Goal: Information Seeking & Learning: Check status

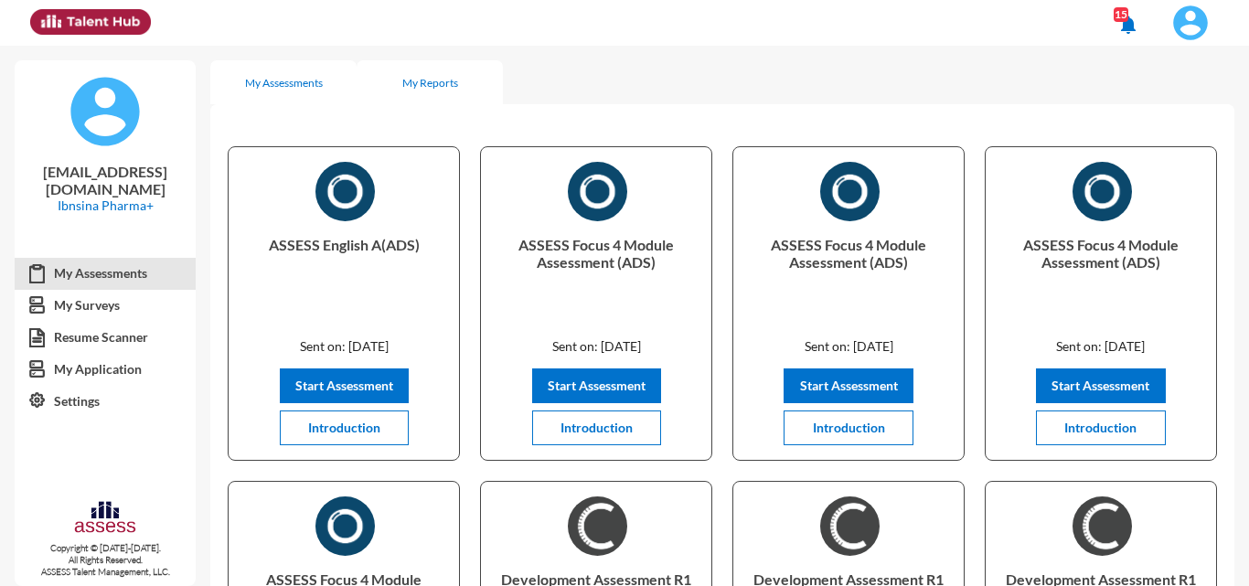
click at [457, 91] on div "My Reports" at bounding box center [430, 82] width 146 height 44
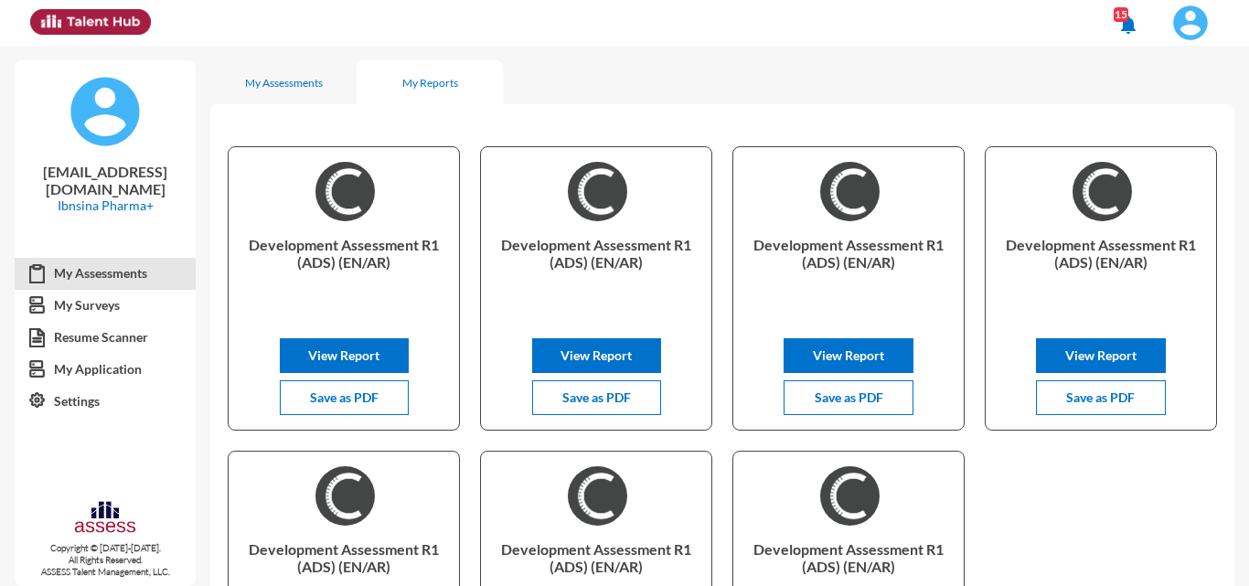
click at [622, 19] on img at bounding box center [1190, 23] width 37 height 37
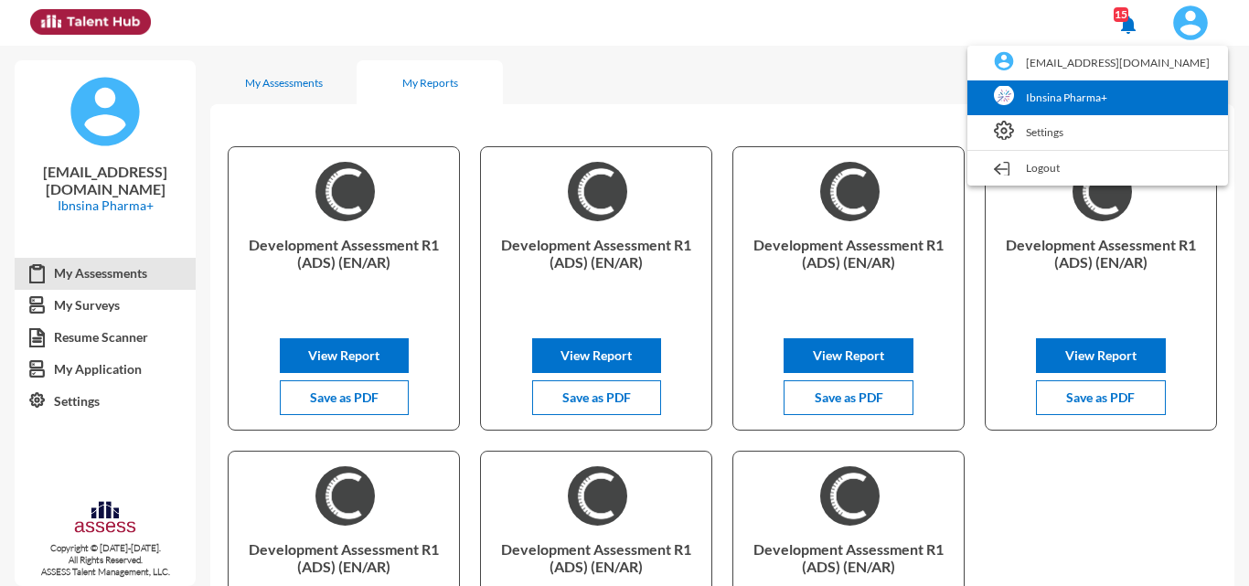
click at [622, 95] on link "Ibnsina Pharma+" at bounding box center [1098, 97] width 242 height 35
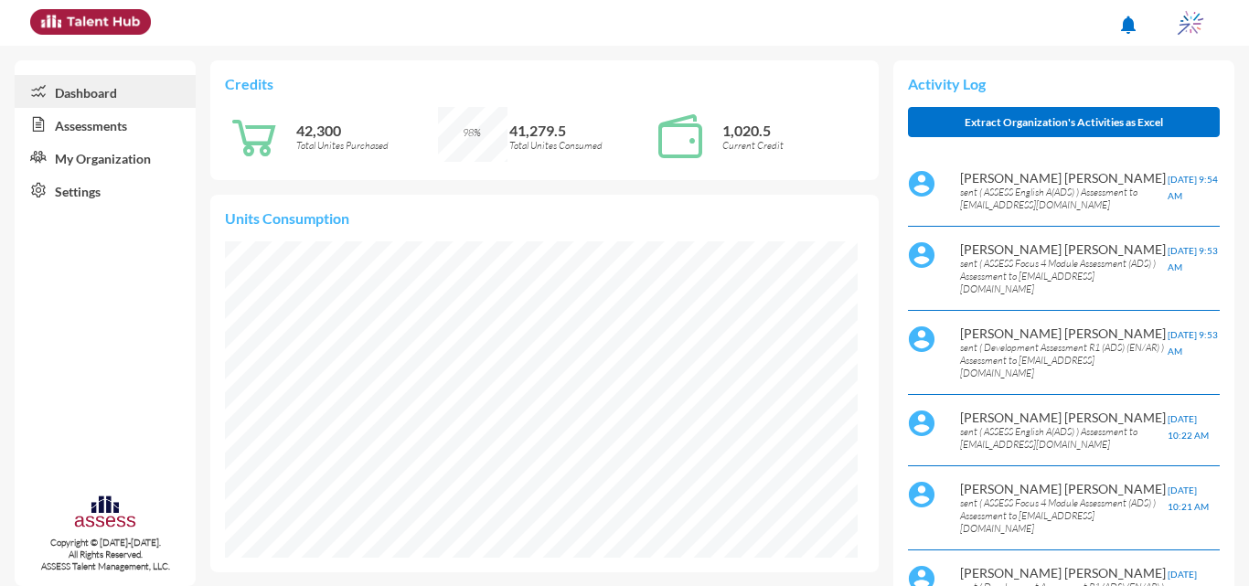
scroll to position [144, 287]
click at [141, 123] on link "Assessments" at bounding box center [105, 124] width 181 height 33
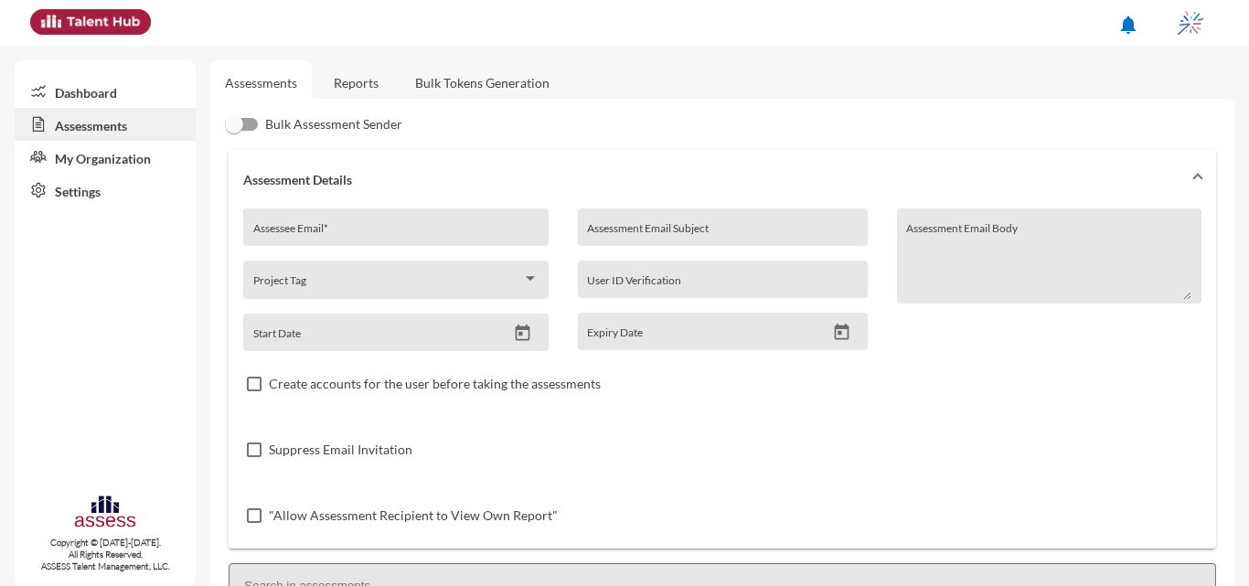
click at [324, 88] on link "Reports" at bounding box center [356, 82] width 74 height 45
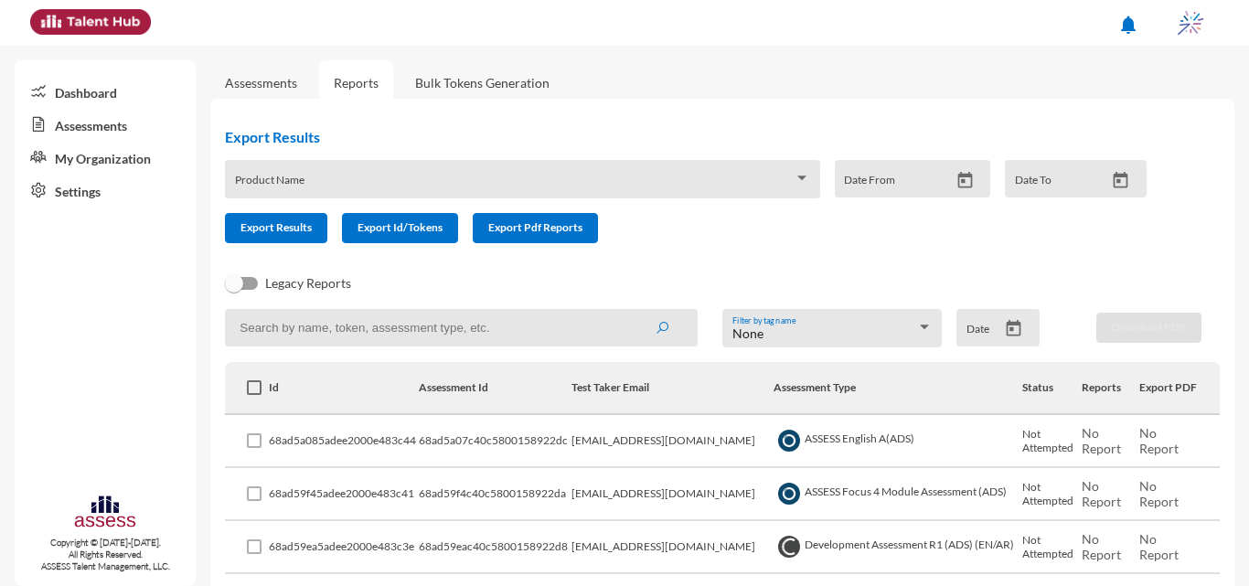
click at [622, 325] on icon "Open calendar" at bounding box center [1014, 328] width 15 height 16
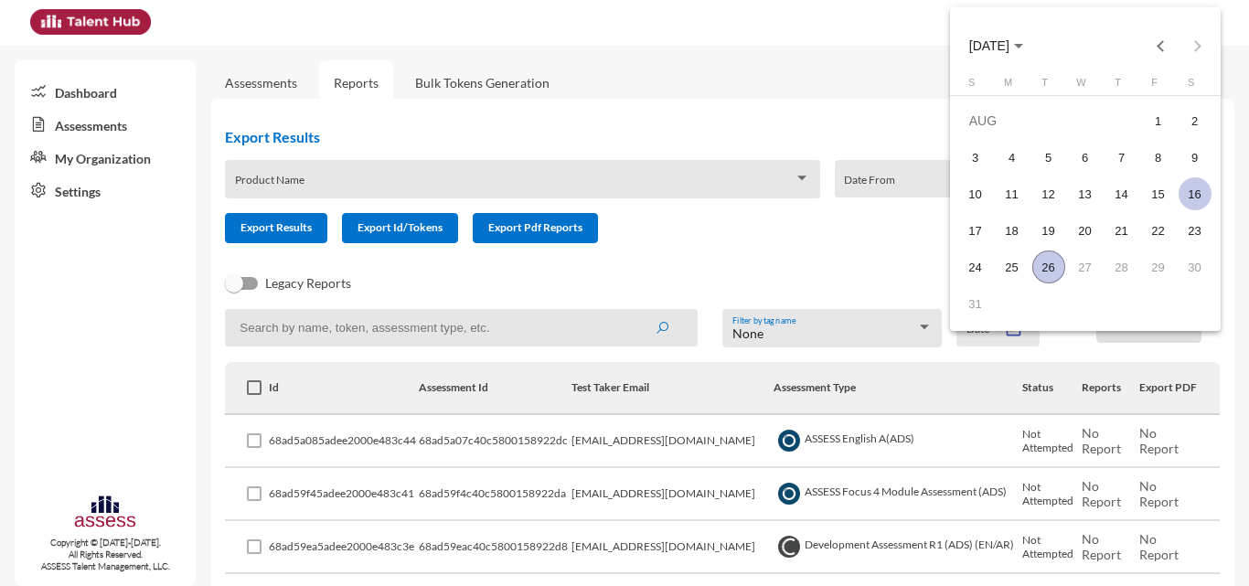
click at [622, 198] on div "16" at bounding box center [1195, 193] width 33 height 33
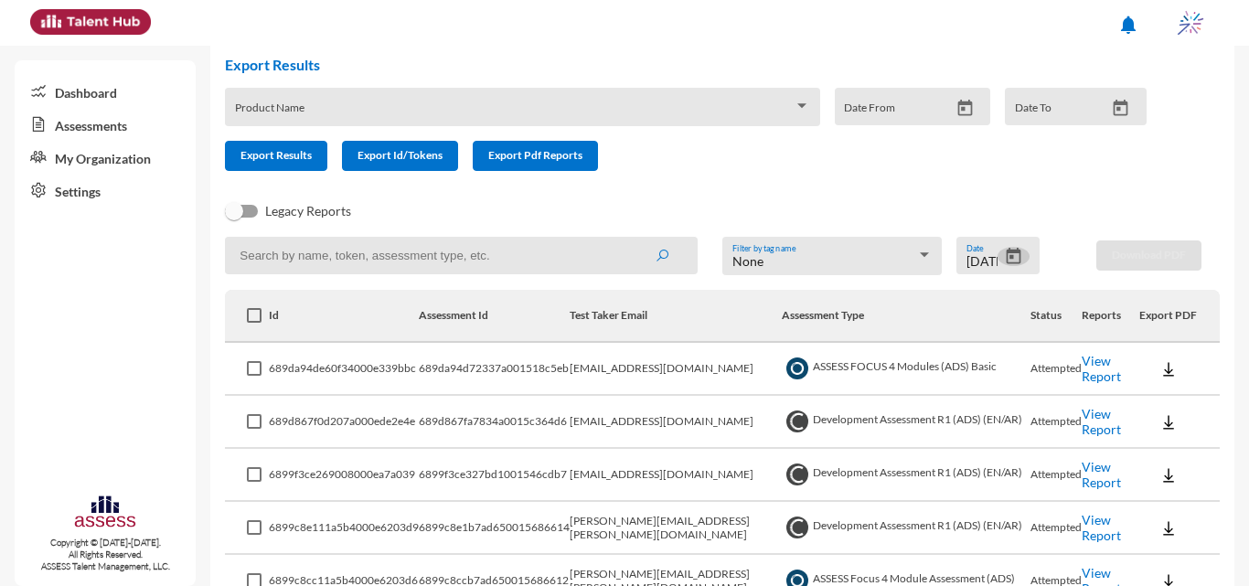
scroll to position [175, 0]
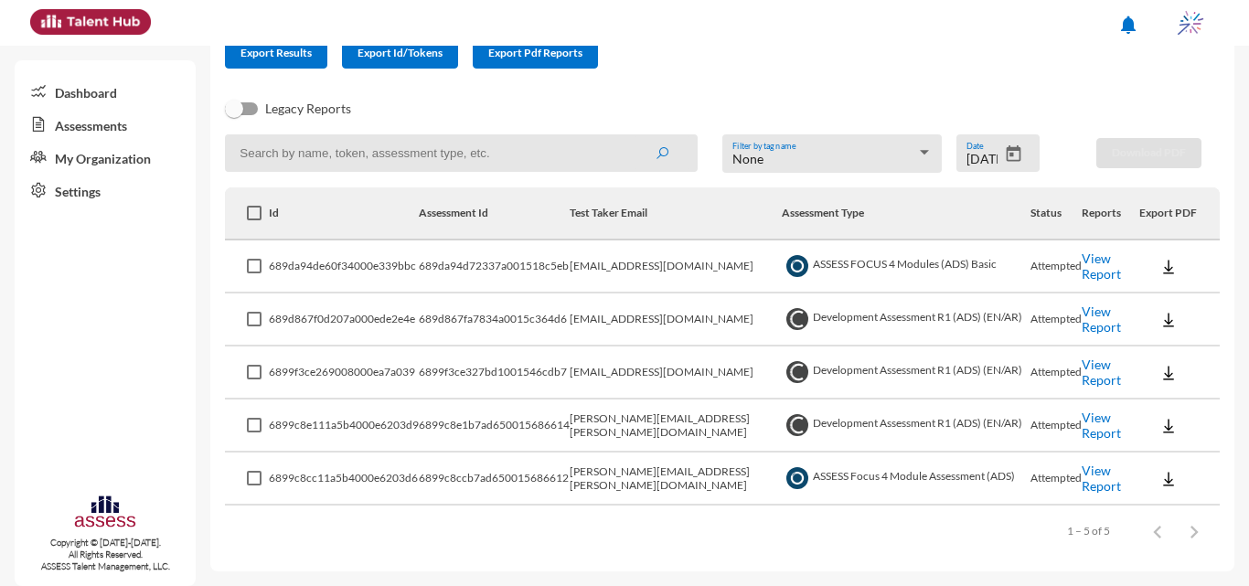
click at [301, 141] on input at bounding box center [461, 152] width 473 height 37
click at [622, 145] on icon "Open calendar" at bounding box center [1013, 154] width 19 height 19
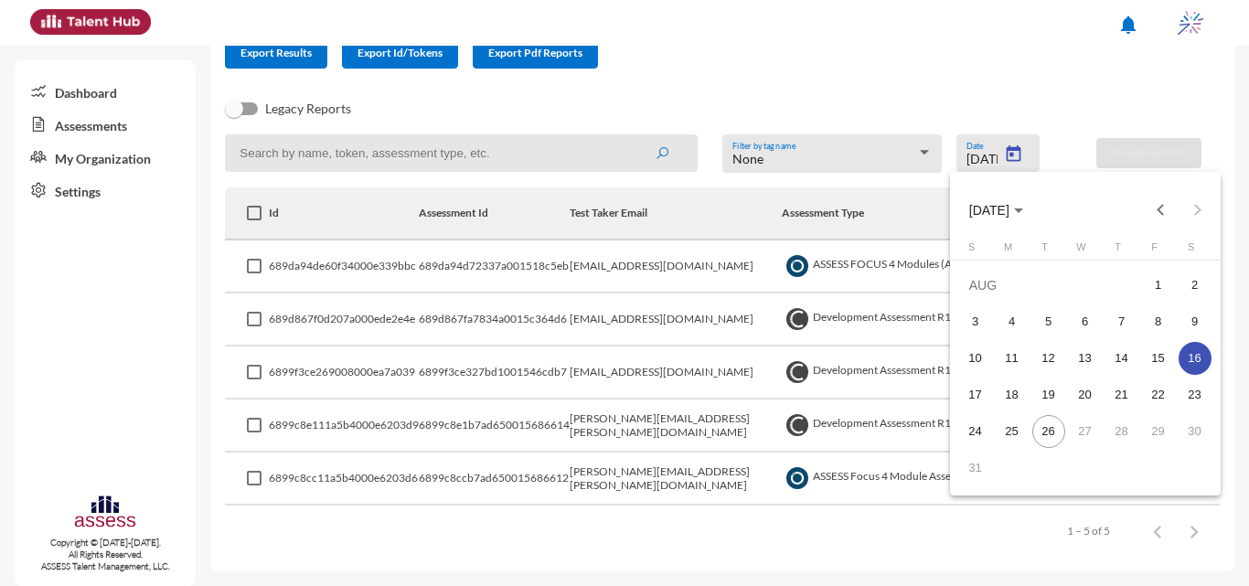
click at [622, 285] on div at bounding box center [624, 293] width 1249 height 586
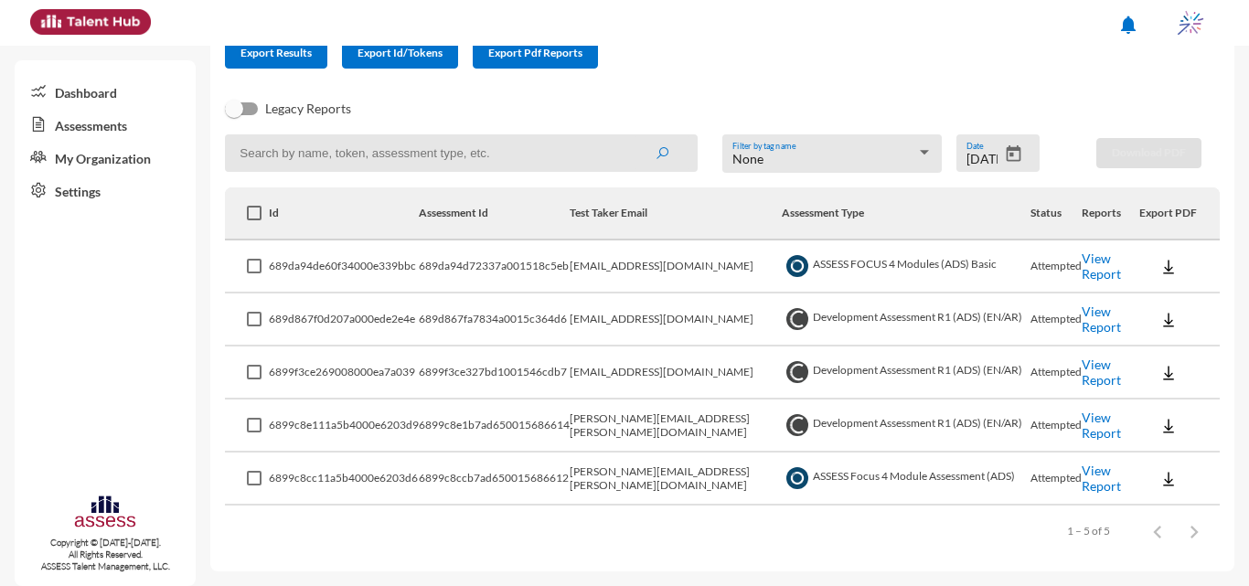
click at [622, 272] on link "View Report" at bounding box center [1101, 266] width 39 height 31
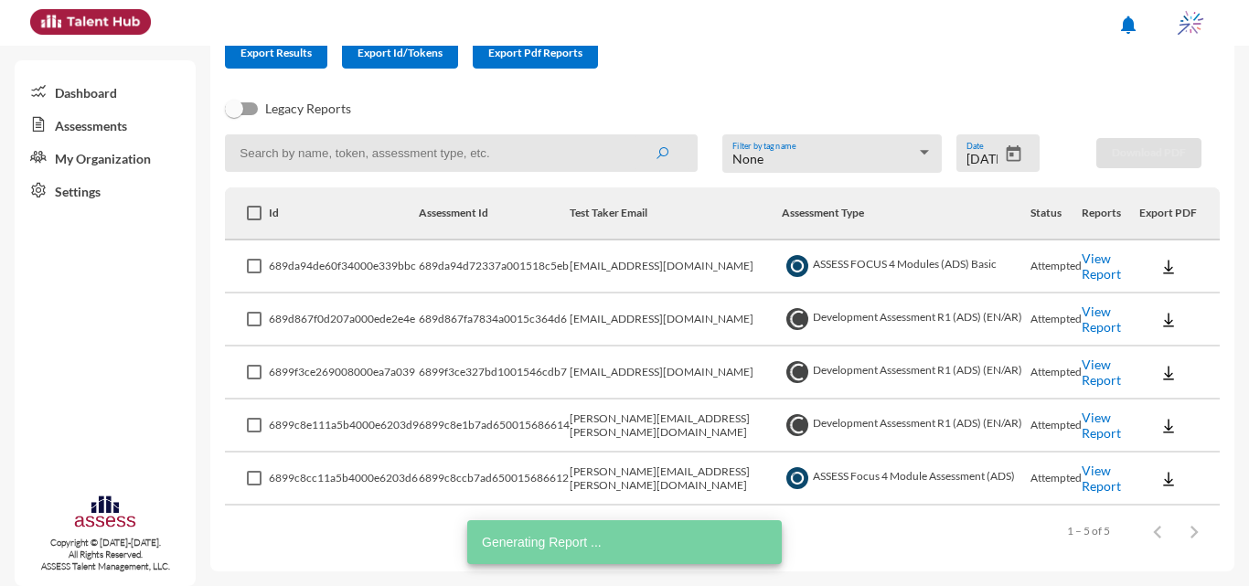
click at [622, 478] on link "View Report" at bounding box center [1101, 478] width 39 height 31
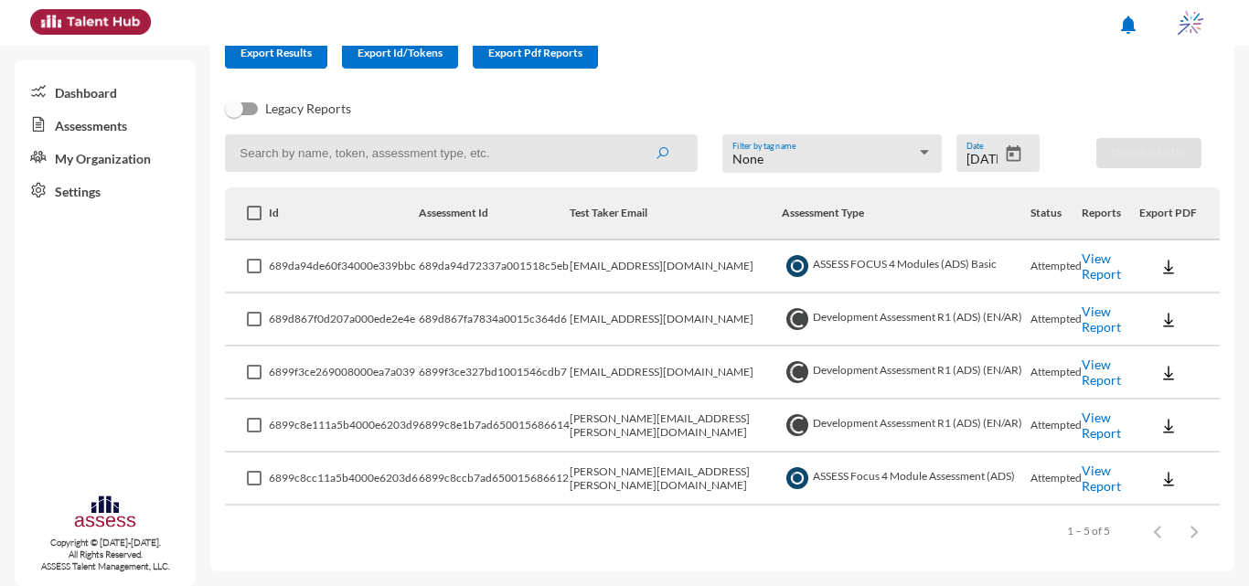
click at [622, 377] on link "View Report" at bounding box center [1101, 372] width 39 height 31
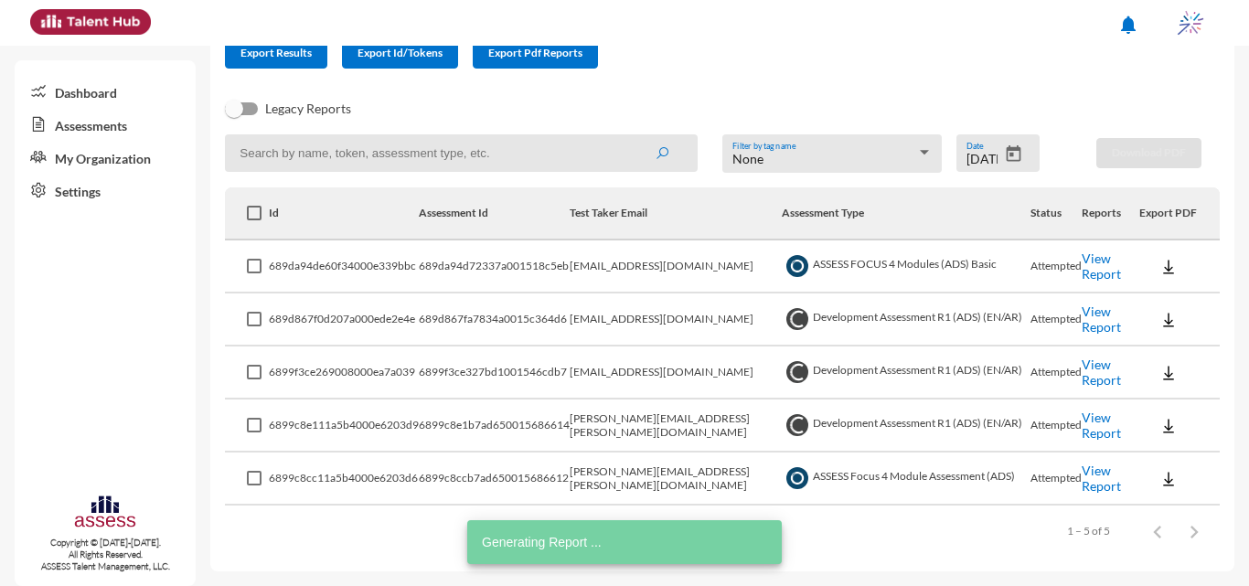
click at [622, 152] on icon "Open calendar" at bounding box center [1013, 154] width 19 height 19
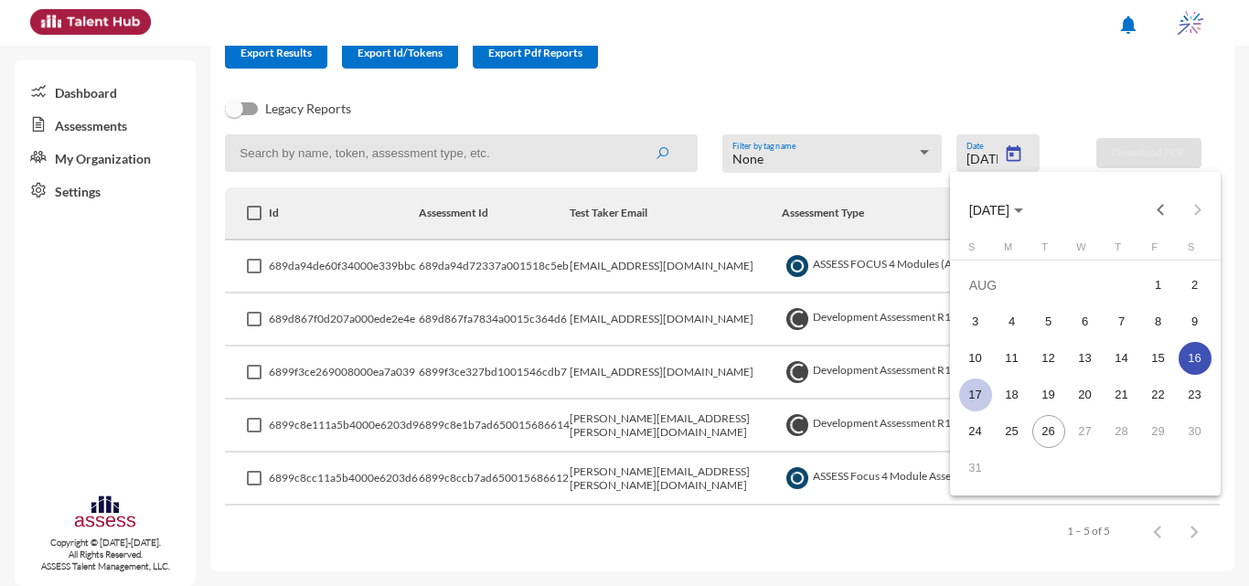
click at [622, 391] on div "17" at bounding box center [975, 395] width 33 height 33
type input "8/17/2025"
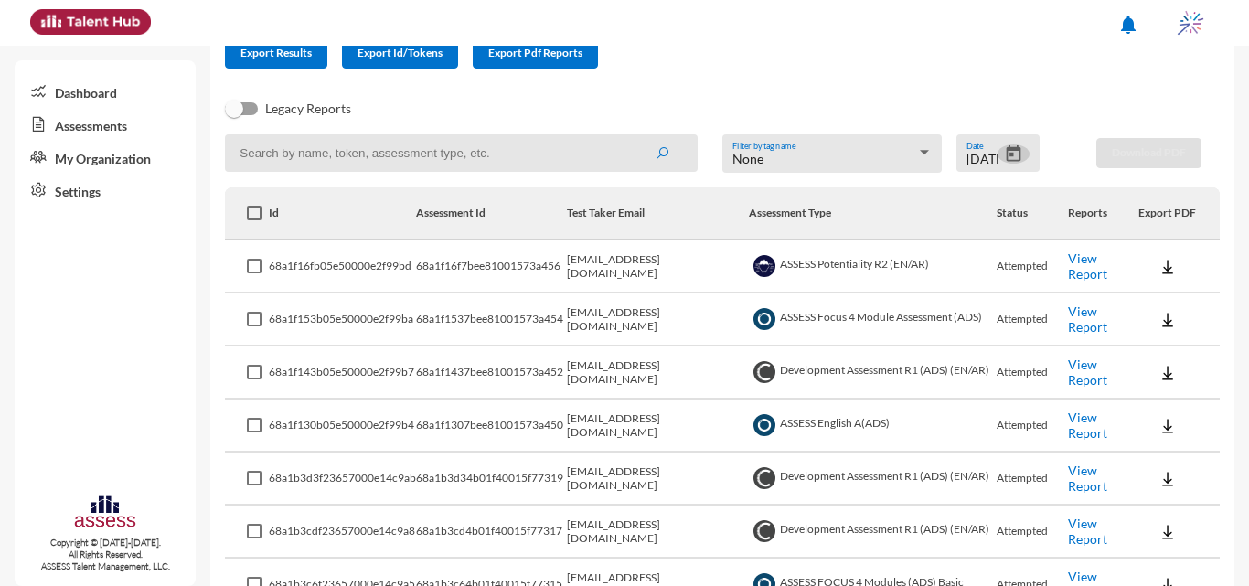
click at [524, 152] on input at bounding box center [461, 152] width 473 height 37
click at [622, 136] on button "submit" at bounding box center [662, 152] width 59 height 33
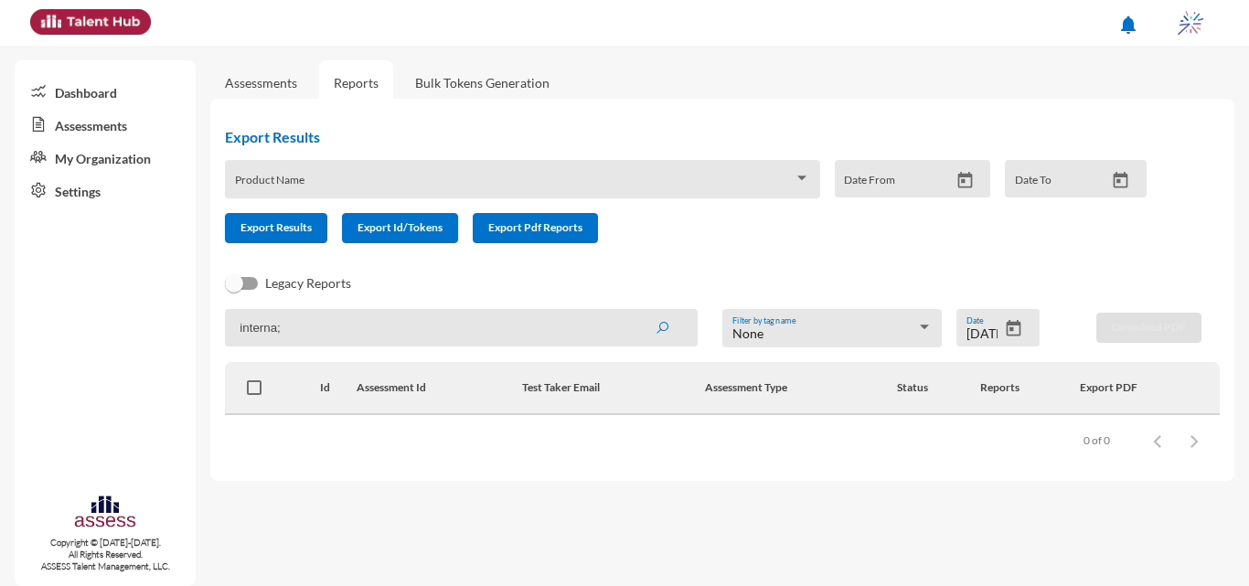
scroll to position [0, 0]
type input "interna"
click at [622, 311] on button "submit" at bounding box center [662, 327] width 59 height 33
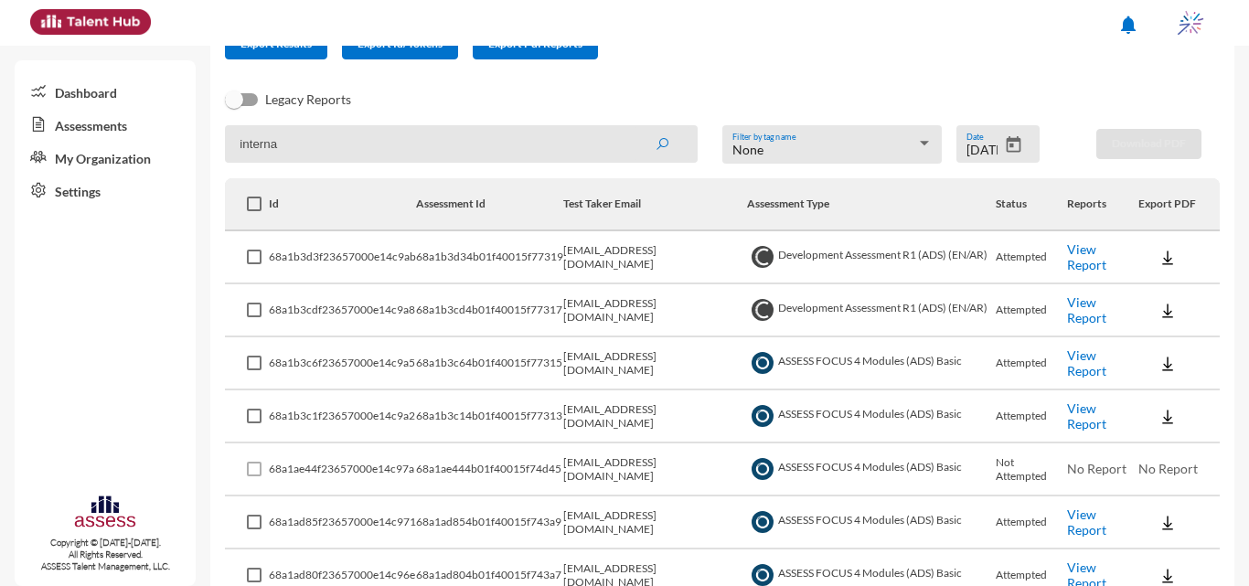
scroll to position [183, 0]
click at [622, 359] on link "View Report" at bounding box center [1086, 363] width 39 height 31
click at [622, 372] on link "View Report" at bounding box center [1086, 363] width 39 height 31
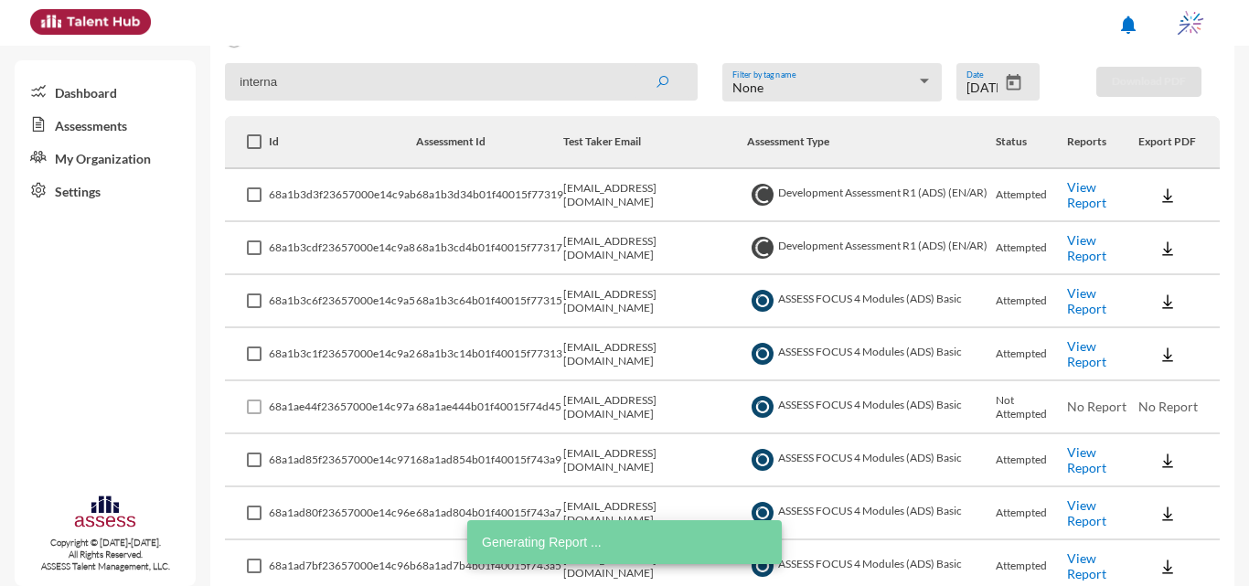
scroll to position [366, 0]
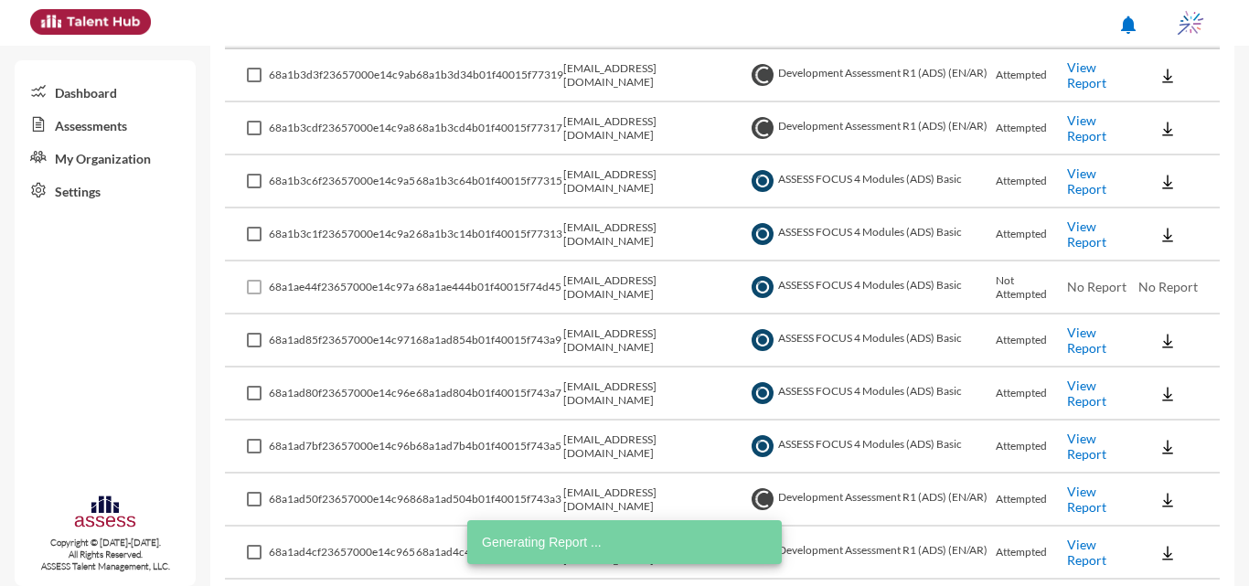
click at [622, 228] on link "View Report" at bounding box center [1086, 234] width 39 height 31
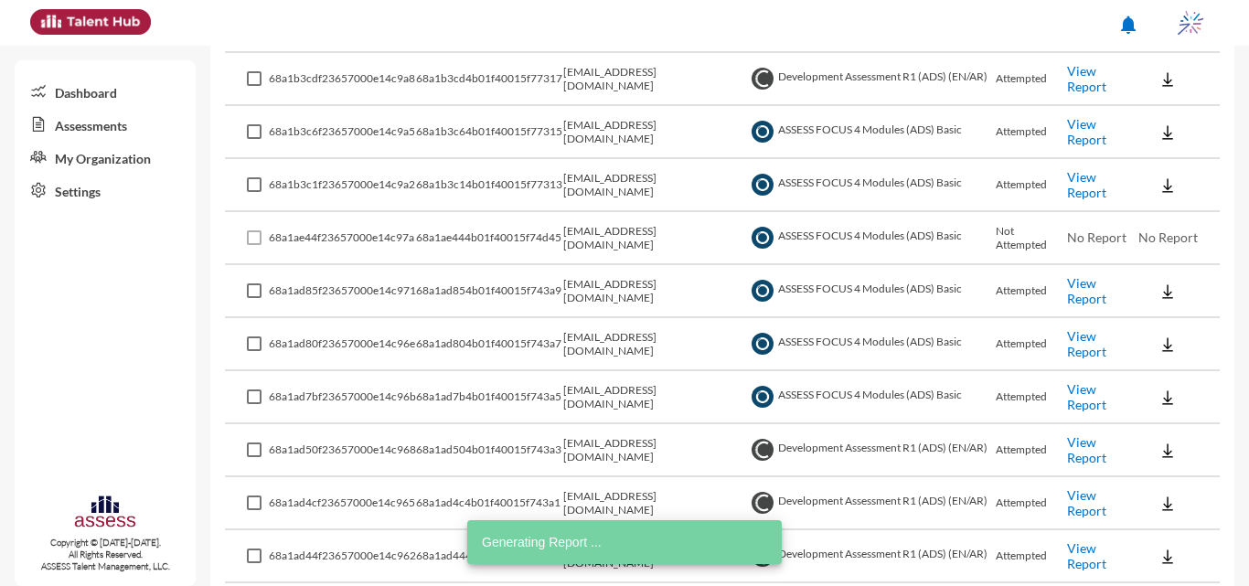
scroll to position [457, 0]
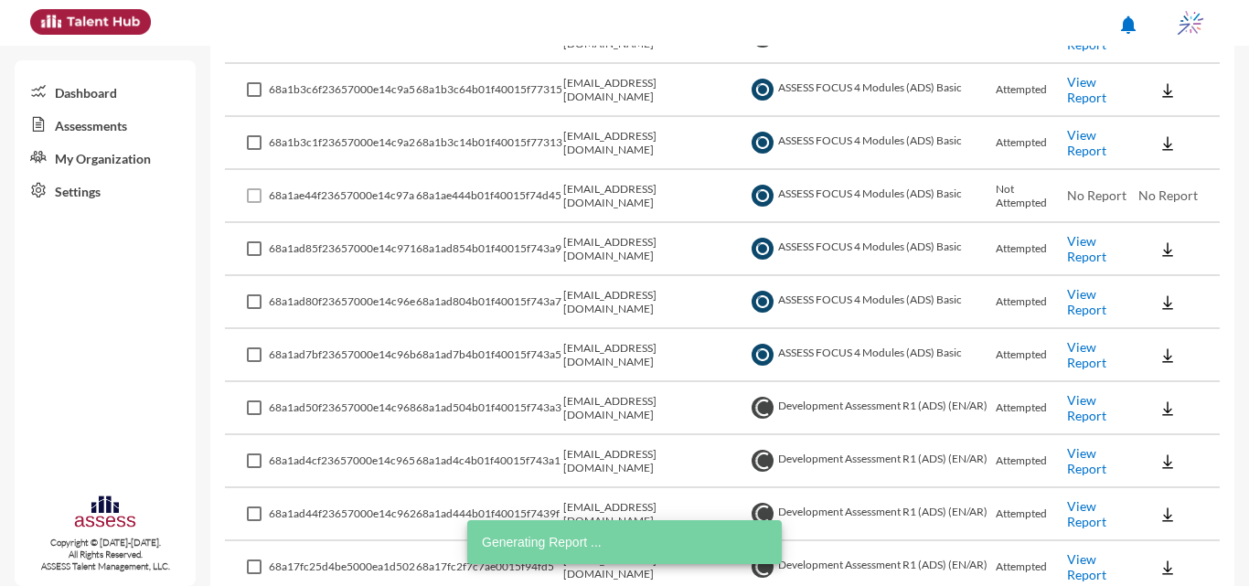
click at [622, 246] on link "View Report" at bounding box center [1086, 248] width 39 height 31
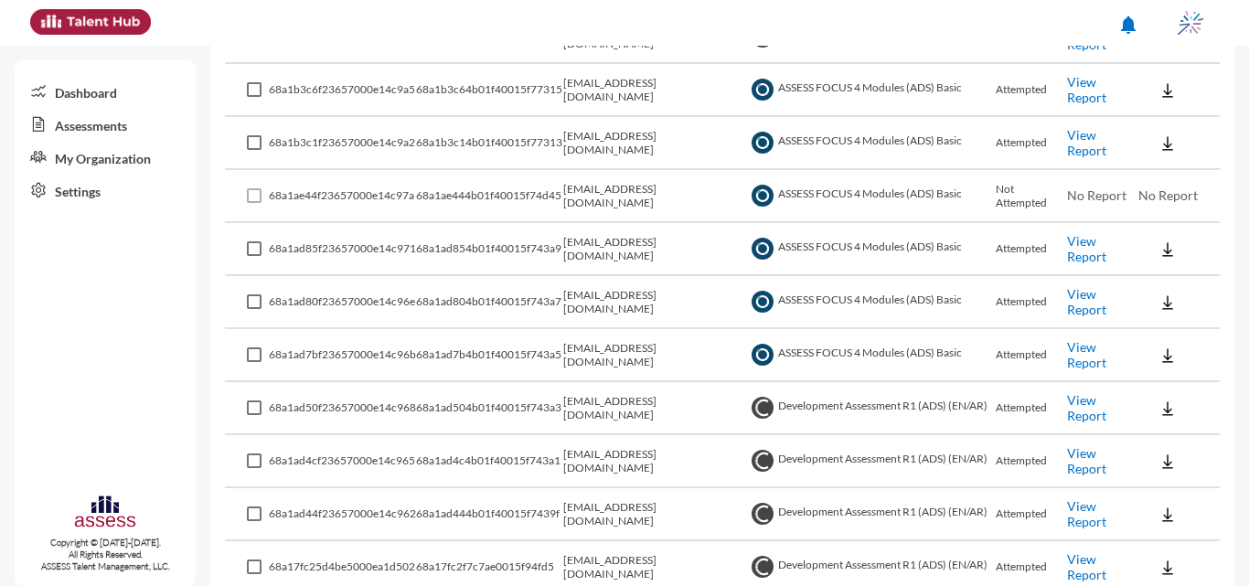
click at [622, 300] on link "View Report" at bounding box center [1086, 301] width 39 height 31
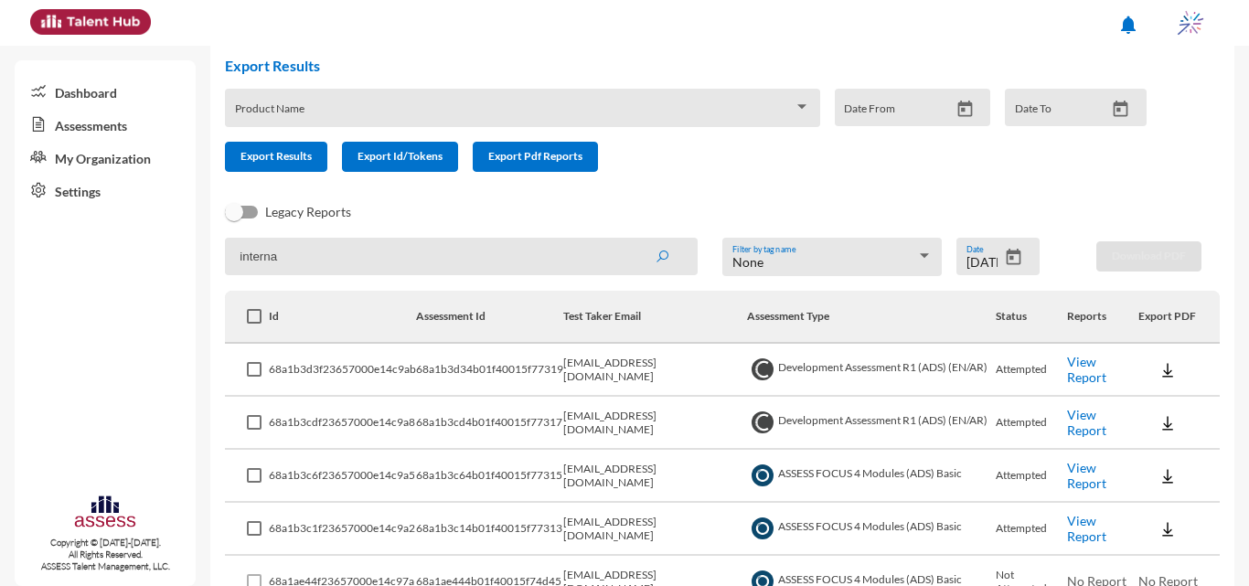
scroll to position [0, 0]
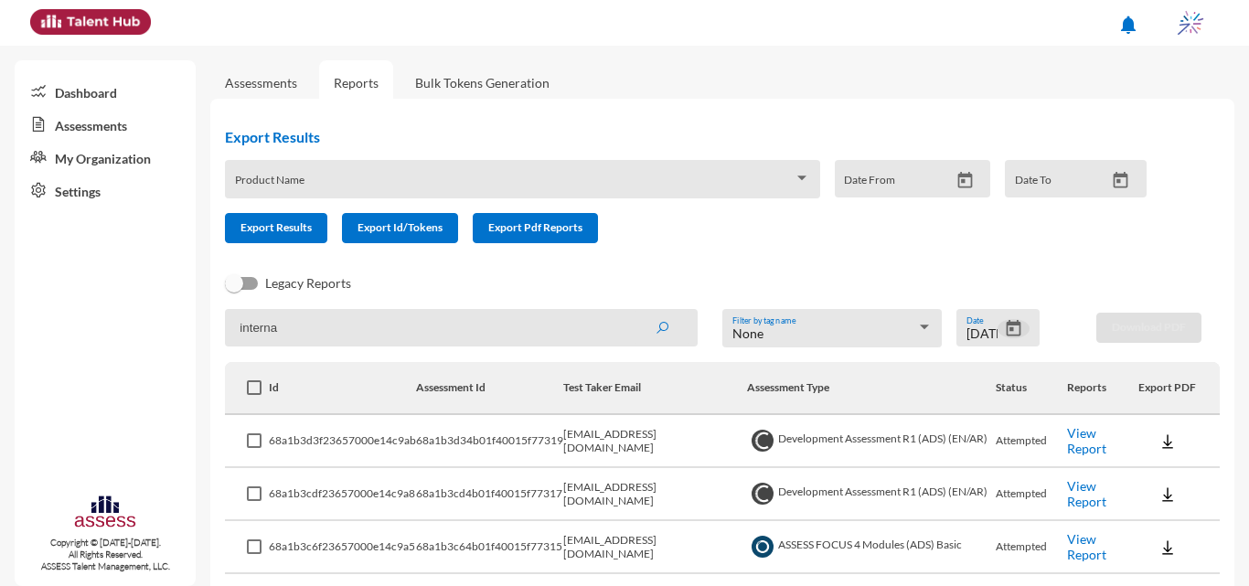
click at [622, 335] on icon "Open calendar" at bounding box center [1014, 328] width 15 height 16
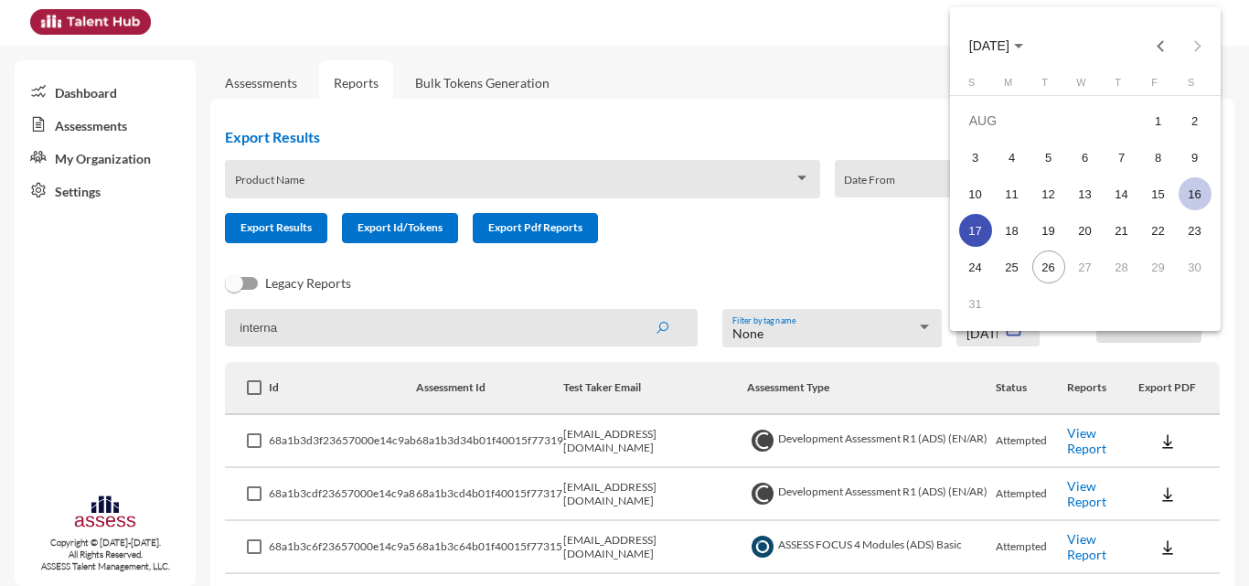
click at [622, 198] on div "16" at bounding box center [1195, 193] width 33 height 33
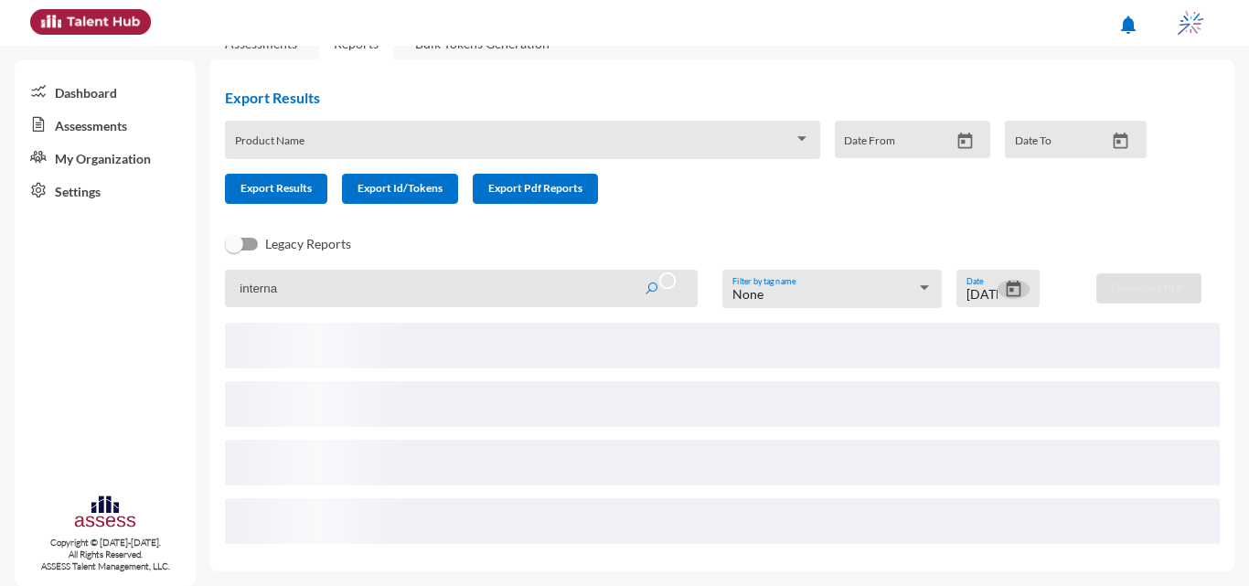
scroll to position [16, 0]
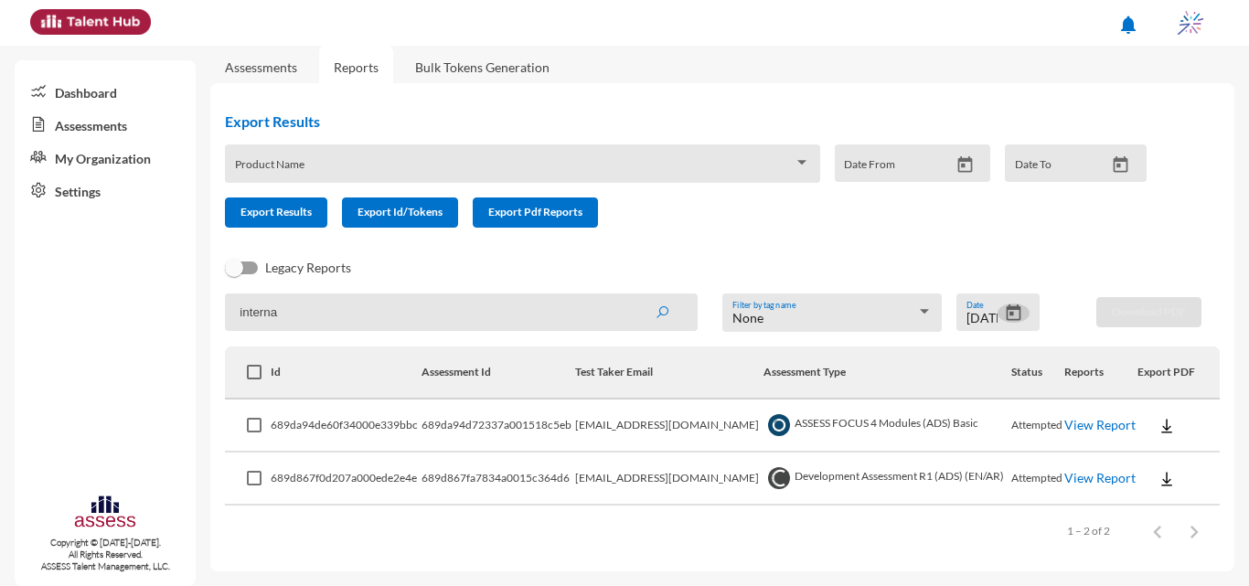
click at [622, 315] on icon "Open calendar" at bounding box center [1014, 313] width 15 height 16
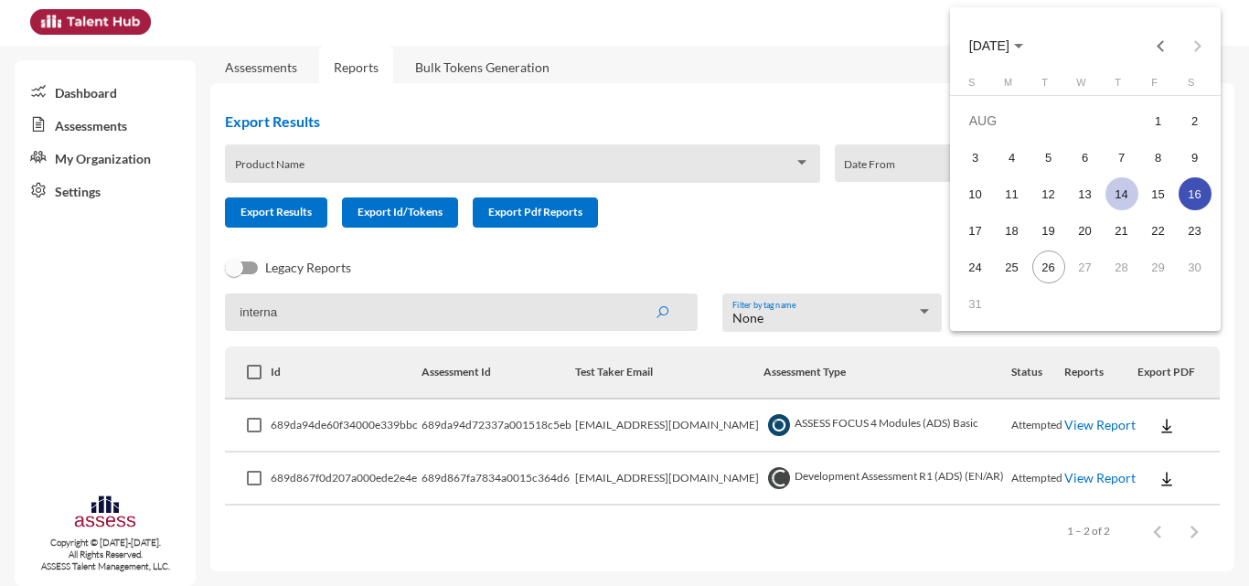
click at [622, 198] on div "14" at bounding box center [1122, 193] width 33 height 33
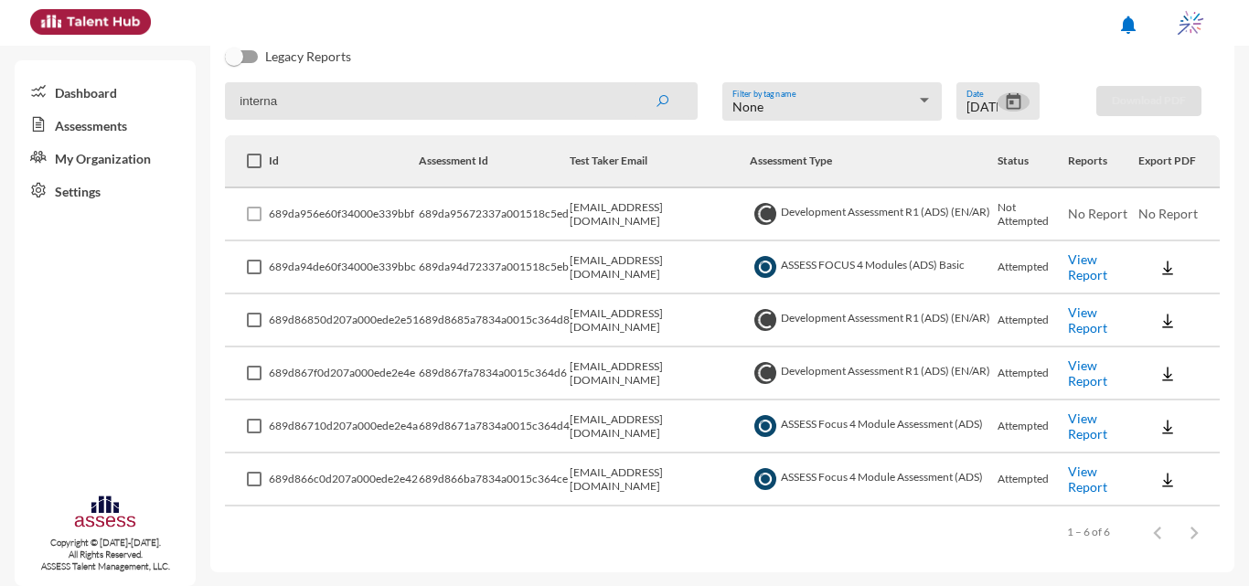
scroll to position [228, 0]
click at [622, 263] on link "View Report" at bounding box center [1087, 266] width 39 height 31
click at [622, 329] on link "View Report" at bounding box center [1087, 319] width 39 height 31
click at [622, 434] on link "View Report" at bounding box center [1087, 425] width 39 height 31
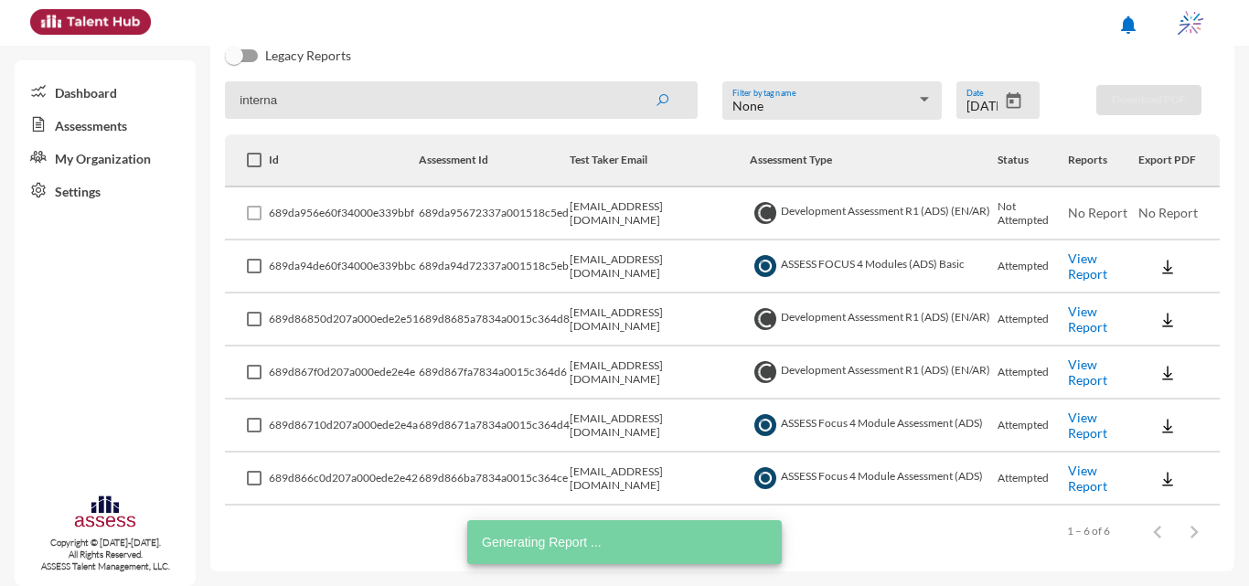
click at [622, 476] on link "View Report" at bounding box center [1087, 478] width 39 height 31
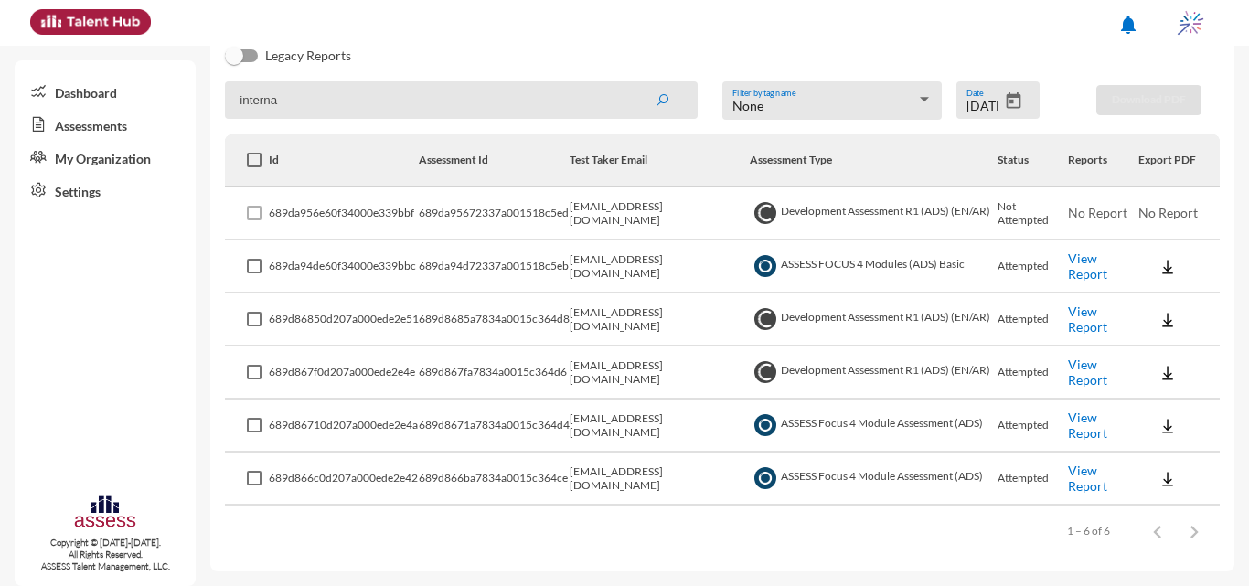
click at [582, 99] on input "interna" at bounding box center [461, 99] width 473 height 37
click at [622, 100] on icon "Open calendar" at bounding box center [1013, 100] width 19 height 19
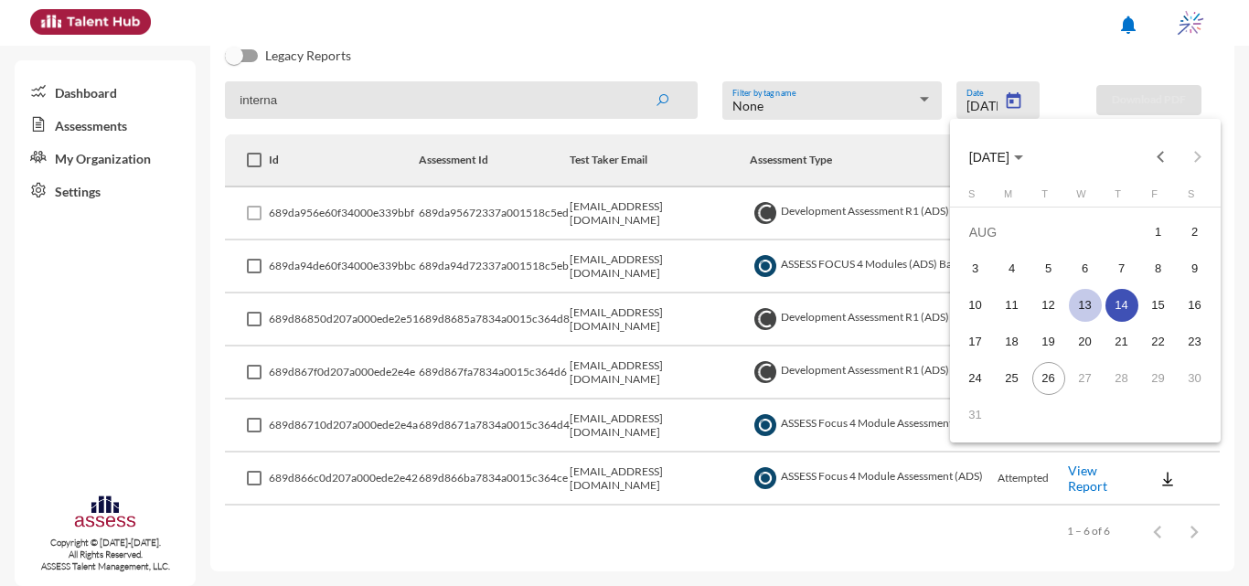
click at [622, 295] on div "13" at bounding box center [1085, 305] width 33 height 33
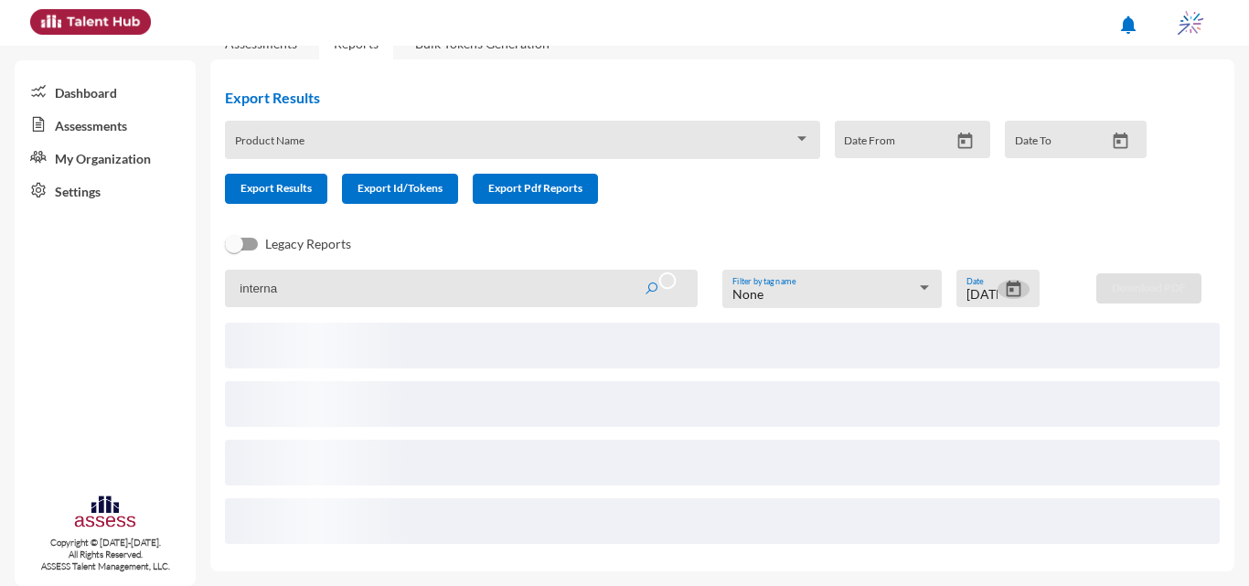
scroll to position [16, 0]
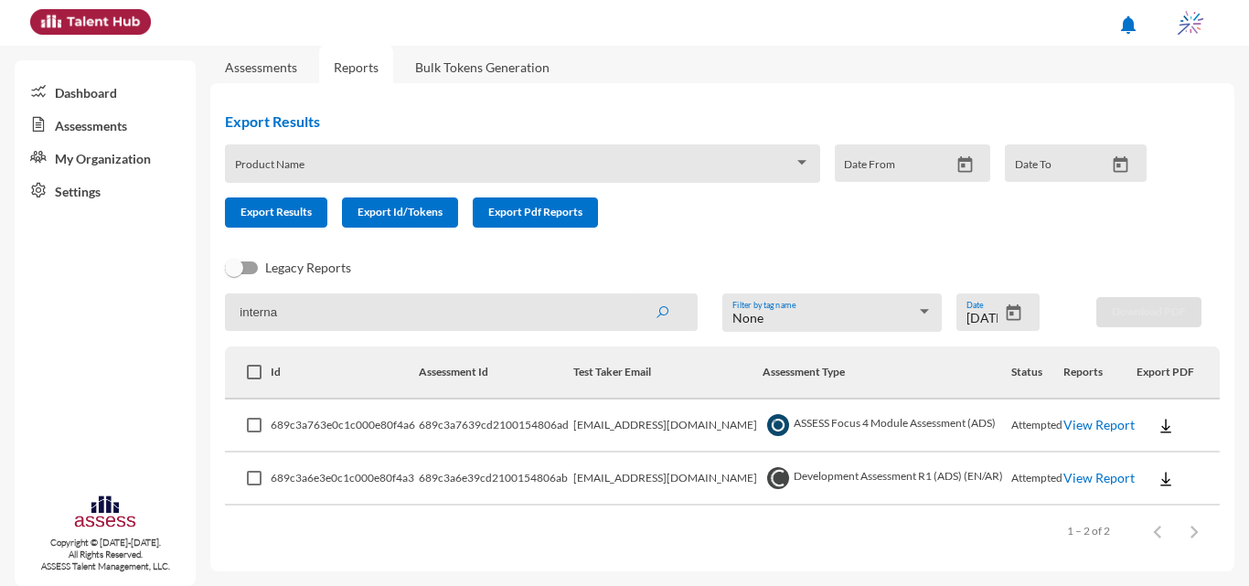
click at [622, 427] on link "View Report" at bounding box center [1099, 425] width 71 height 16
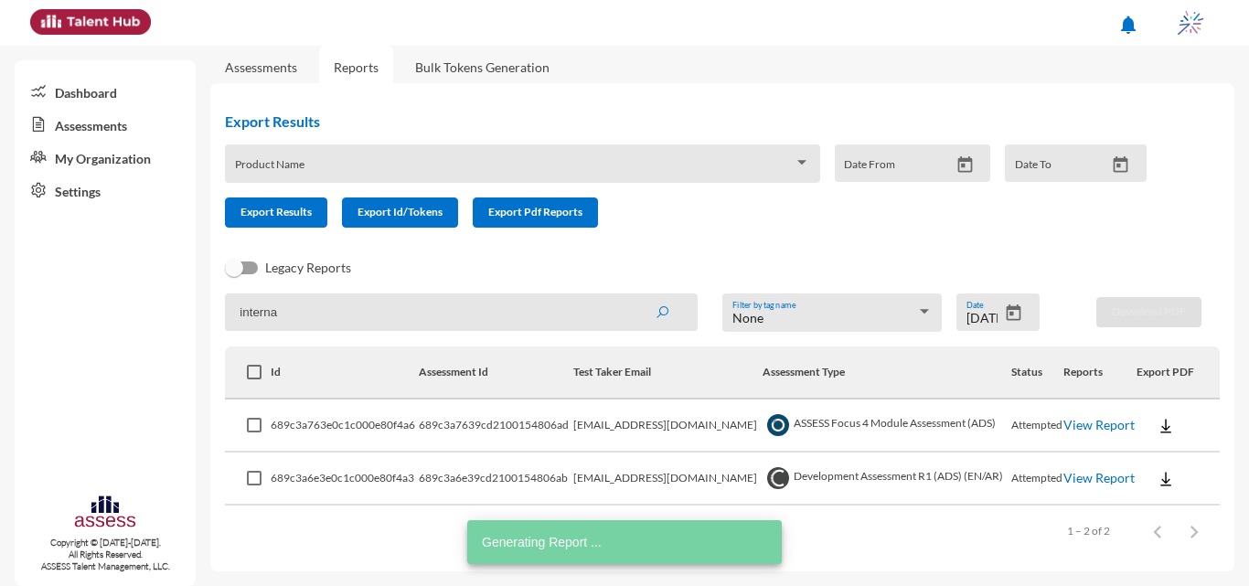
click at [622, 478] on link "View Report" at bounding box center [1099, 478] width 71 height 16
click at [622, 310] on icon "Open calendar" at bounding box center [1013, 313] width 19 height 19
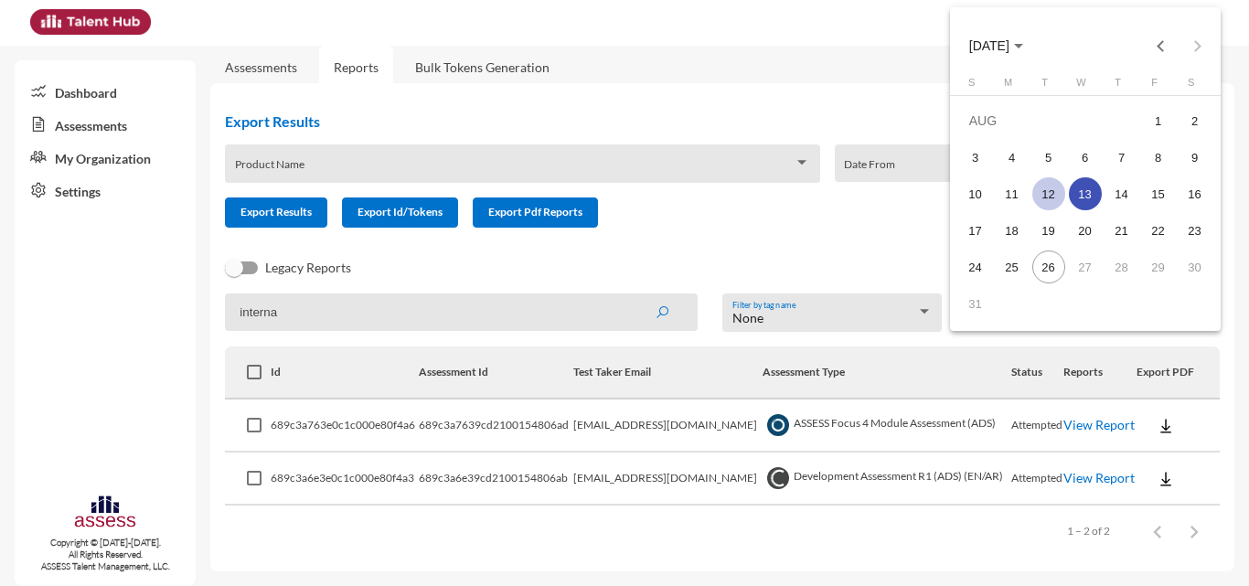
click at [622, 192] on div "12" at bounding box center [1049, 193] width 33 height 33
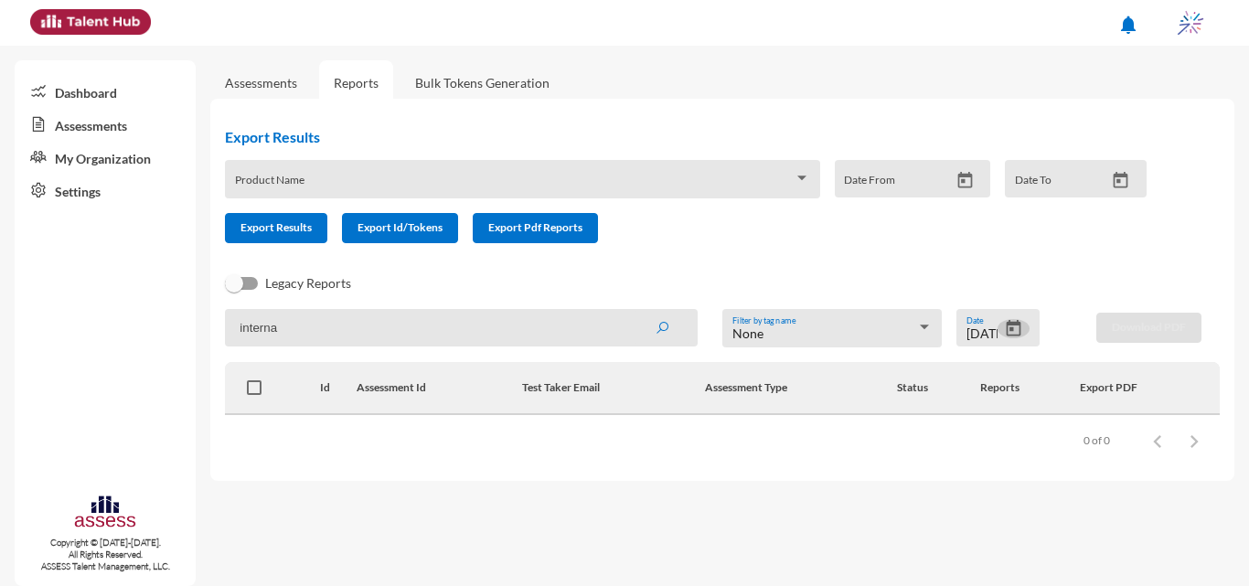
scroll to position [0, 0]
click at [622, 327] on icon "Open calendar" at bounding box center [1013, 328] width 19 height 19
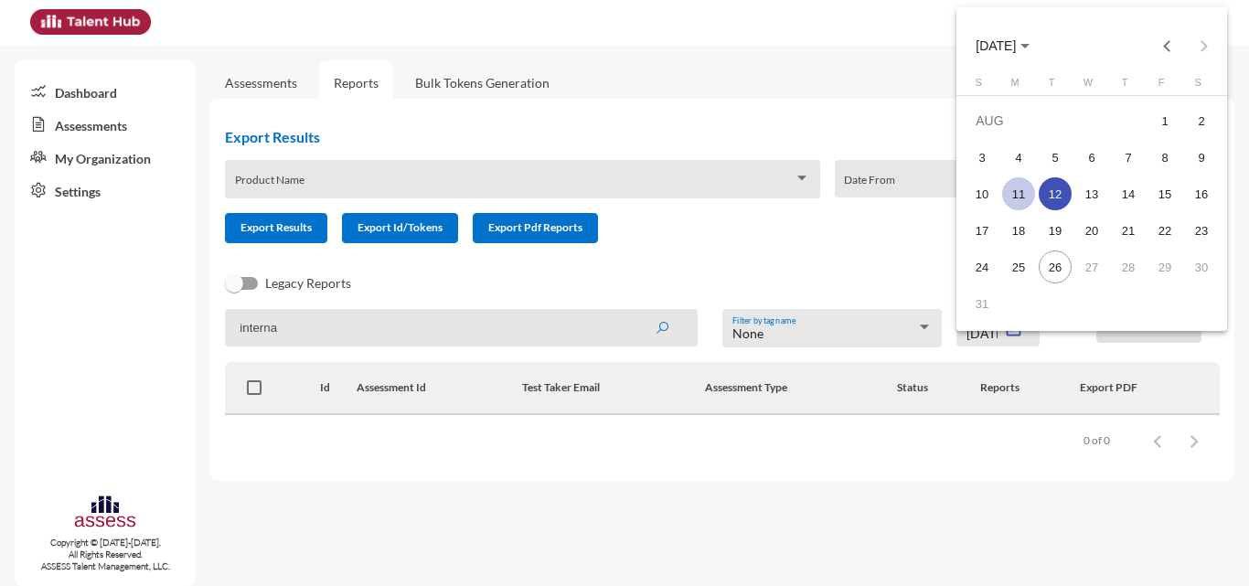
click at [622, 197] on div "11" at bounding box center [1018, 193] width 33 height 33
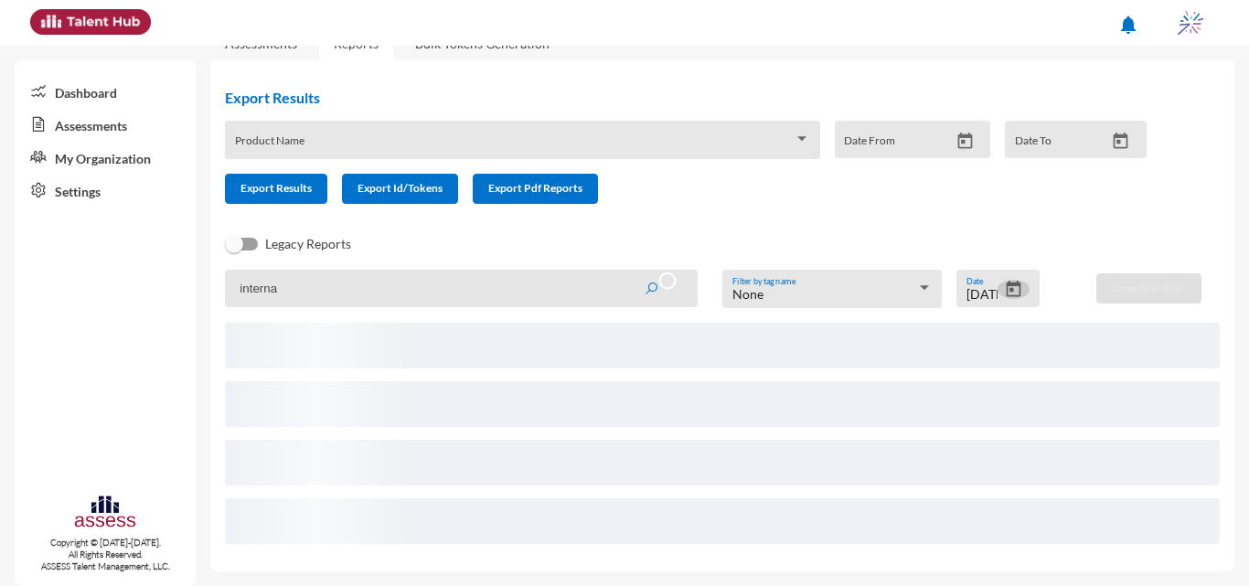
scroll to position [16, 0]
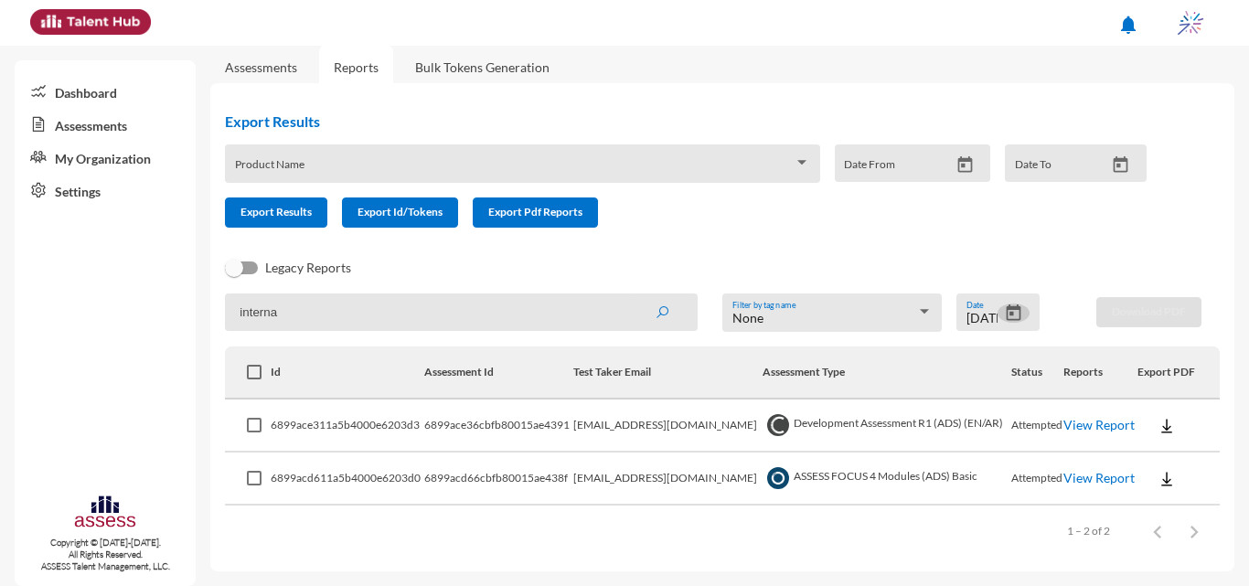
click at [622, 427] on link "View Report" at bounding box center [1099, 425] width 71 height 16
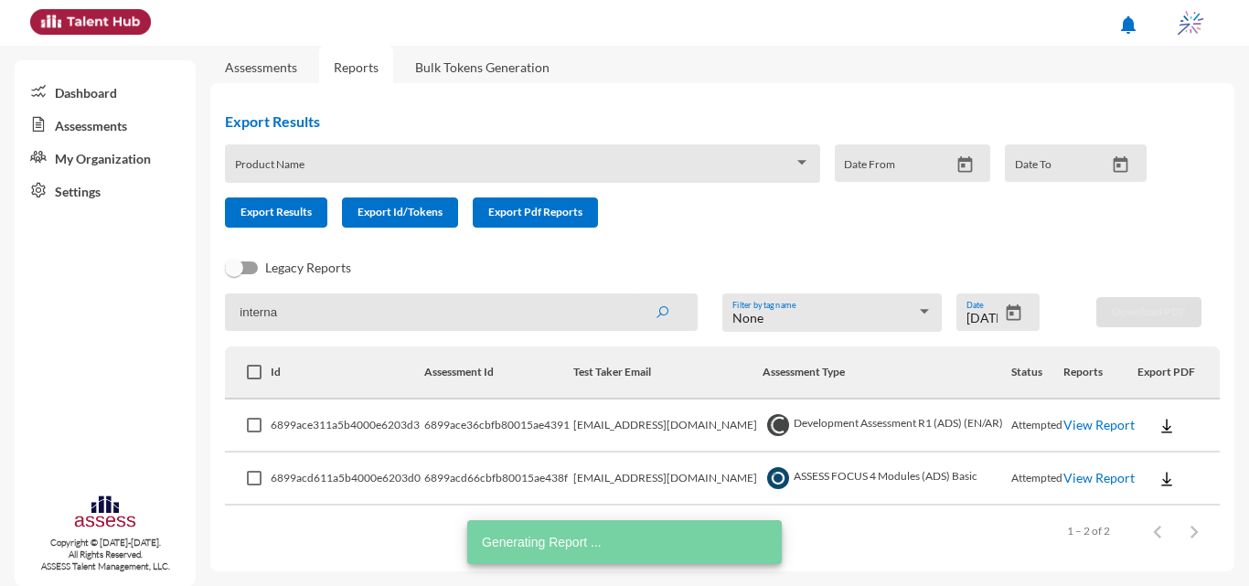
click at [622, 486] on link "View Report" at bounding box center [1099, 478] width 71 height 16
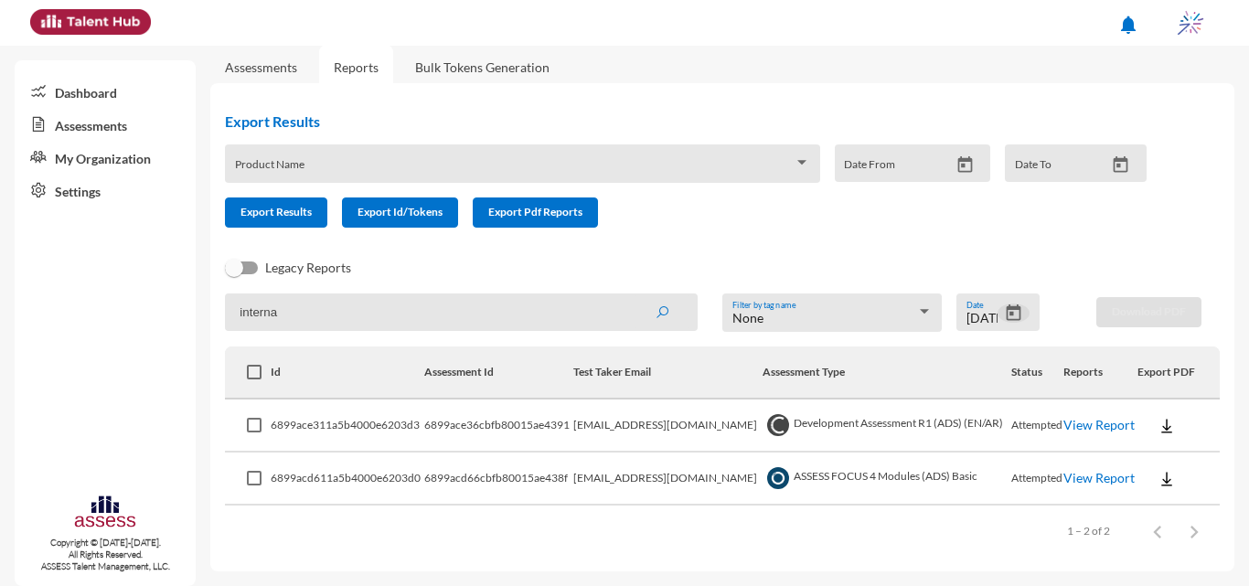
click at [622, 309] on icon "Open calendar" at bounding box center [1014, 313] width 15 height 16
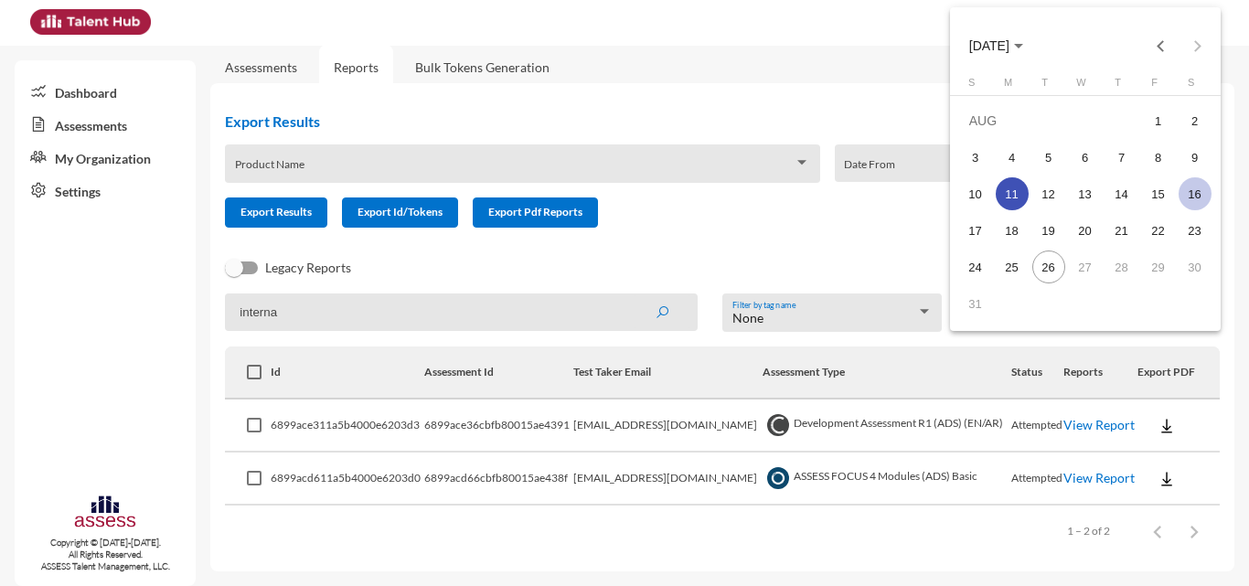
click at [622, 181] on div "16" at bounding box center [1195, 193] width 33 height 33
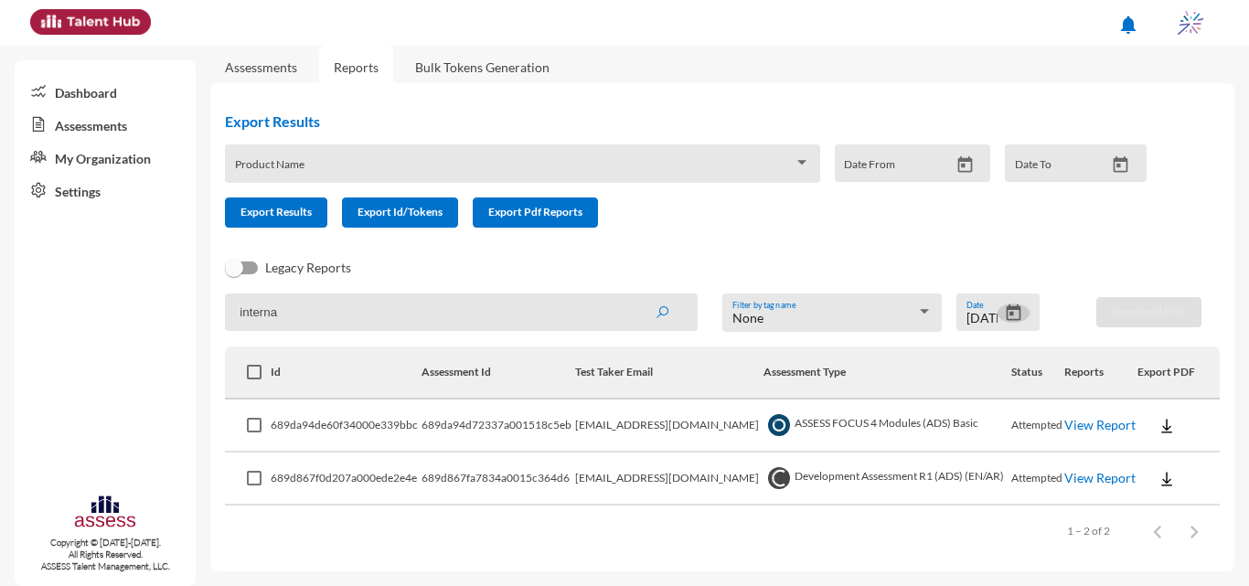
click at [622, 314] on icon "Open calendar" at bounding box center [1014, 313] width 15 height 16
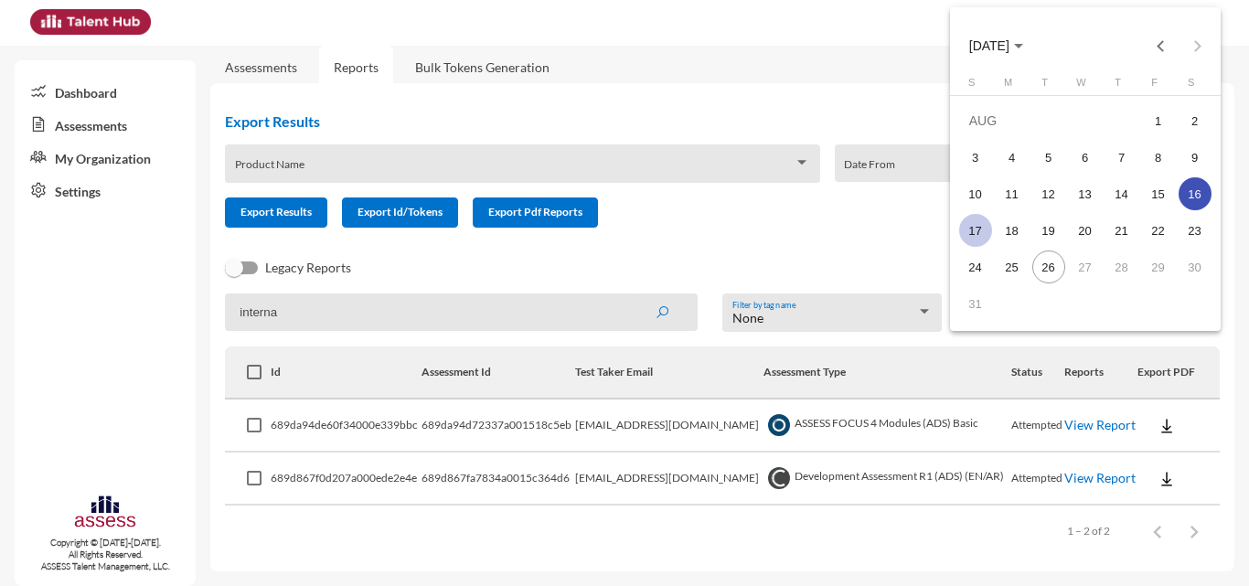
click at [622, 233] on div "17" at bounding box center [975, 230] width 33 height 33
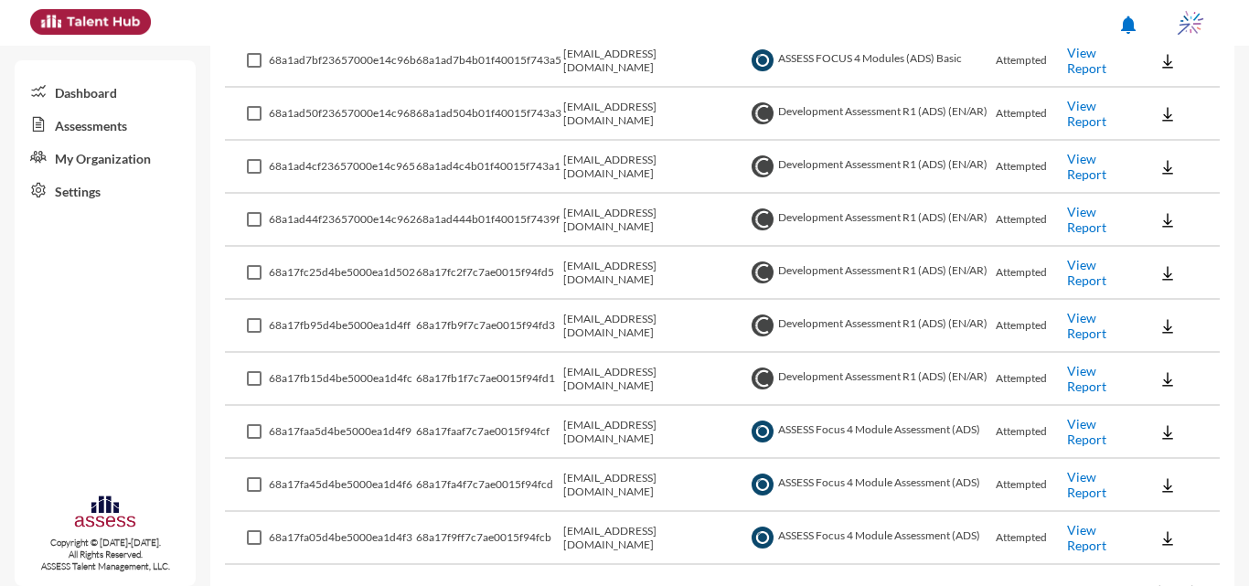
scroll to position [720, 0]
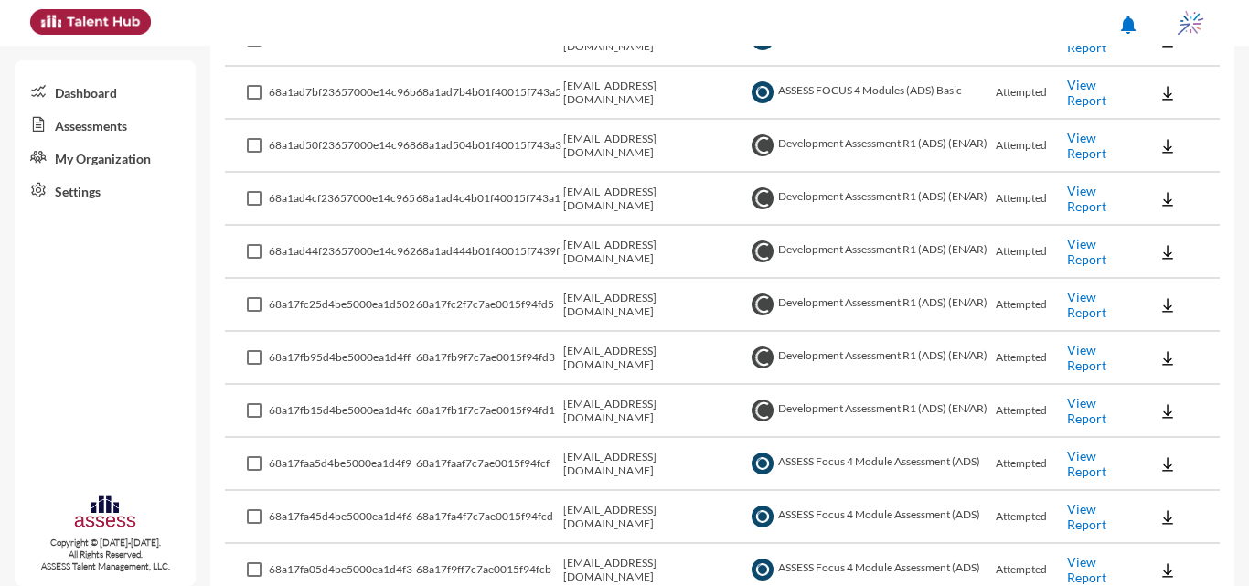
click at [622, 455] on link "View Report" at bounding box center [1086, 463] width 39 height 31
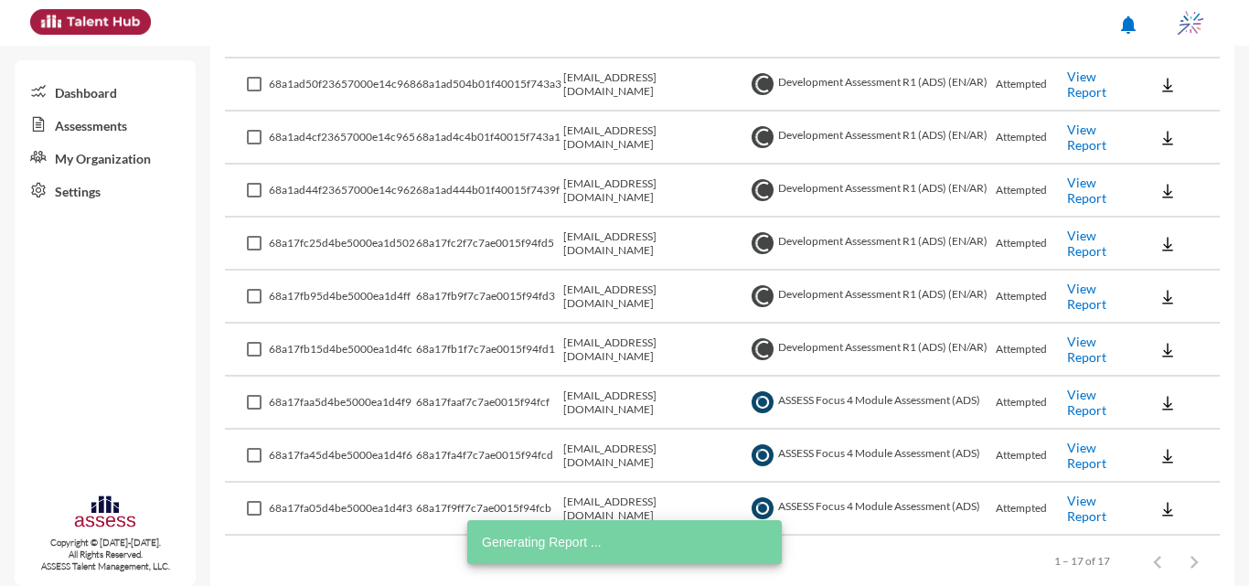
scroll to position [811, 0]
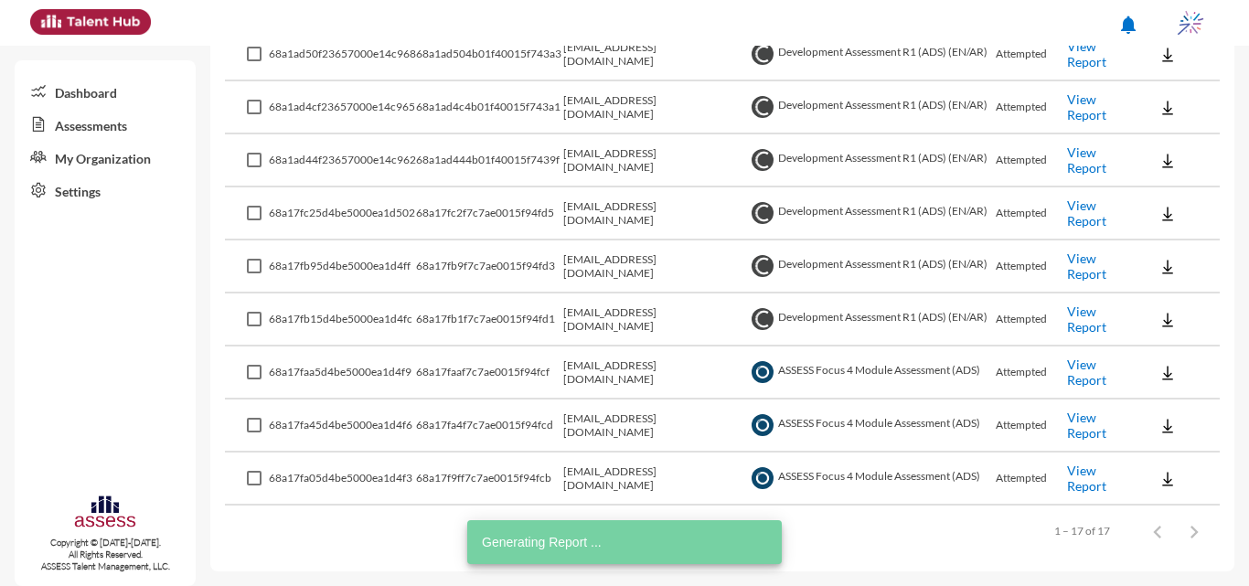
click at [622, 420] on link "View Report" at bounding box center [1086, 425] width 39 height 31
click at [622, 366] on link "View Report" at bounding box center [1086, 372] width 39 height 31
click at [622, 477] on link "View Report" at bounding box center [1086, 478] width 39 height 31
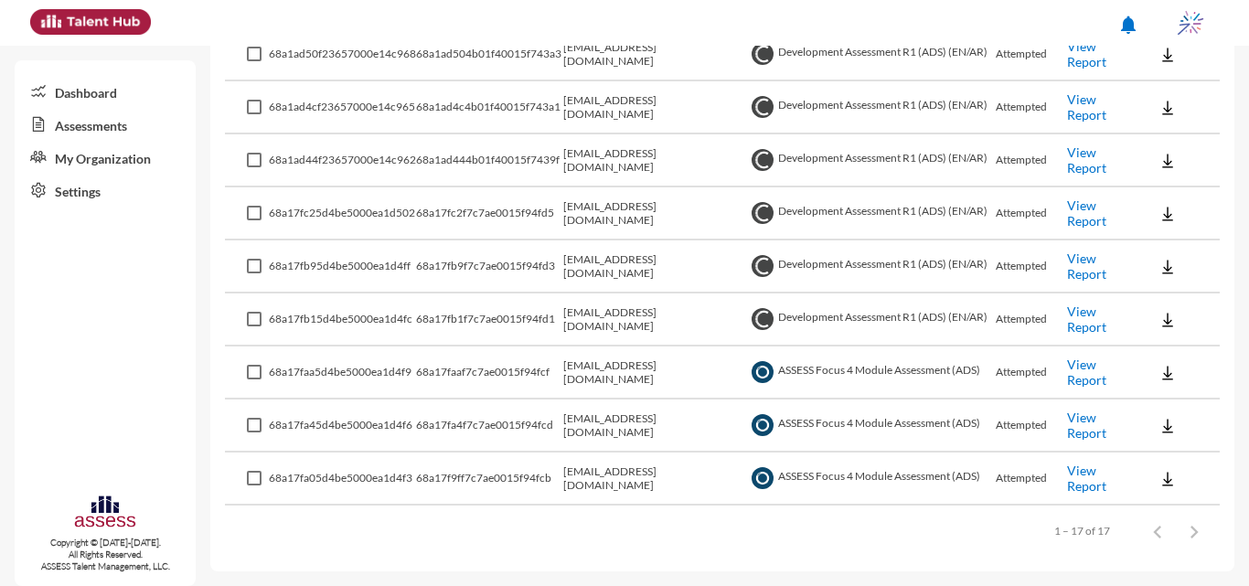
click at [622, 326] on link "View Report" at bounding box center [1086, 319] width 39 height 31
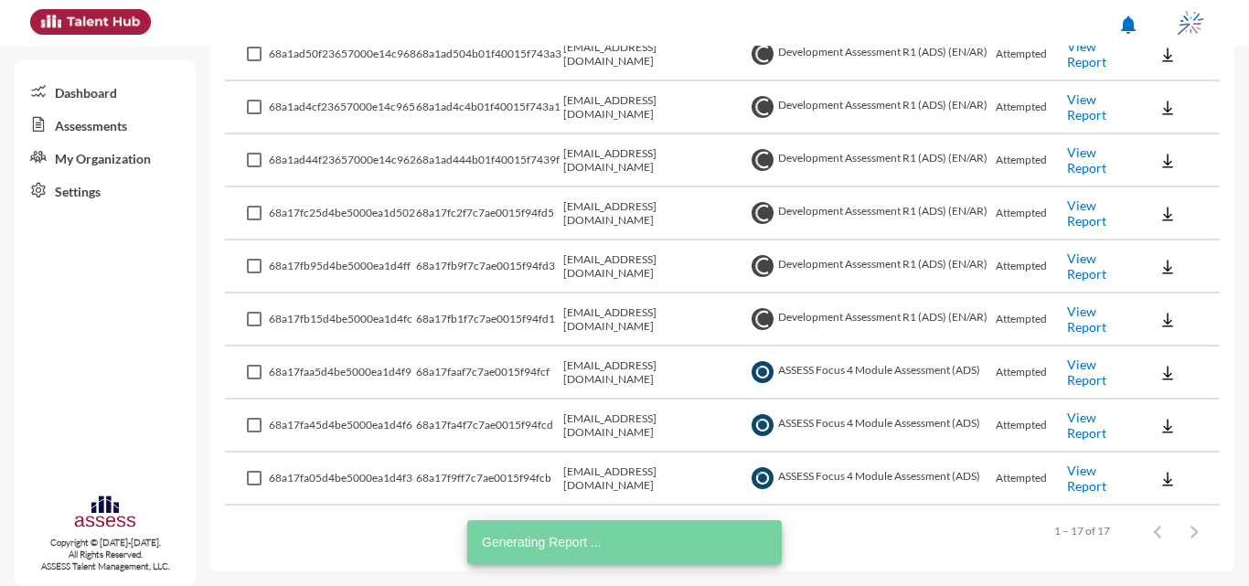
click at [622, 217] on link "View Report" at bounding box center [1086, 213] width 39 height 31
click at [622, 159] on link "View Report" at bounding box center [1086, 160] width 39 height 31
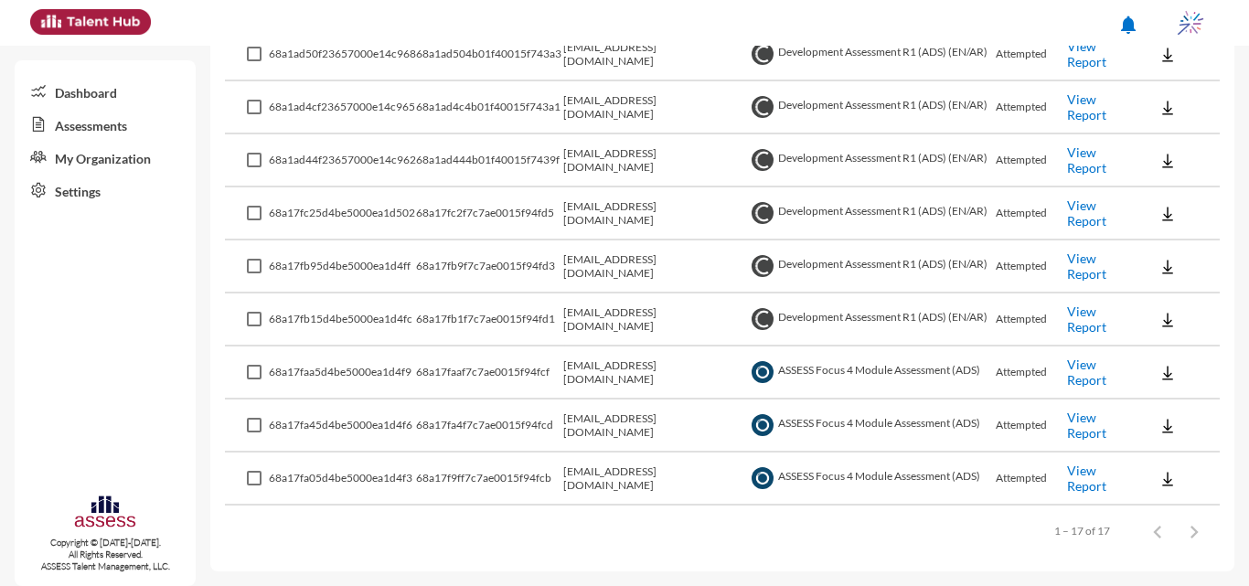
click at [622, 271] on link "View Report" at bounding box center [1086, 266] width 39 height 31
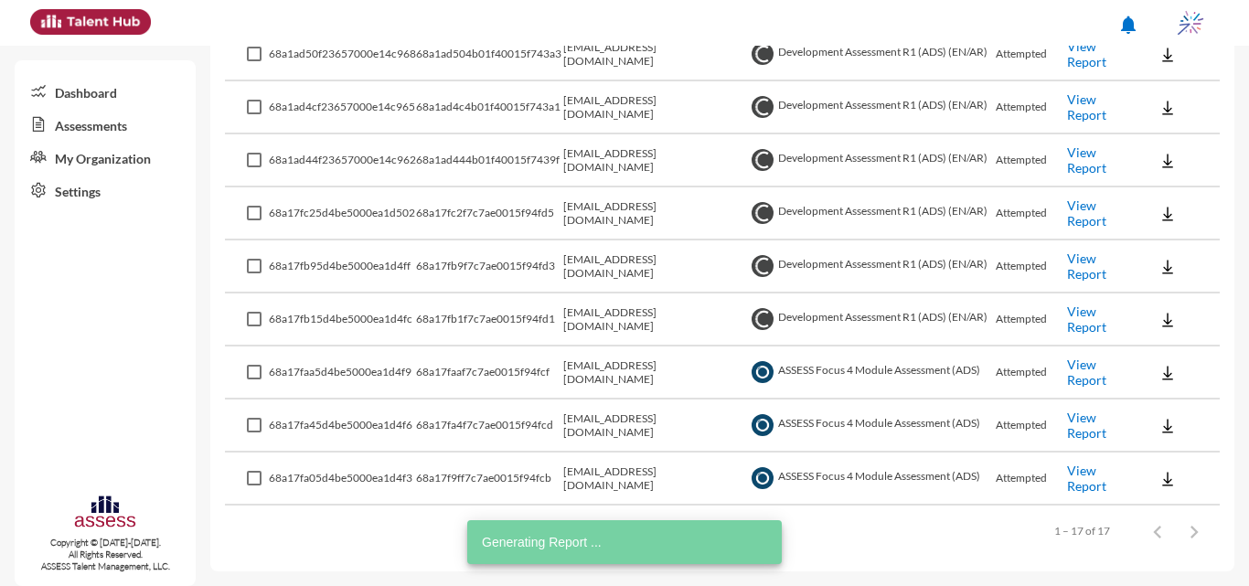
click at [622, 155] on link "View Report" at bounding box center [1086, 160] width 39 height 31
click at [622, 107] on link "View Report" at bounding box center [1086, 106] width 39 height 31
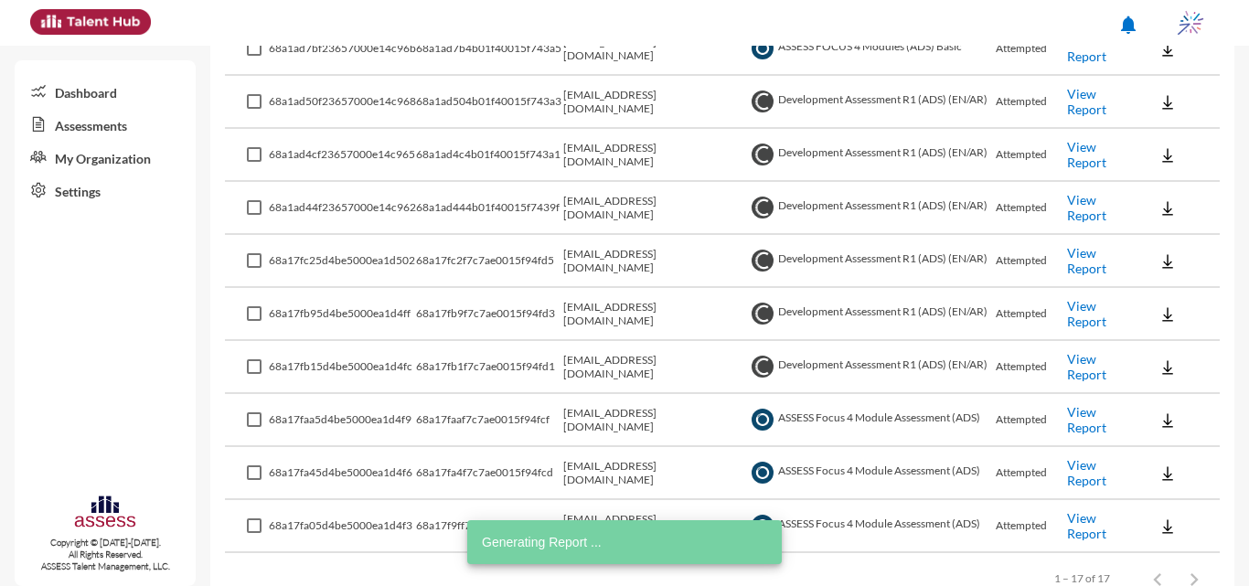
scroll to position [720, 0]
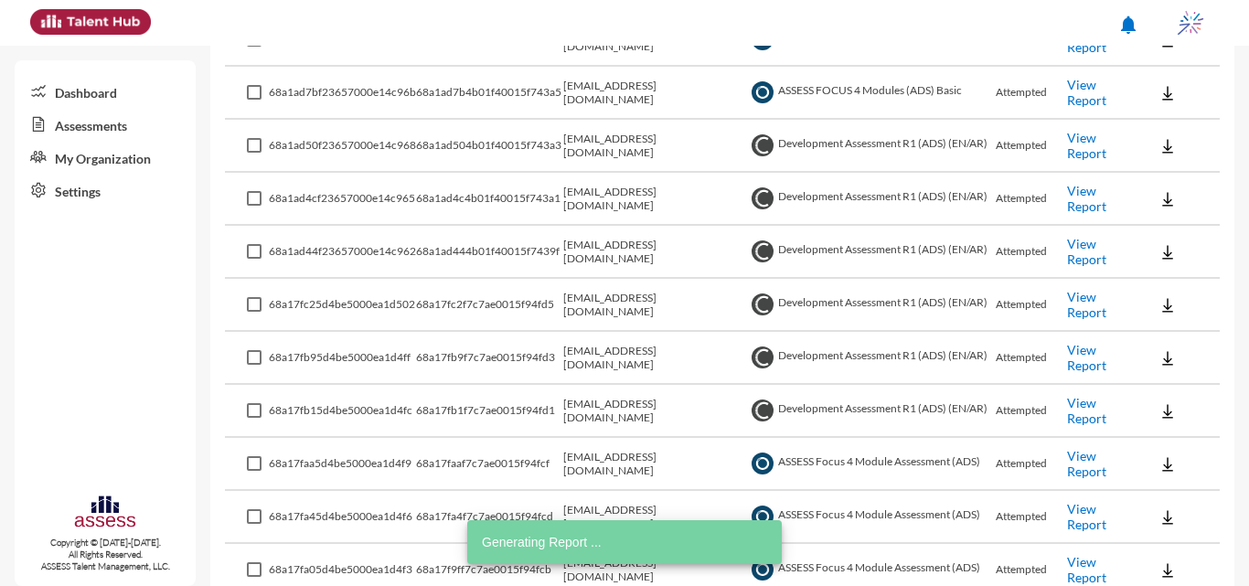
click at [622, 190] on link "View Report" at bounding box center [1086, 198] width 39 height 31
click at [622, 195] on link "View Report" at bounding box center [1086, 198] width 39 height 31
click at [622, 137] on link "View Report" at bounding box center [1086, 145] width 39 height 31
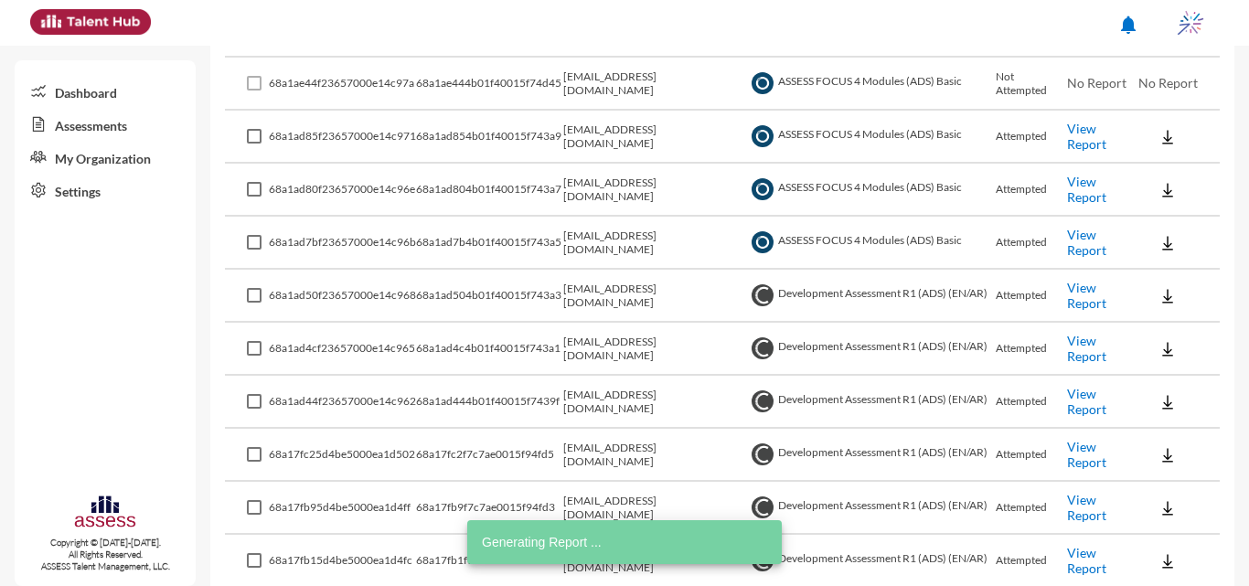
scroll to position [537, 0]
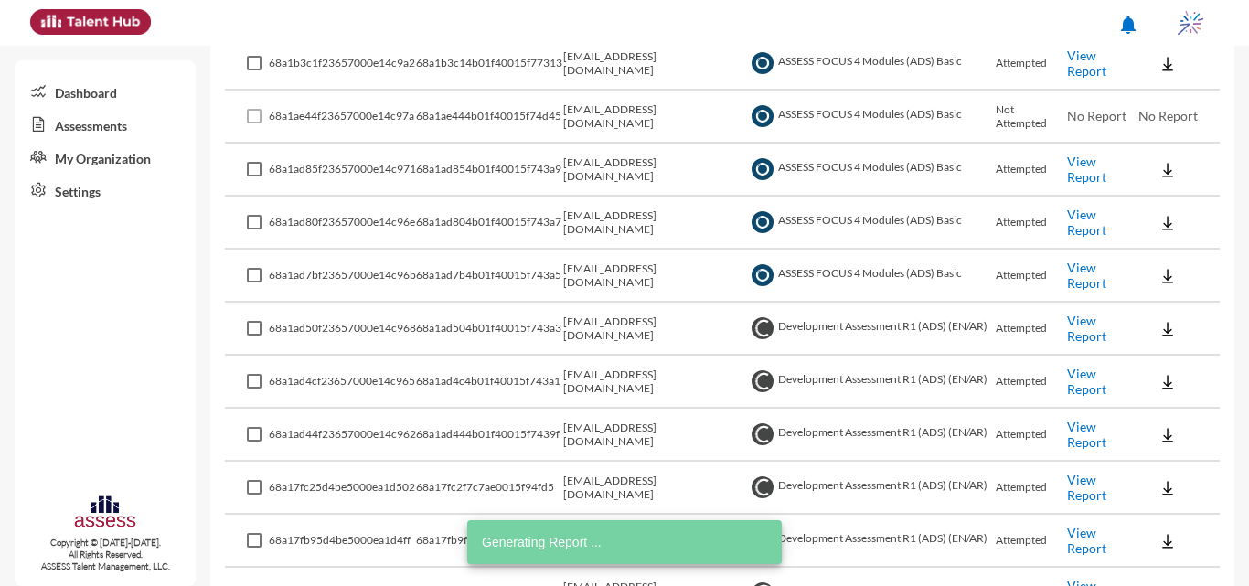
click at [622, 279] on link "View Report" at bounding box center [1086, 275] width 39 height 31
click at [622, 212] on link "View Report" at bounding box center [1086, 222] width 39 height 31
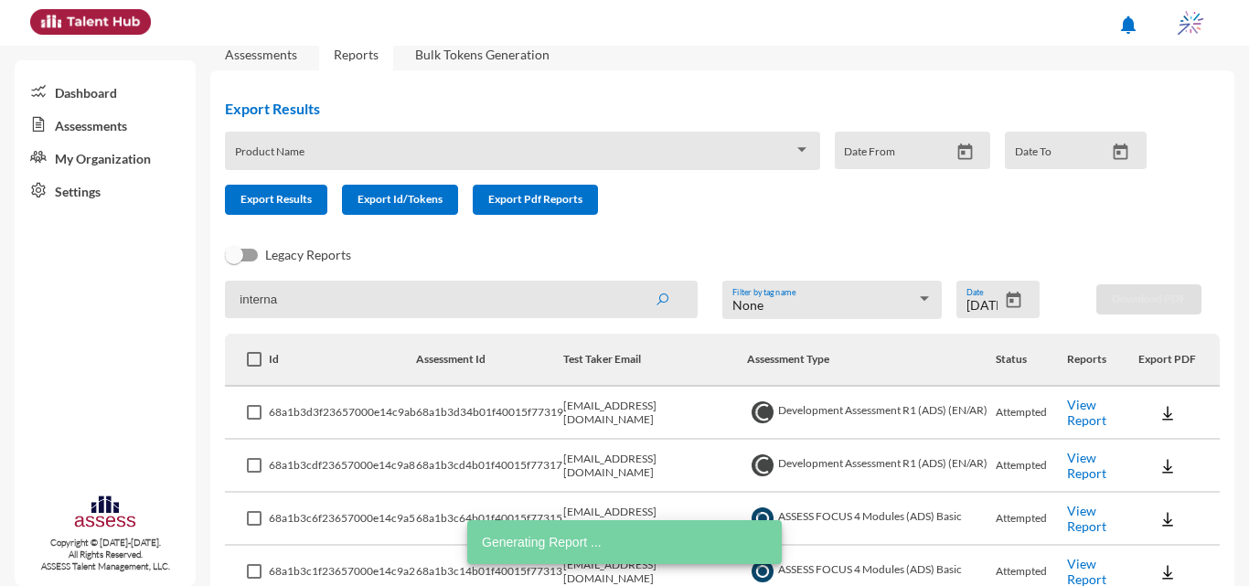
scroll to position [0, 0]
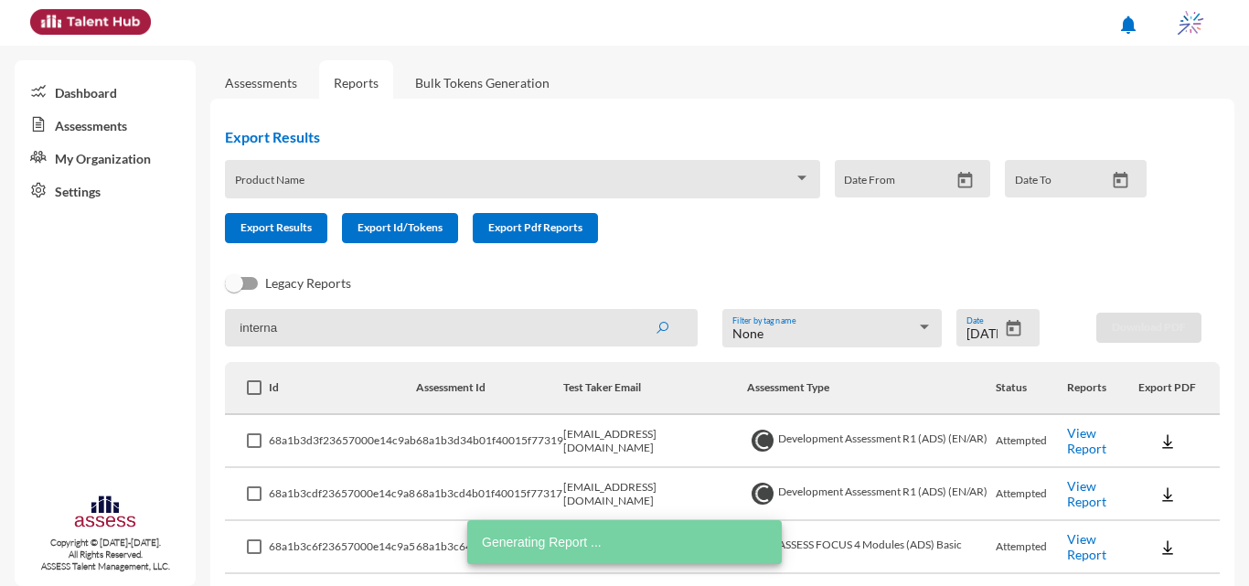
click at [622, 331] on icon "Open calendar" at bounding box center [1013, 328] width 19 height 19
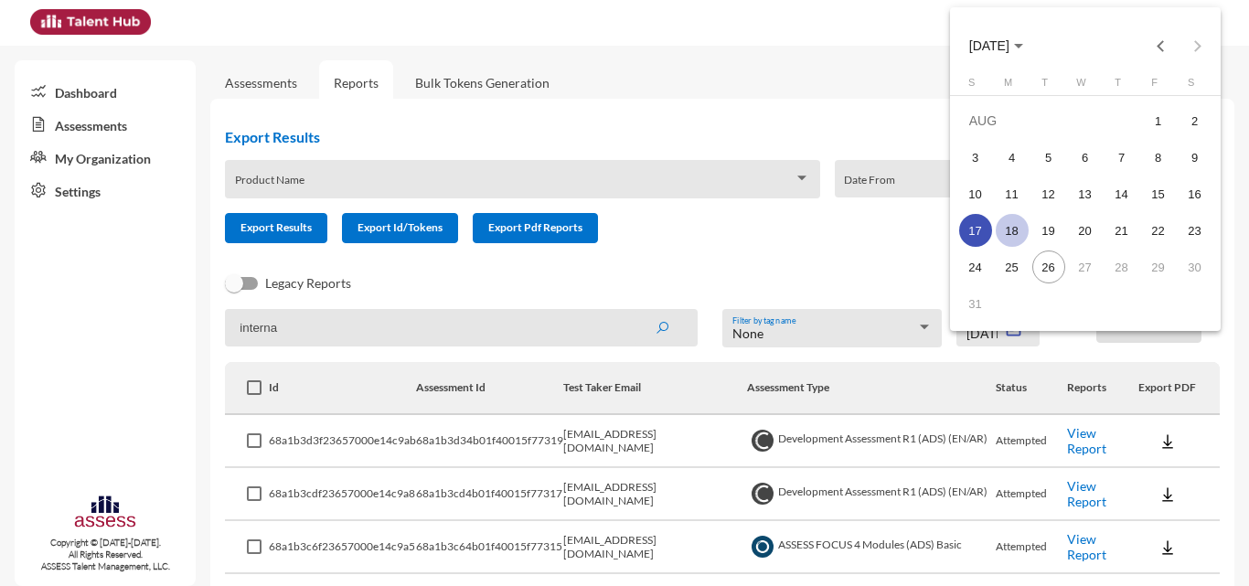
click at [622, 229] on div "18" at bounding box center [1012, 230] width 33 height 33
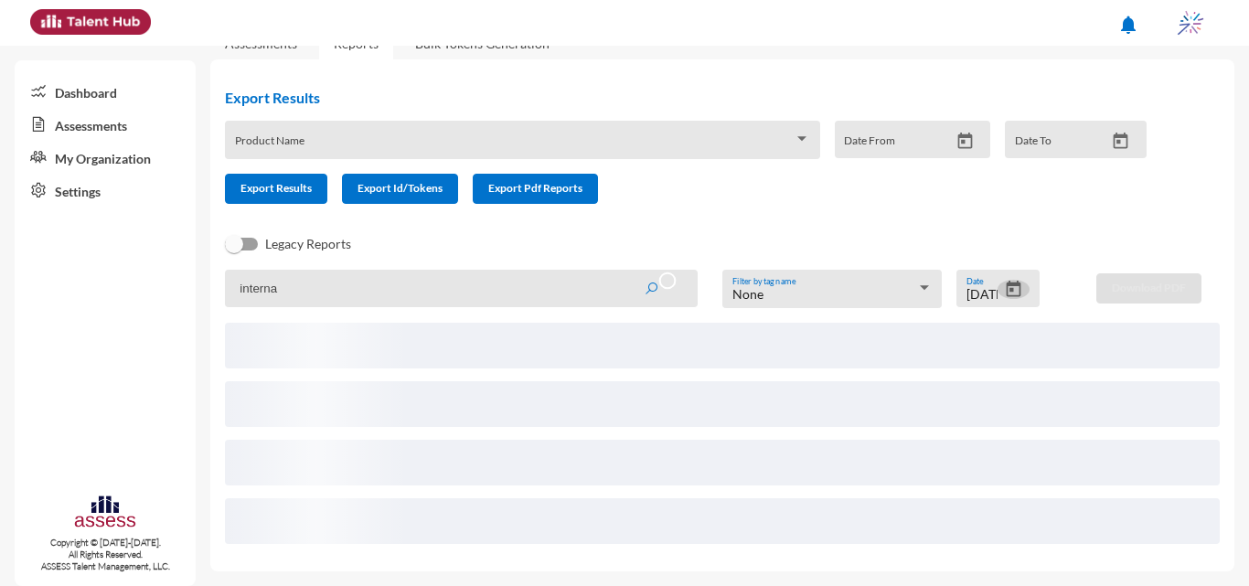
scroll to position [16, 0]
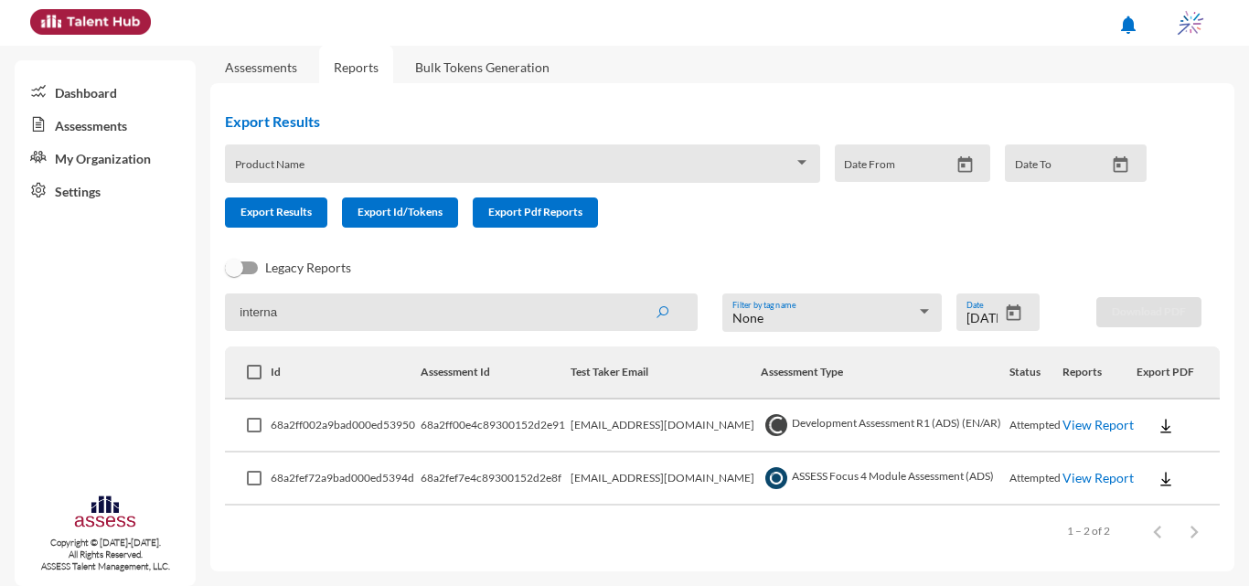
click at [622, 429] on link "View Report" at bounding box center [1098, 425] width 71 height 16
click at [622, 474] on link "View Report" at bounding box center [1098, 478] width 71 height 16
click at [622, 307] on icon "Open calendar" at bounding box center [1014, 313] width 15 height 16
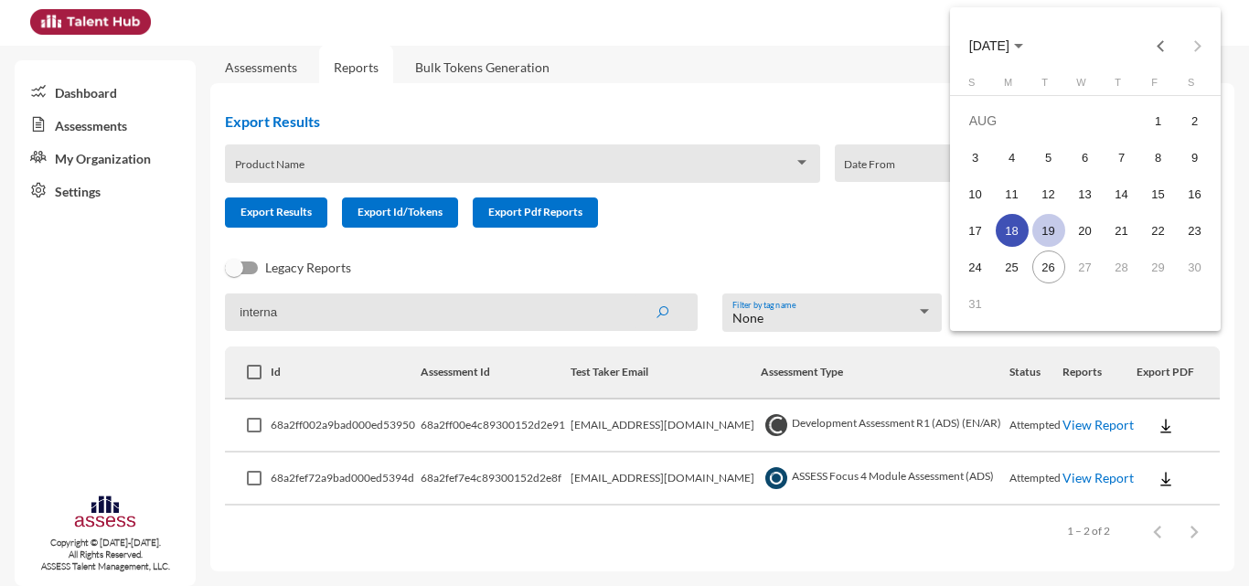
click at [622, 235] on div "19" at bounding box center [1049, 230] width 33 height 33
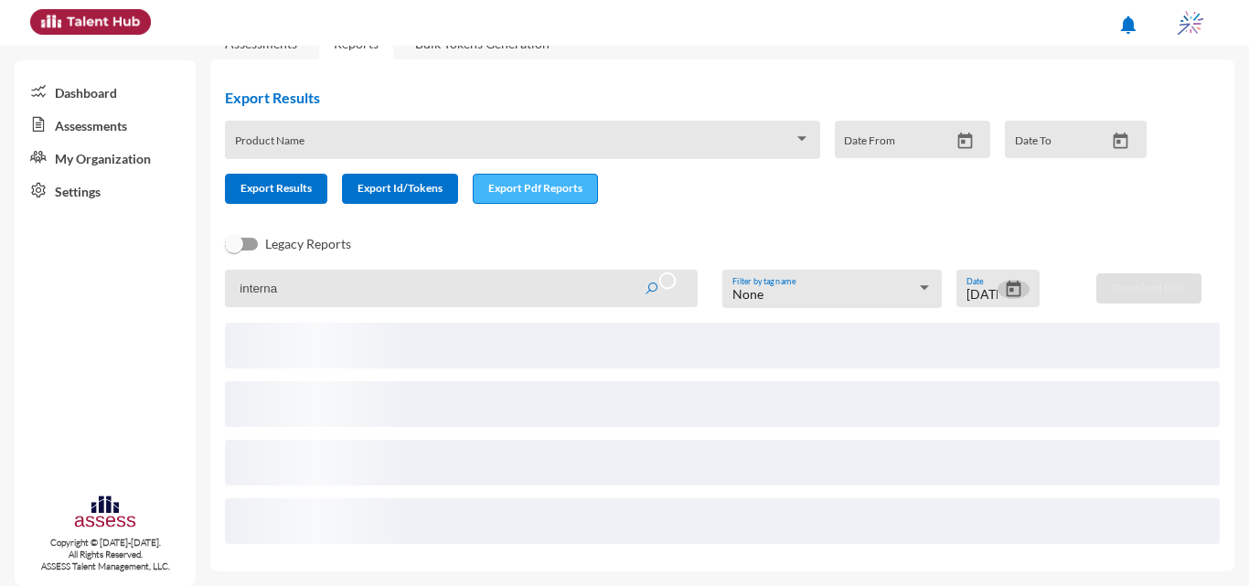
scroll to position [0, 0]
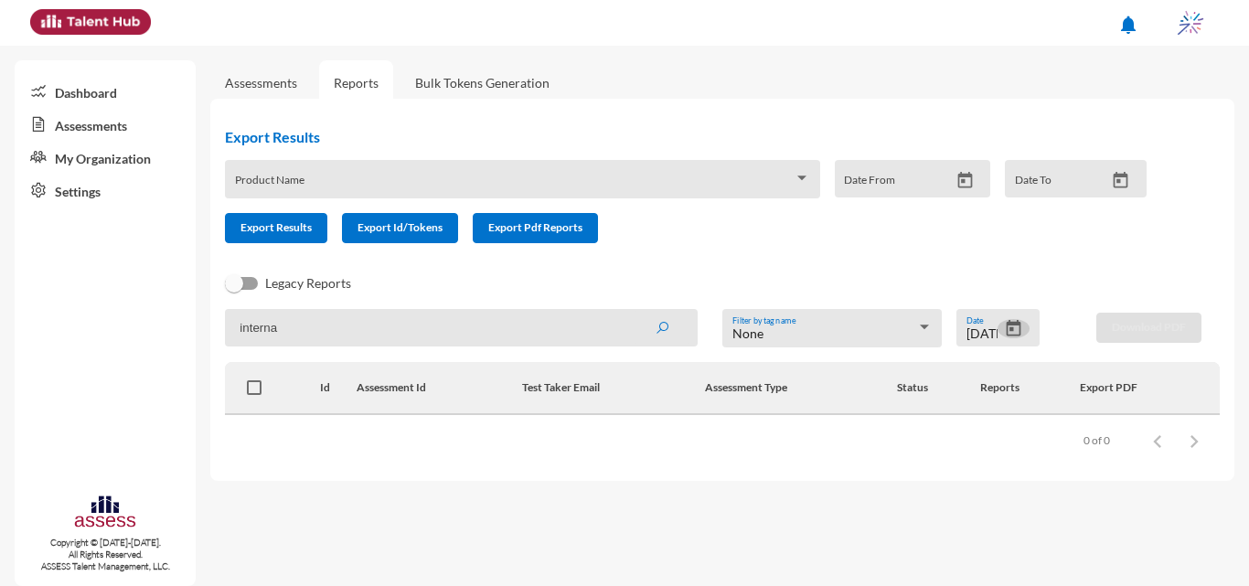
click at [622, 330] on icon "Open calendar" at bounding box center [1013, 328] width 19 height 19
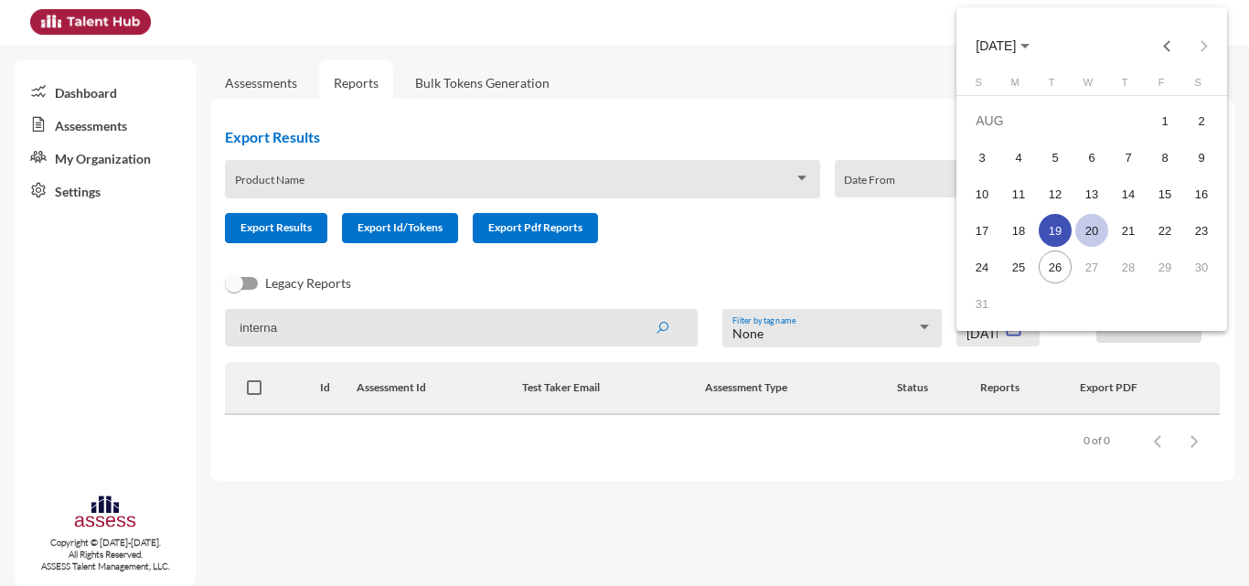
click at [622, 234] on div "20" at bounding box center [1092, 230] width 33 height 33
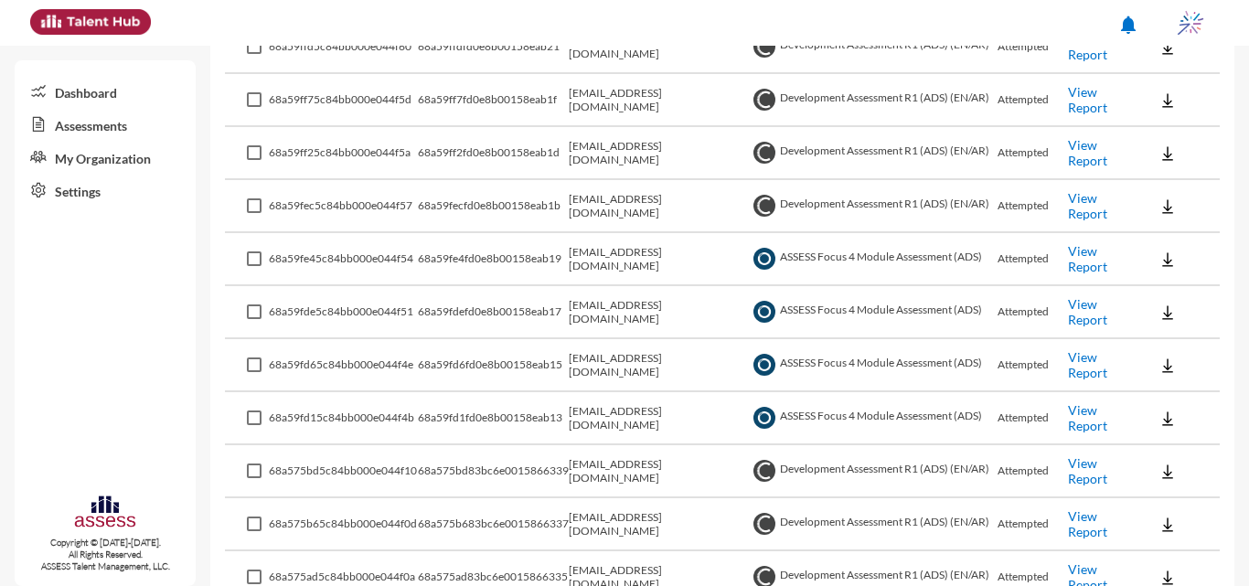
scroll to position [405, 0]
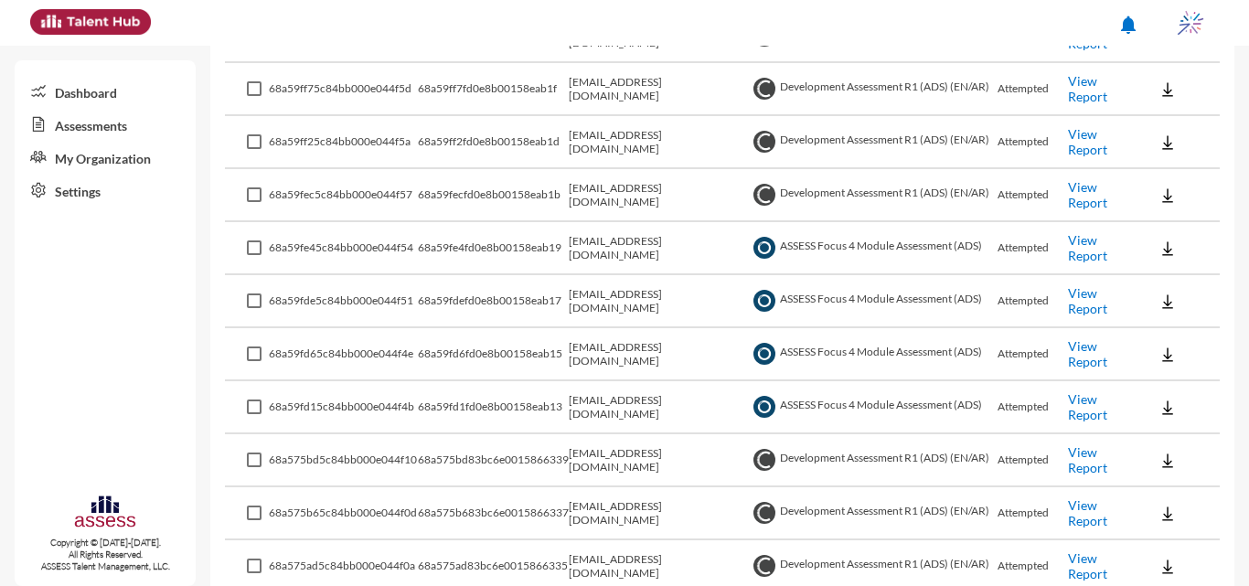
click at [622, 248] on link "View Report" at bounding box center [1087, 247] width 39 height 31
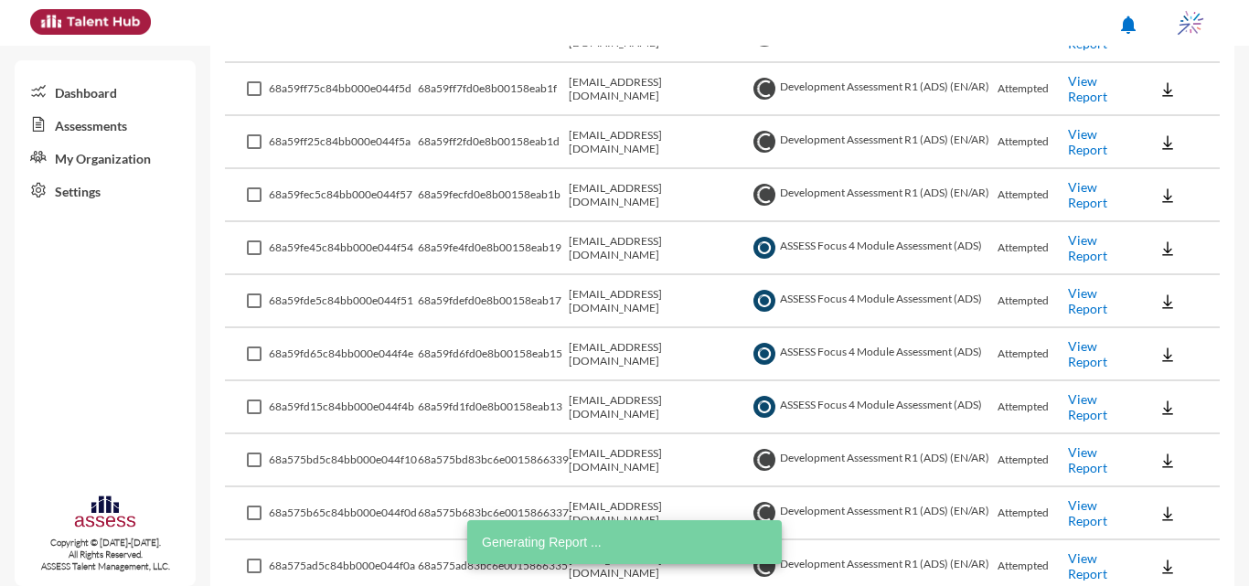
click at [622, 299] on link "View Report" at bounding box center [1087, 300] width 39 height 31
click at [622, 409] on link "View Report" at bounding box center [1087, 406] width 39 height 31
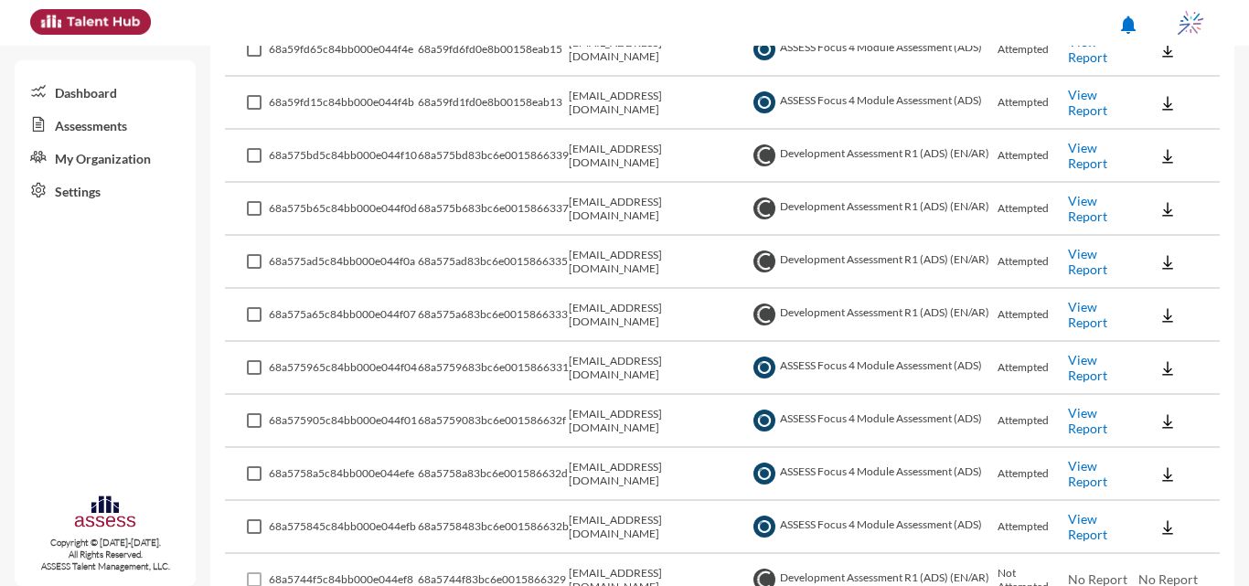
scroll to position [755, 0]
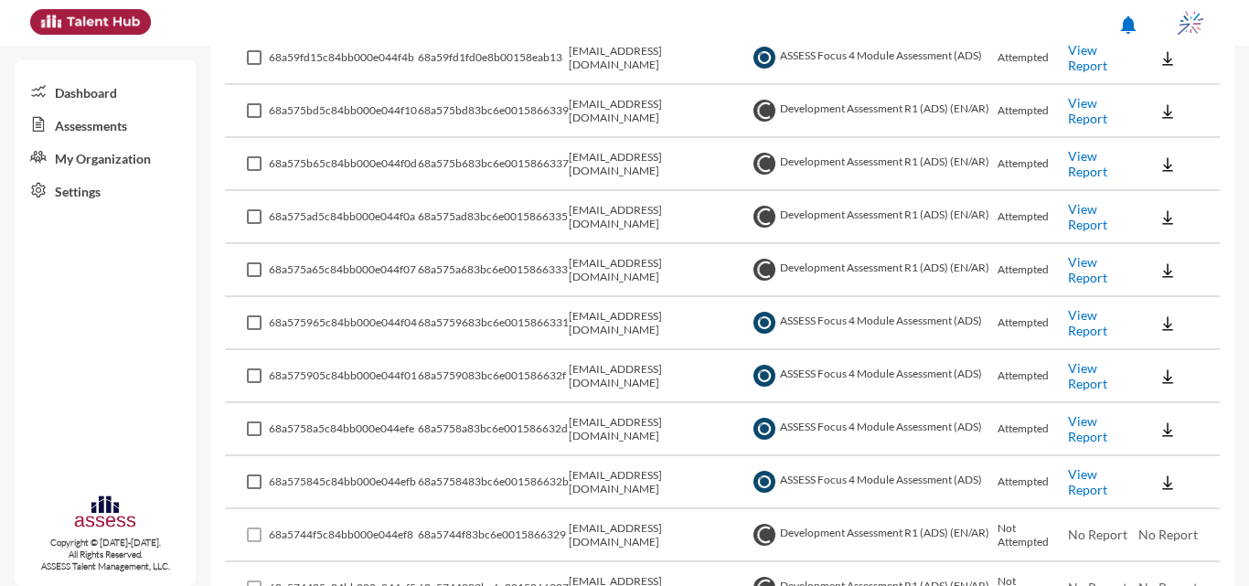
click at [622, 319] on link "View Report" at bounding box center [1087, 322] width 39 height 31
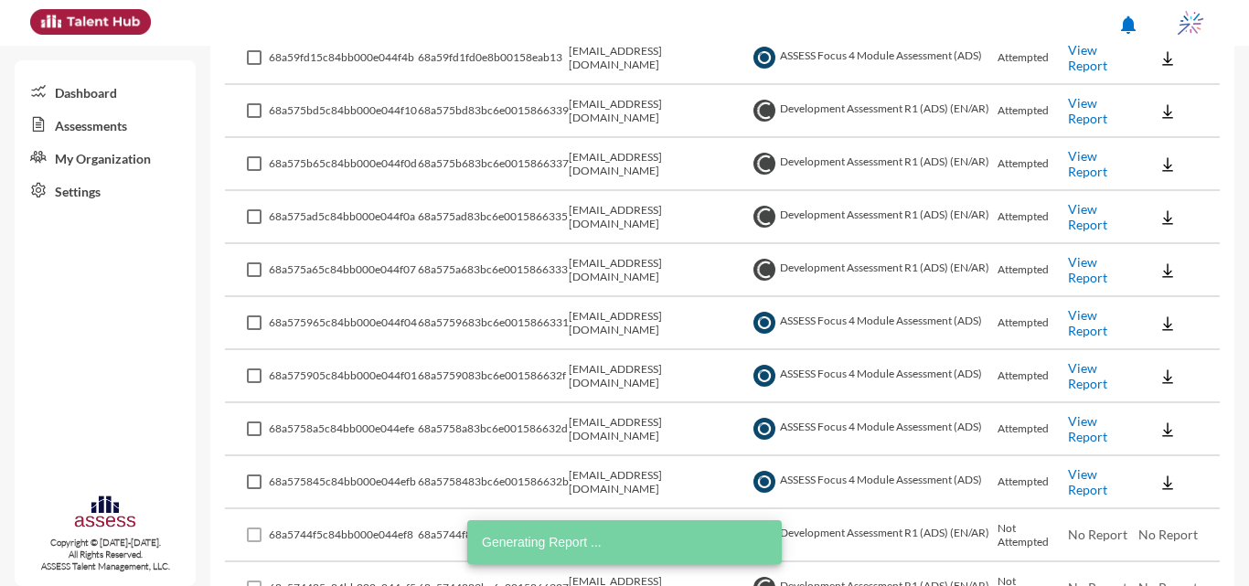
click at [622, 377] on link "View Report" at bounding box center [1087, 375] width 39 height 31
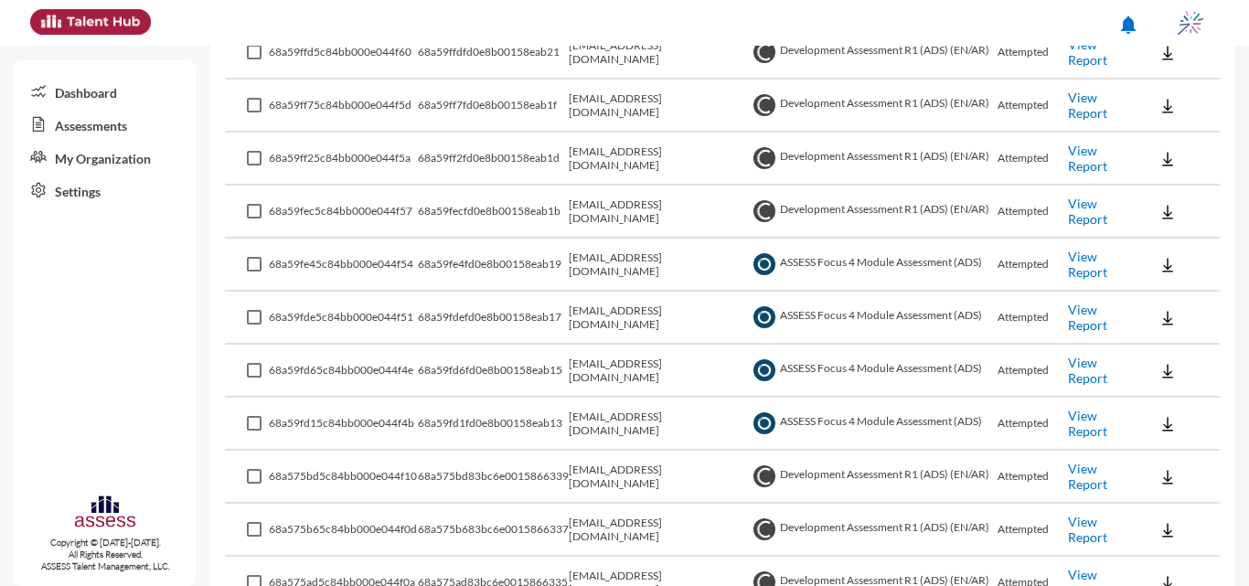
scroll to position [0, 0]
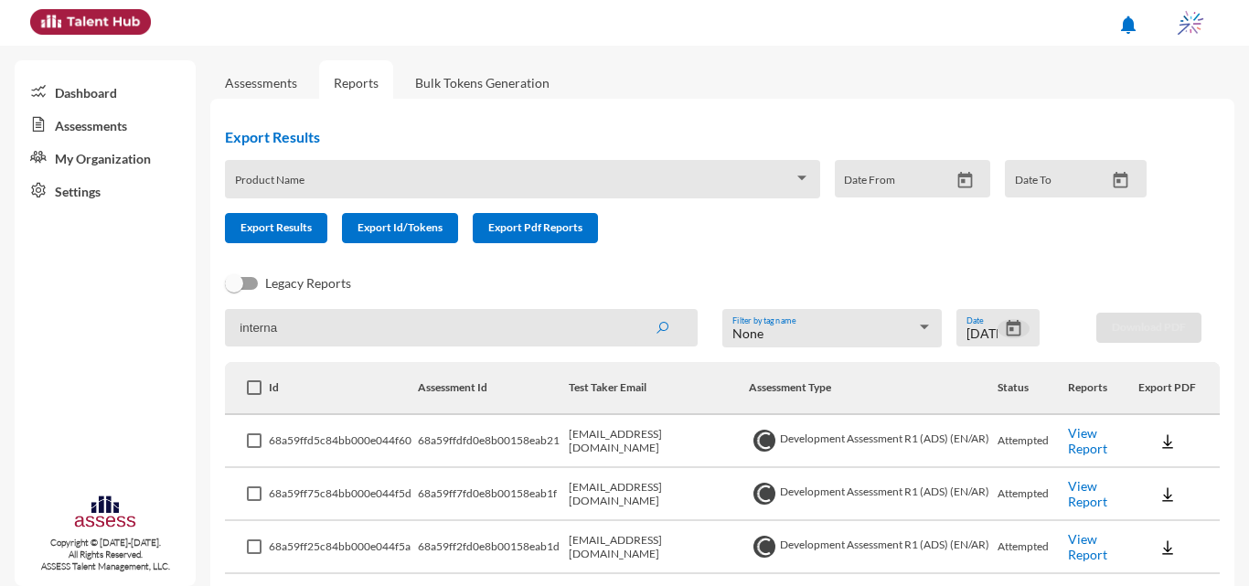
click at [622, 331] on icon "Open calendar" at bounding box center [1013, 328] width 19 height 19
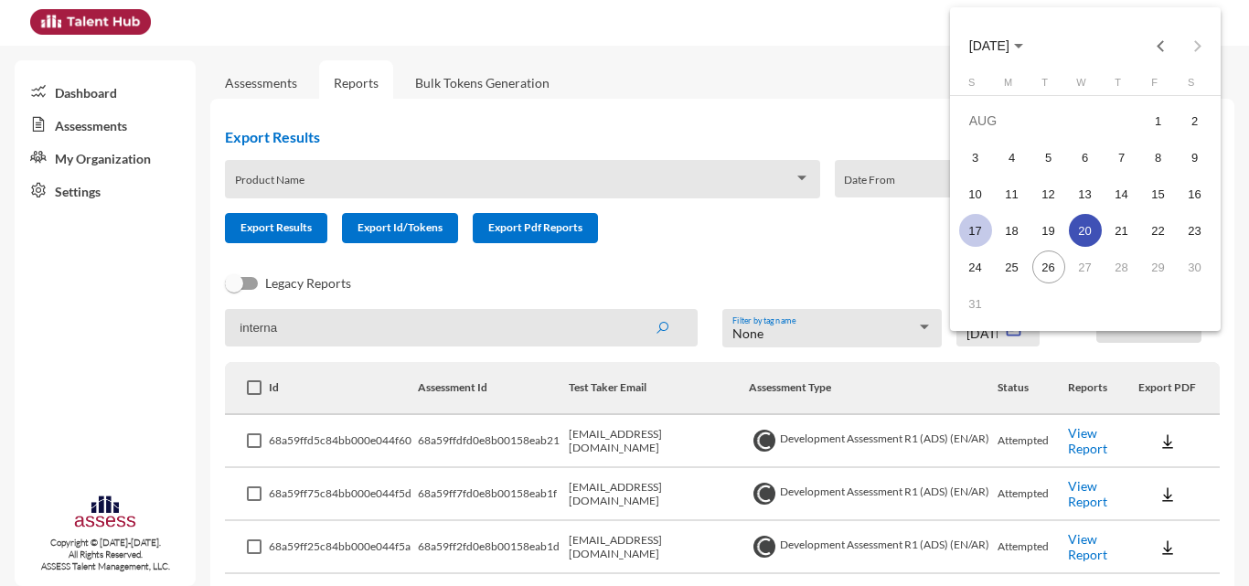
click at [622, 224] on div "17" at bounding box center [975, 230] width 33 height 33
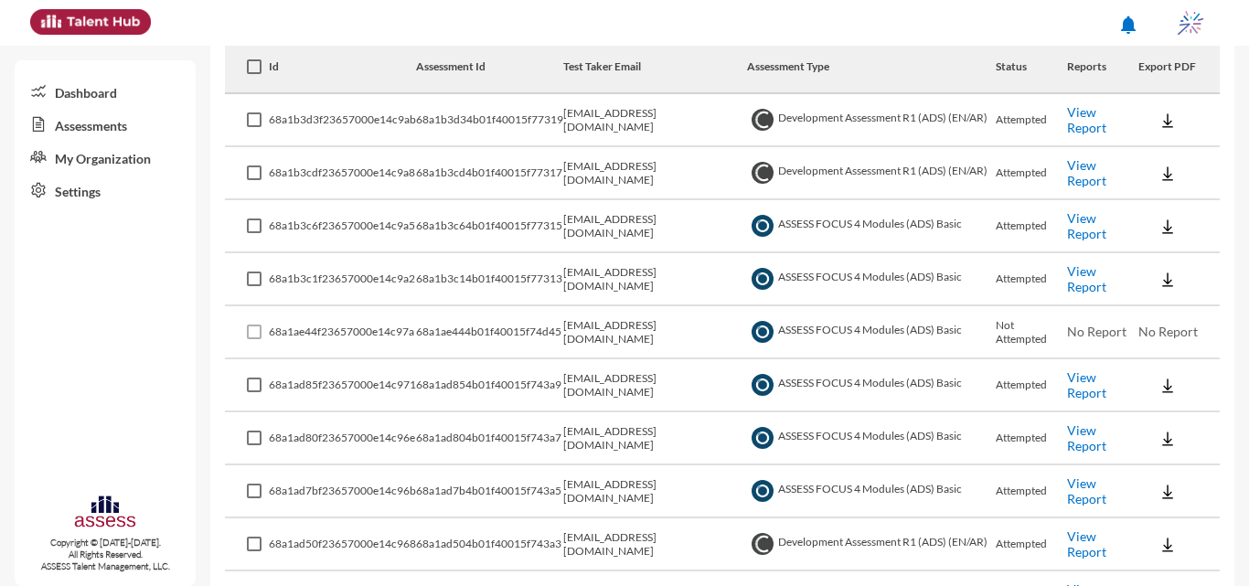
scroll to position [354, 0]
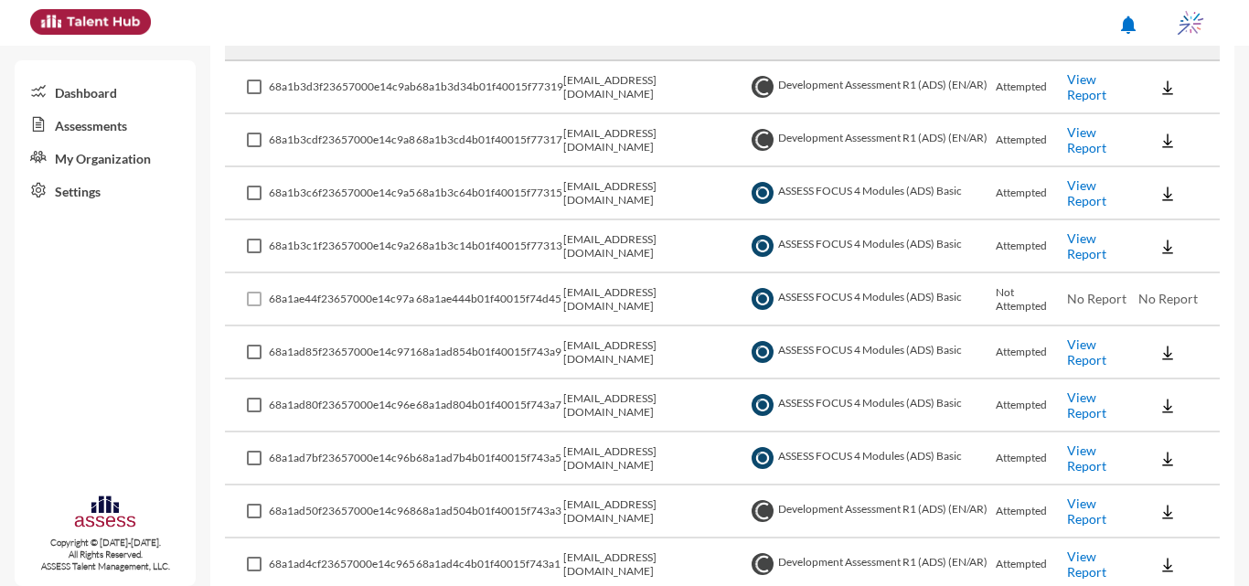
click at [622, 406] on link "View Report" at bounding box center [1086, 405] width 39 height 31
click at [622, 184] on link "View Report" at bounding box center [1086, 192] width 39 height 31
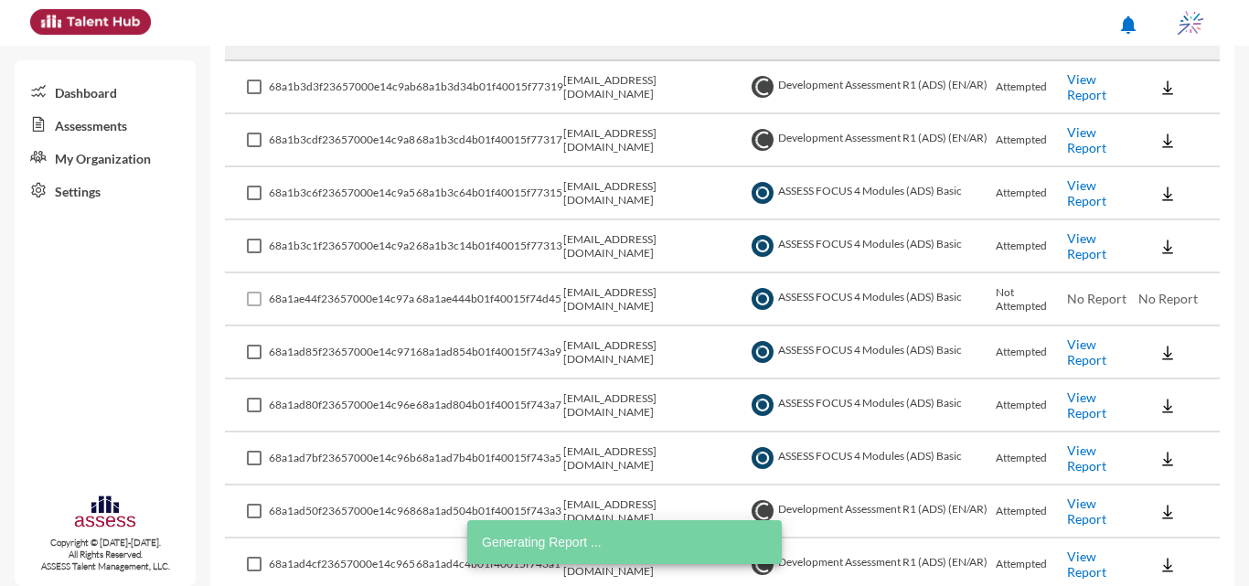
click at [622, 236] on link "View Report" at bounding box center [1086, 245] width 39 height 31
click at [622, 348] on link "View Report" at bounding box center [1086, 352] width 39 height 31
click at [622, 412] on link "View Report" at bounding box center [1086, 405] width 39 height 31
click at [622, 454] on link "View Report" at bounding box center [1086, 458] width 39 height 31
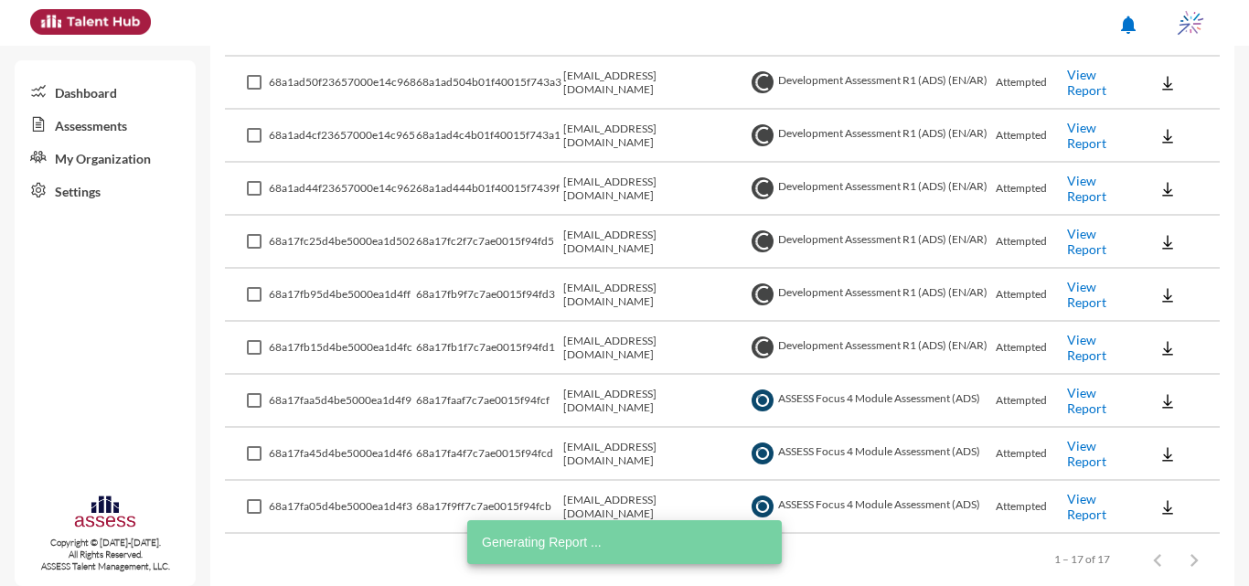
scroll to position [811, 0]
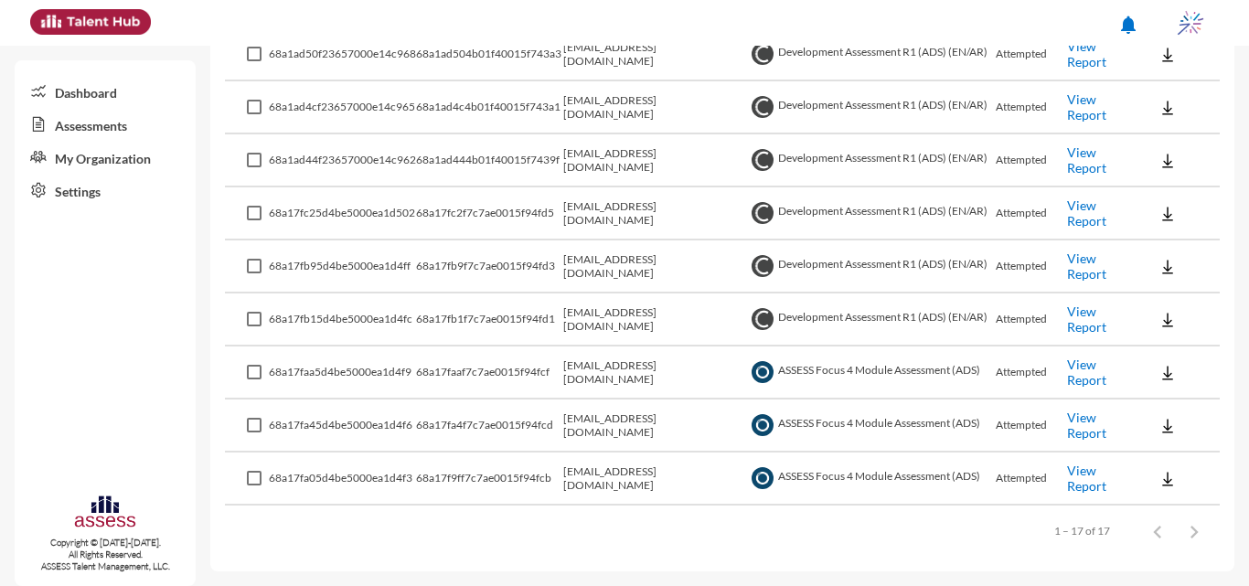
click at [622, 372] on link "View Report" at bounding box center [1086, 372] width 39 height 31
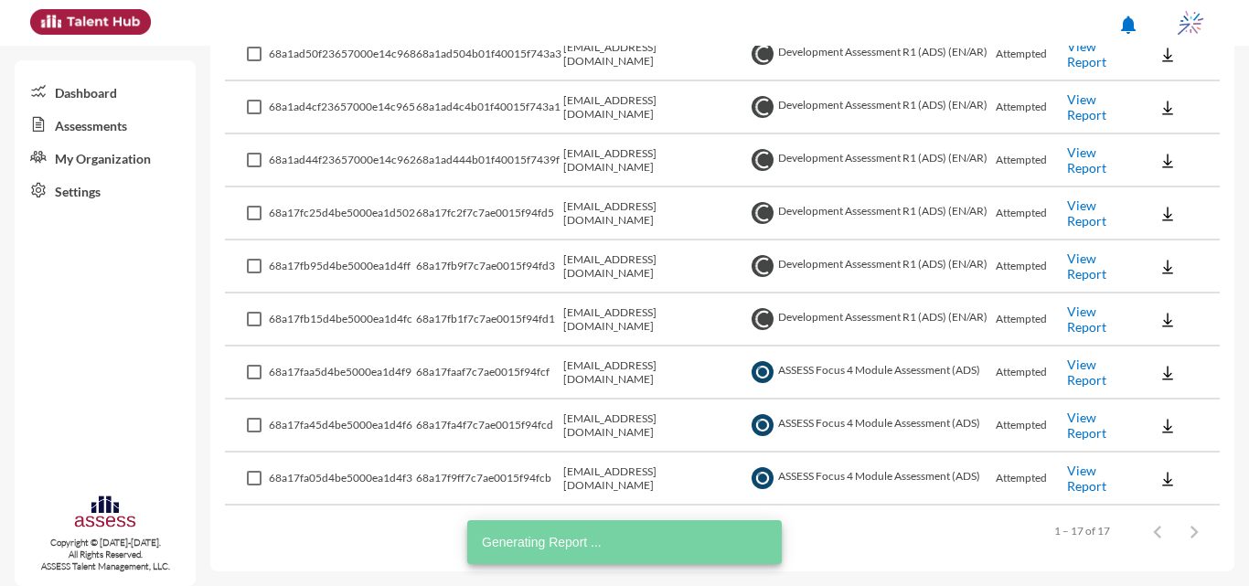
scroll to position [720, 0]
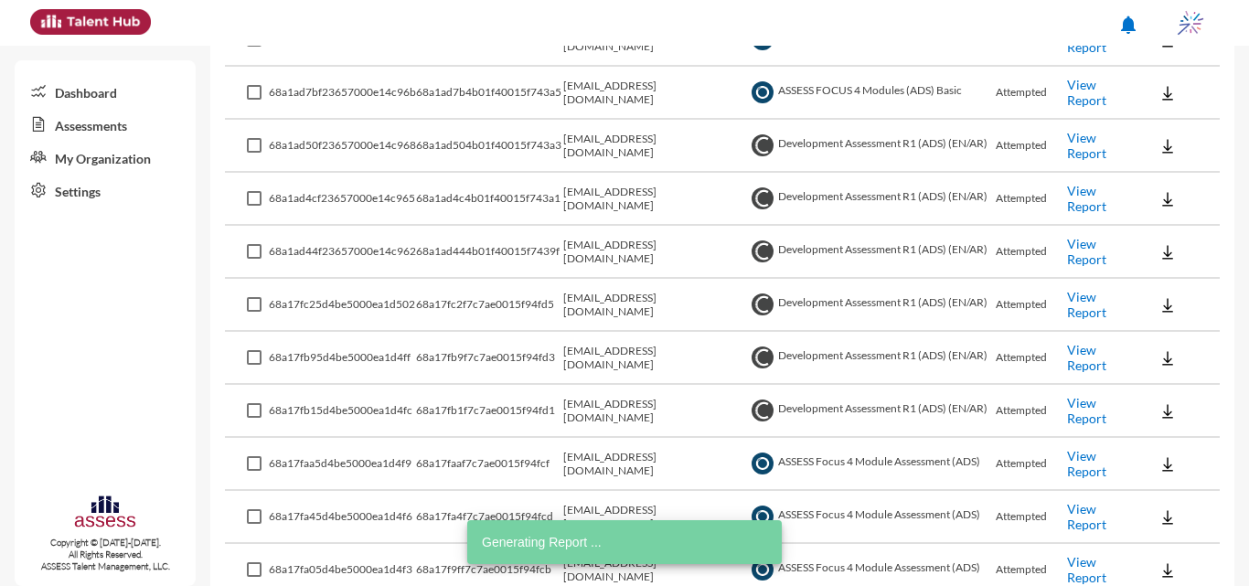
click at [622, 142] on link "View Report" at bounding box center [1086, 145] width 39 height 31
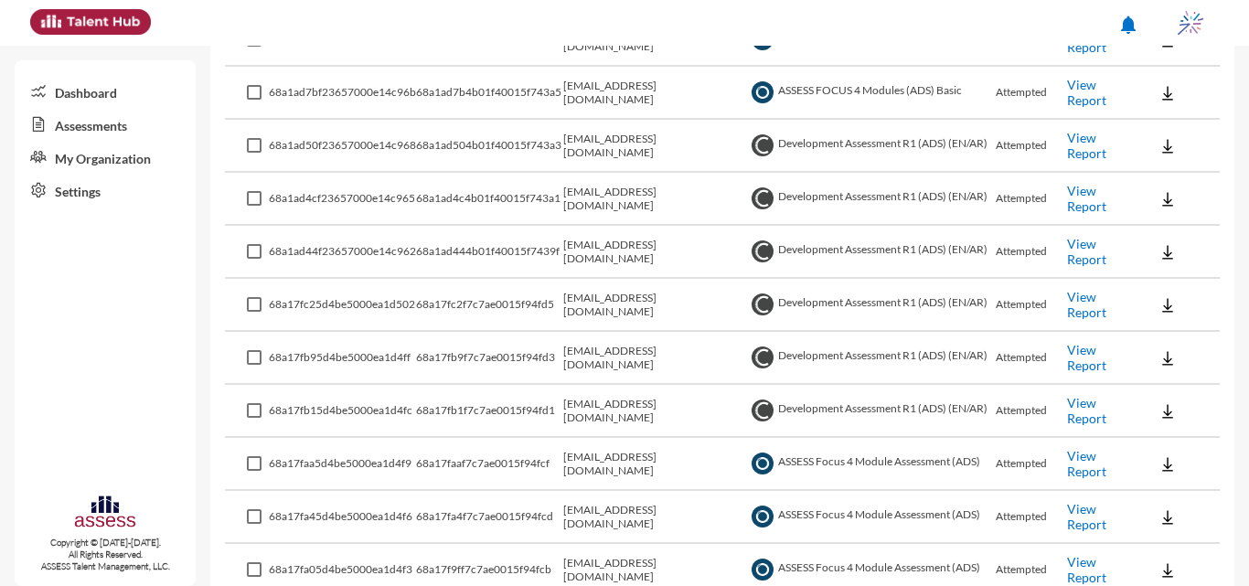
click at [622, 417] on link "View Report" at bounding box center [1086, 410] width 39 height 31
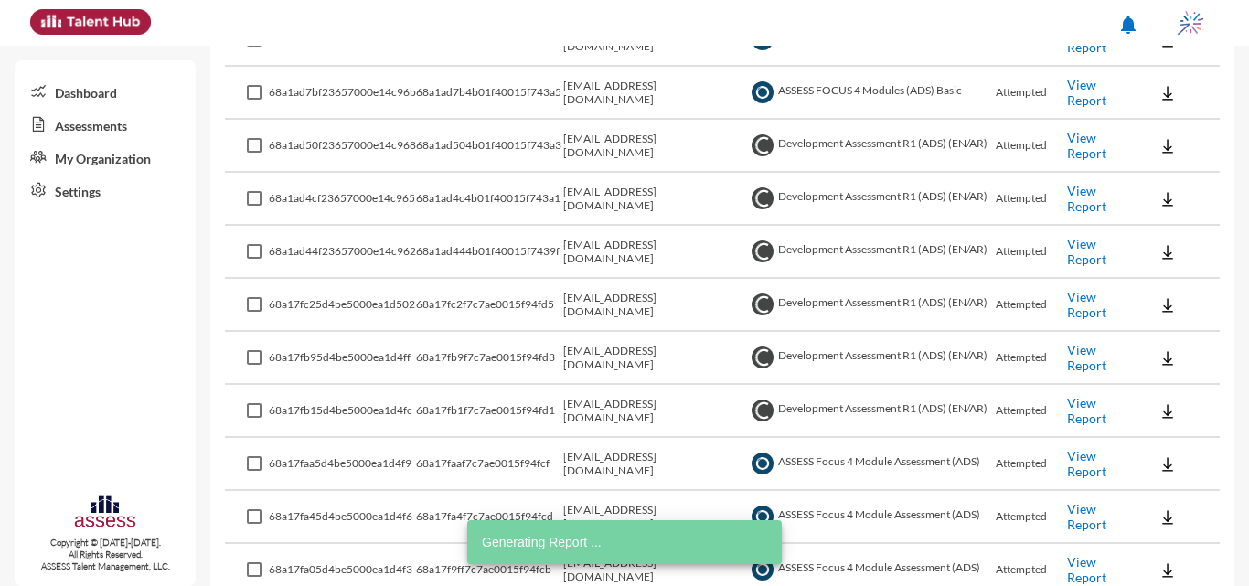
click at [622, 199] on link "View Report" at bounding box center [1086, 198] width 39 height 31
click at [622, 300] on link "View Report" at bounding box center [1086, 304] width 39 height 31
click at [622, 359] on link "View Report" at bounding box center [1086, 357] width 39 height 31
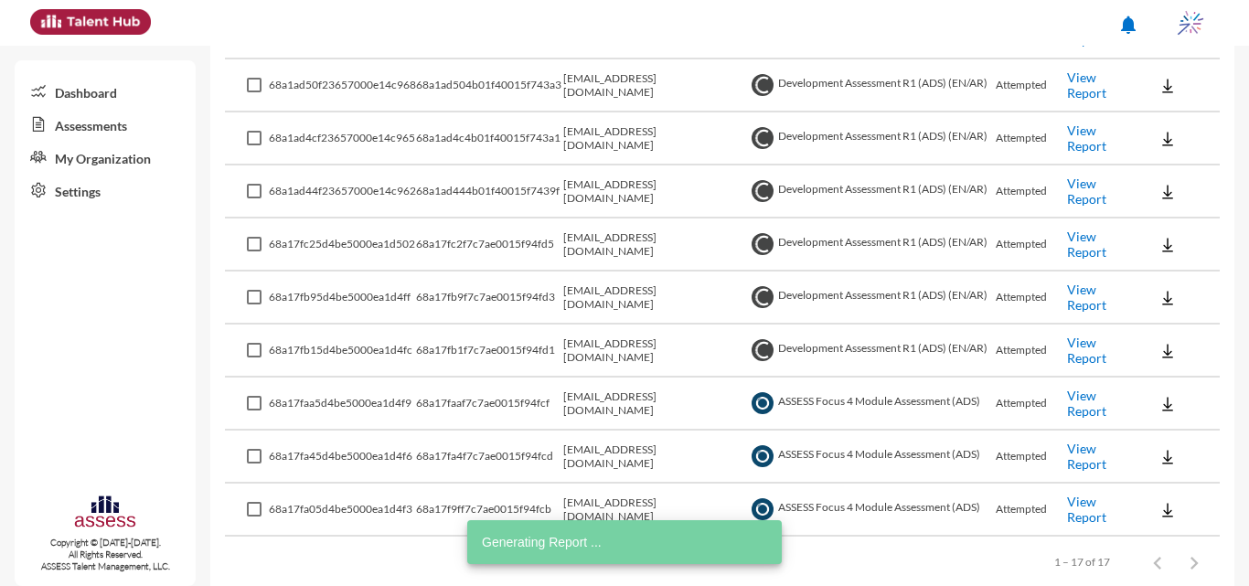
scroll to position [811, 0]
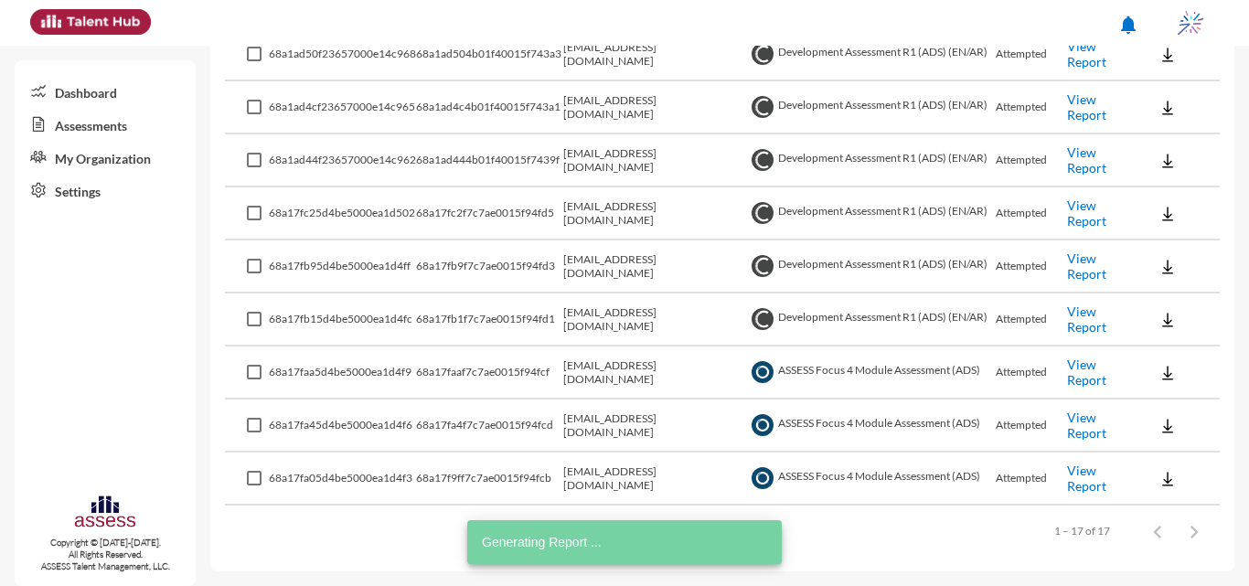
click at [622, 377] on link "View Report" at bounding box center [1086, 372] width 39 height 31
click at [622, 427] on link "View Report" at bounding box center [1086, 425] width 39 height 31
click at [622, 474] on link "View Report" at bounding box center [1086, 478] width 39 height 31
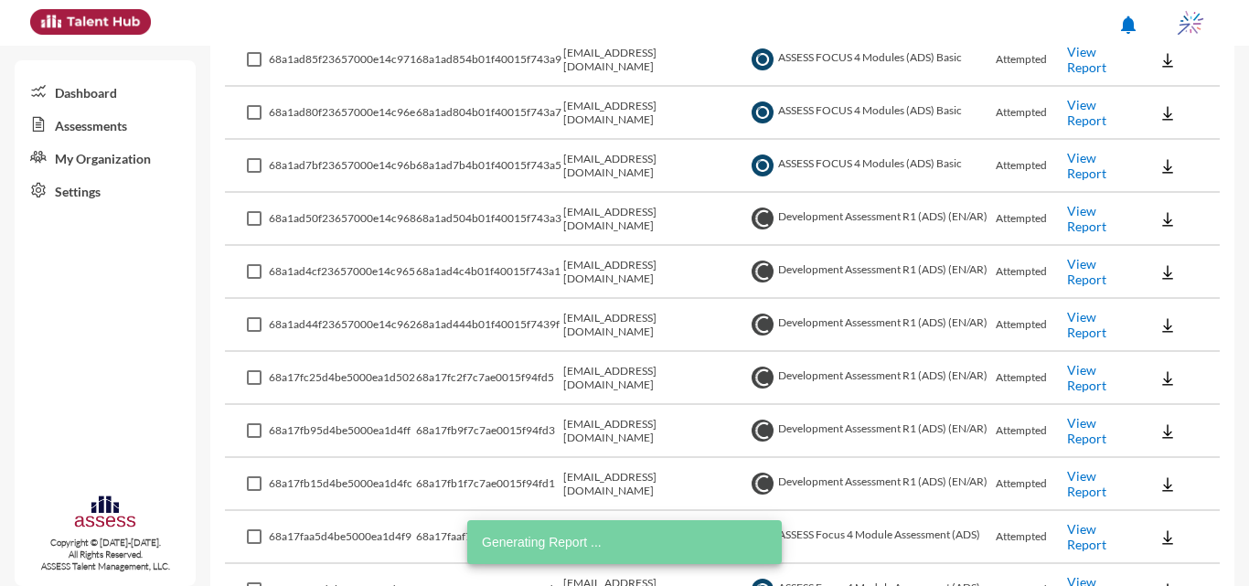
scroll to position [628, 0]
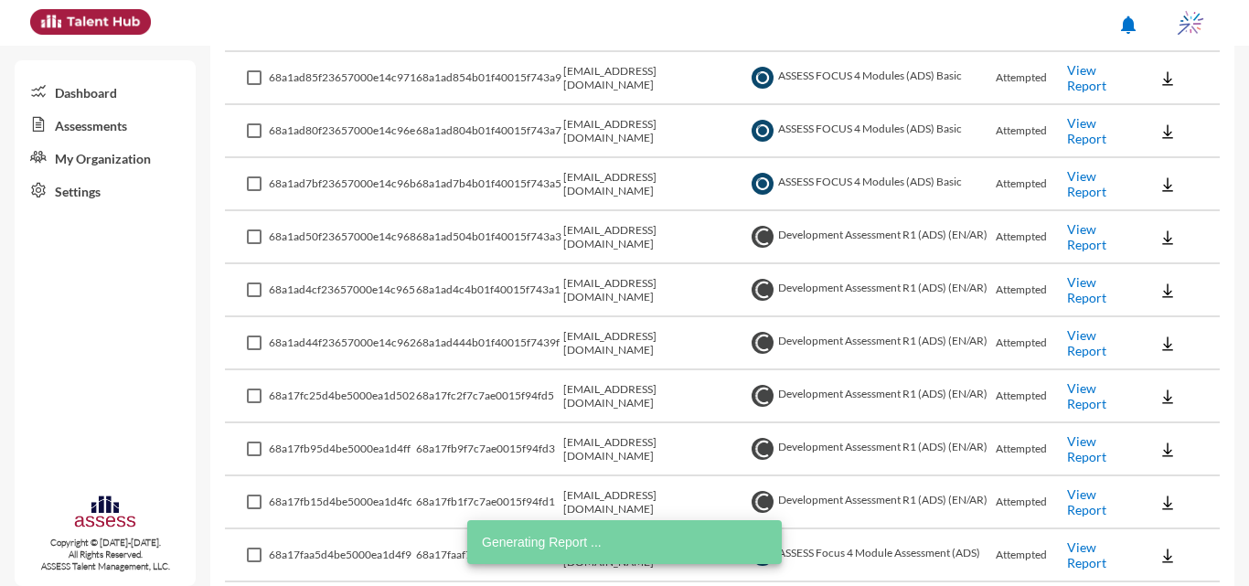
click at [622, 168] on link "View Report" at bounding box center [1086, 183] width 39 height 31
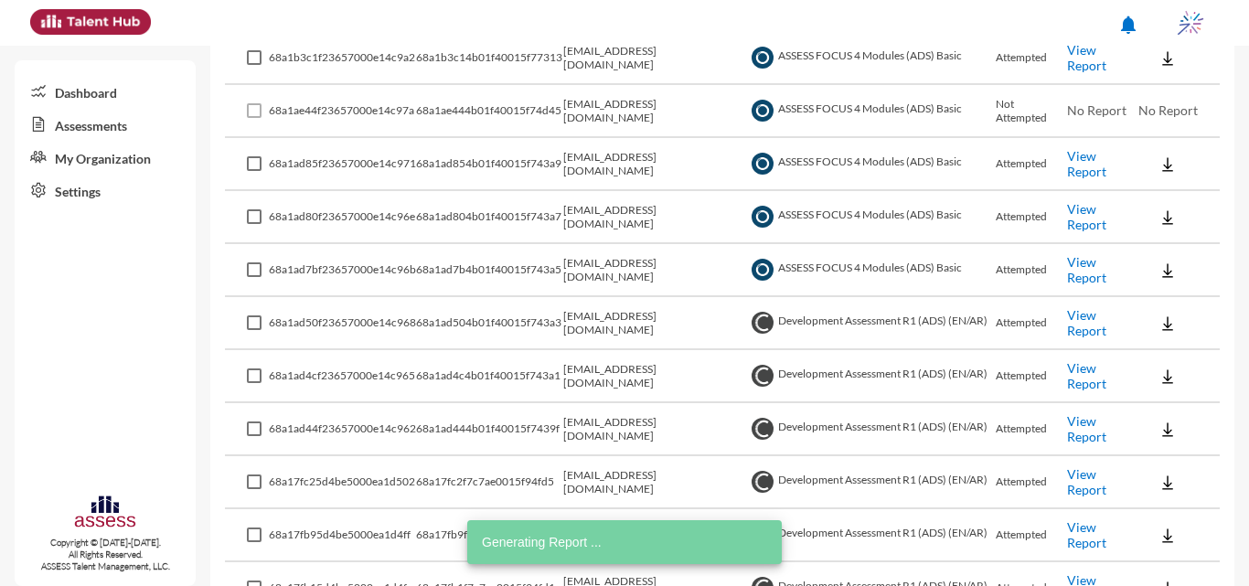
scroll to position [445, 0]
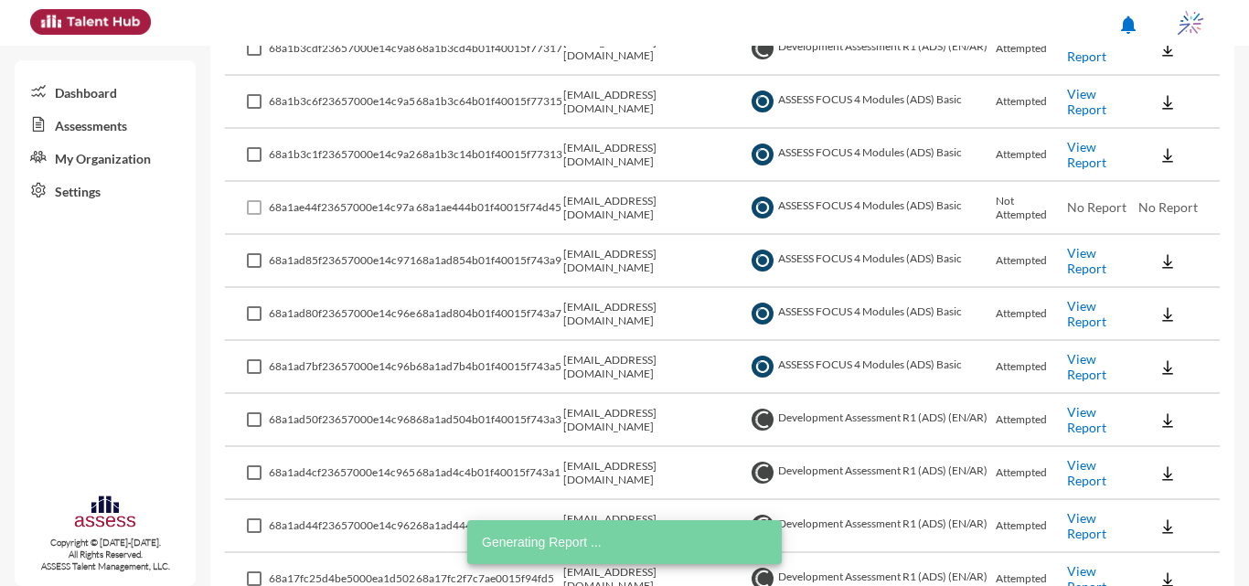
click at [622, 305] on link "View Report" at bounding box center [1086, 313] width 39 height 31
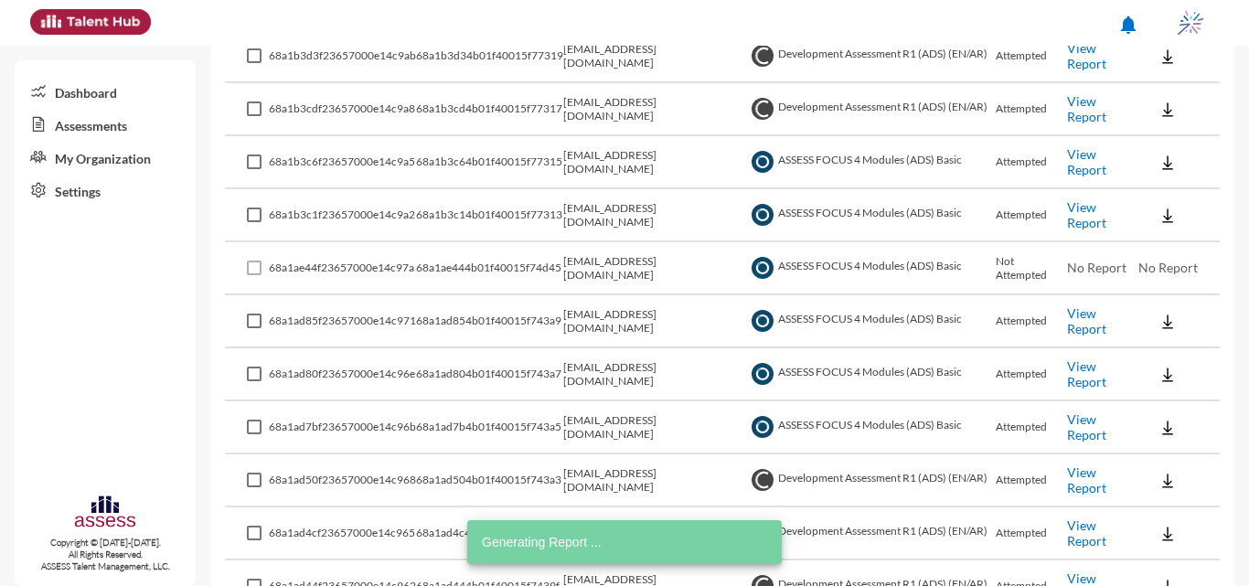
scroll to position [354, 0]
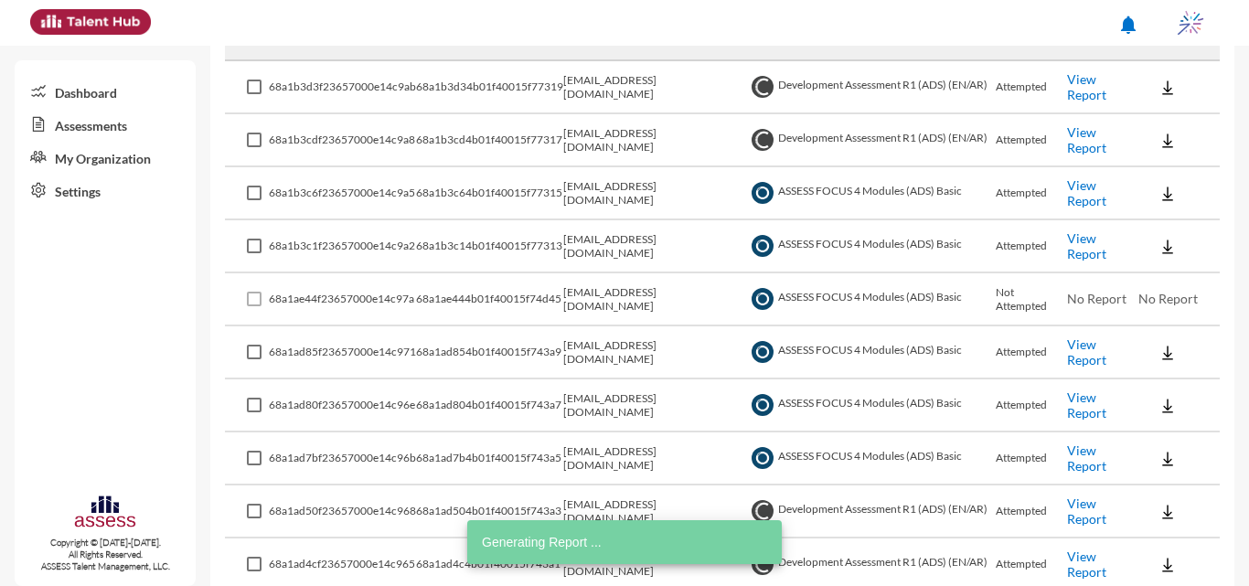
click at [622, 346] on link "View Report" at bounding box center [1086, 352] width 39 height 31
click at [622, 249] on link "View Report" at bounding box center [1086, 245] width 39 height 31
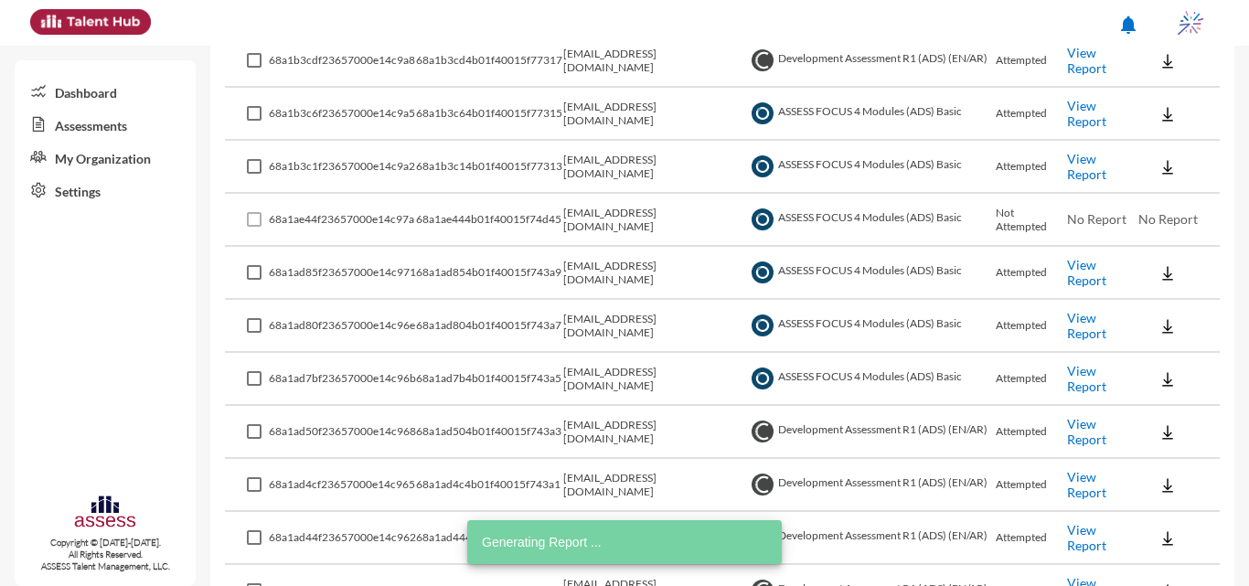
scroll to position [262, 0]
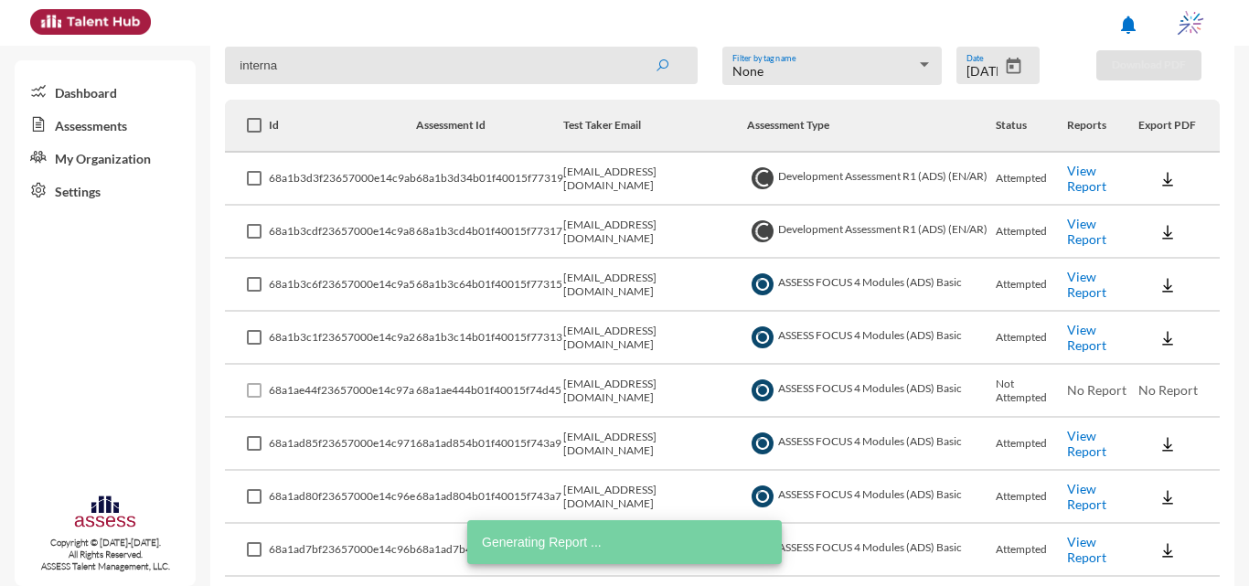
click at [622, 68] on icon "Open calendar" at bounding box center [1013, 66] width 19 height 19
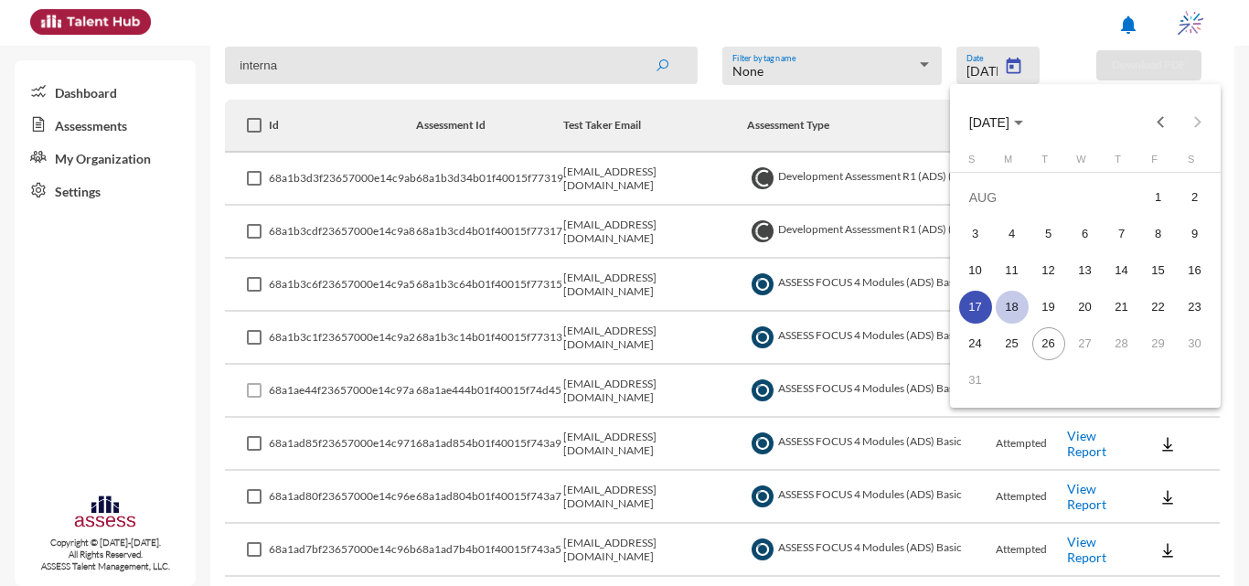
click at [622, 301] on div "18" at bounding box center [1012, 307] width 33 height 33
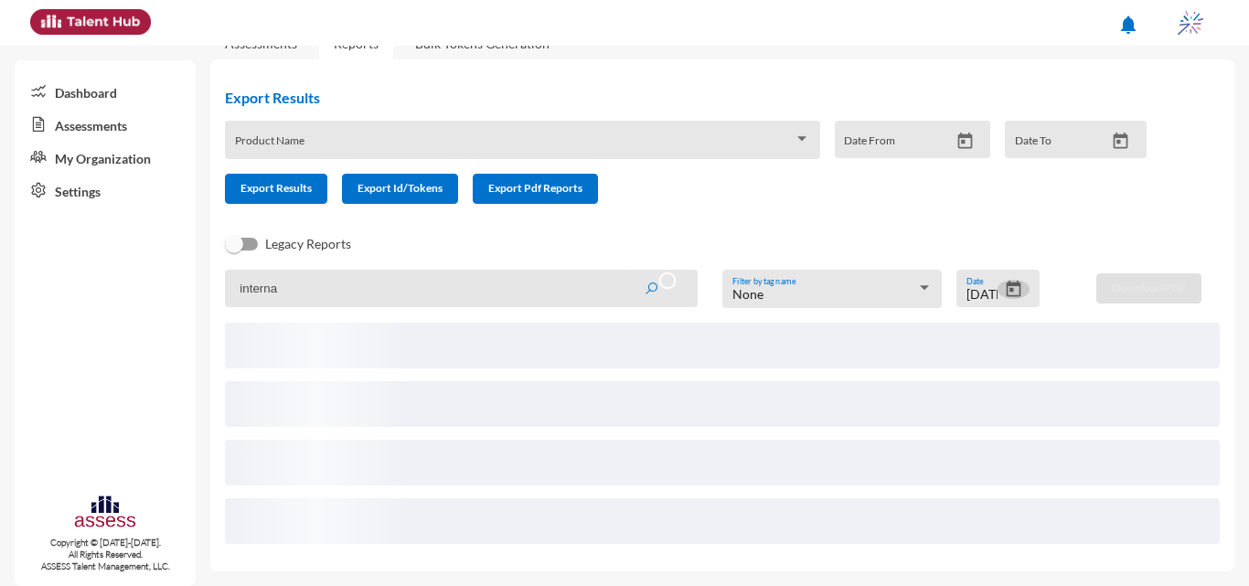
scroll to position [16, 0]
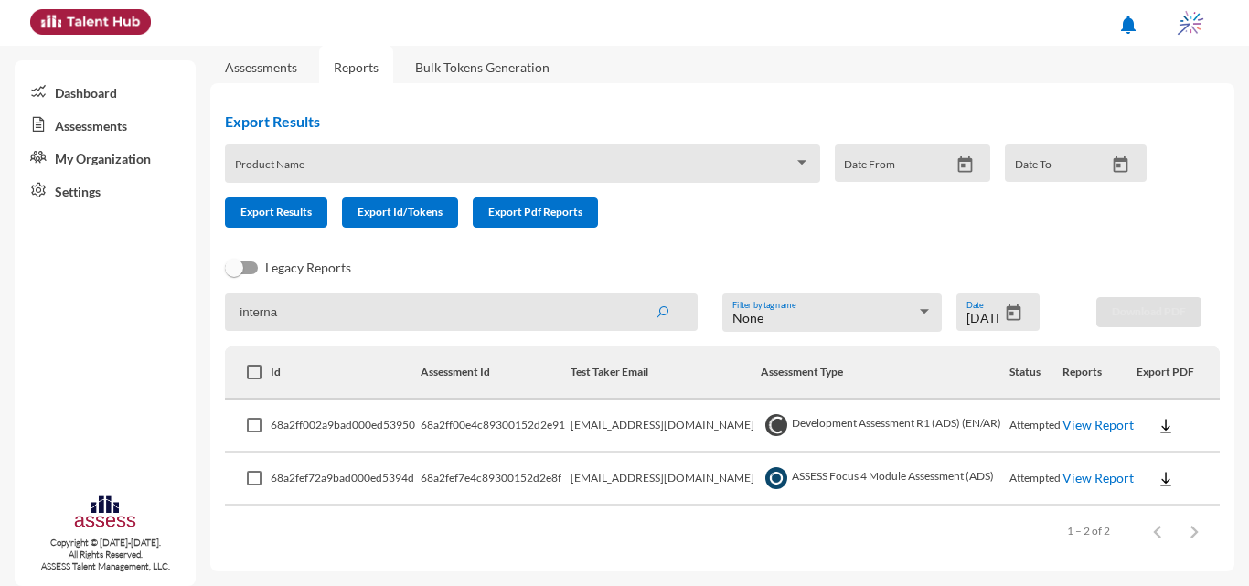
click at [622, 475] on link "View Report" at bounding box center [1098, 478] width 71 height 16
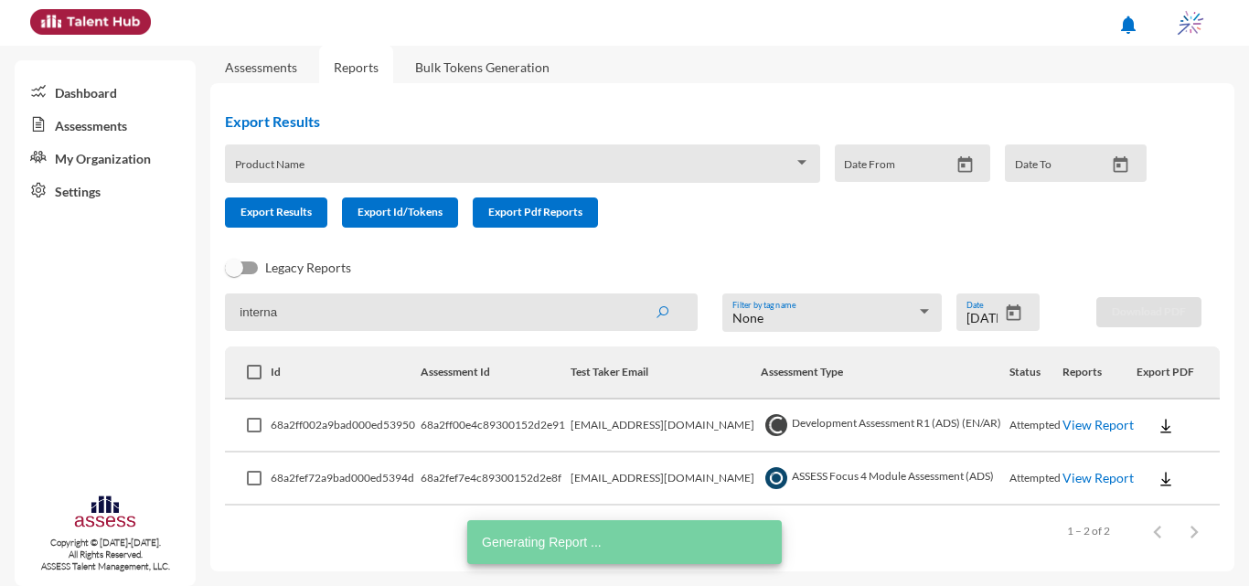
click at [622, 315] on button "Open calendar" at bounding box center [1014, 313] width 32 height 19
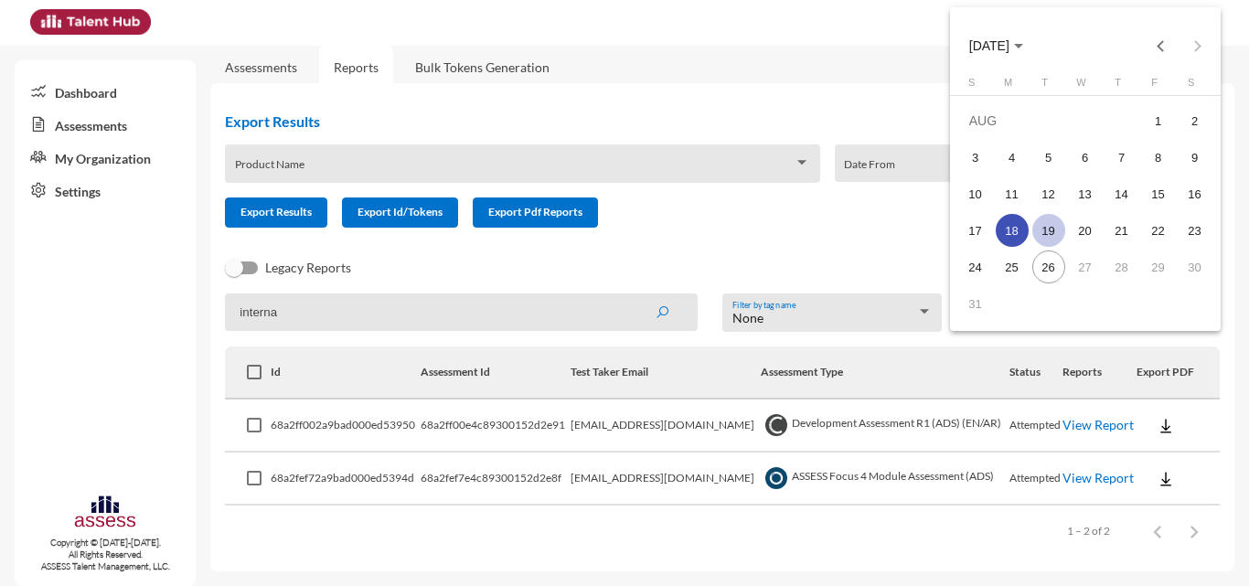
click at [622, 224] on div "19" at bounding box center [1049, 230] width 33 height 33
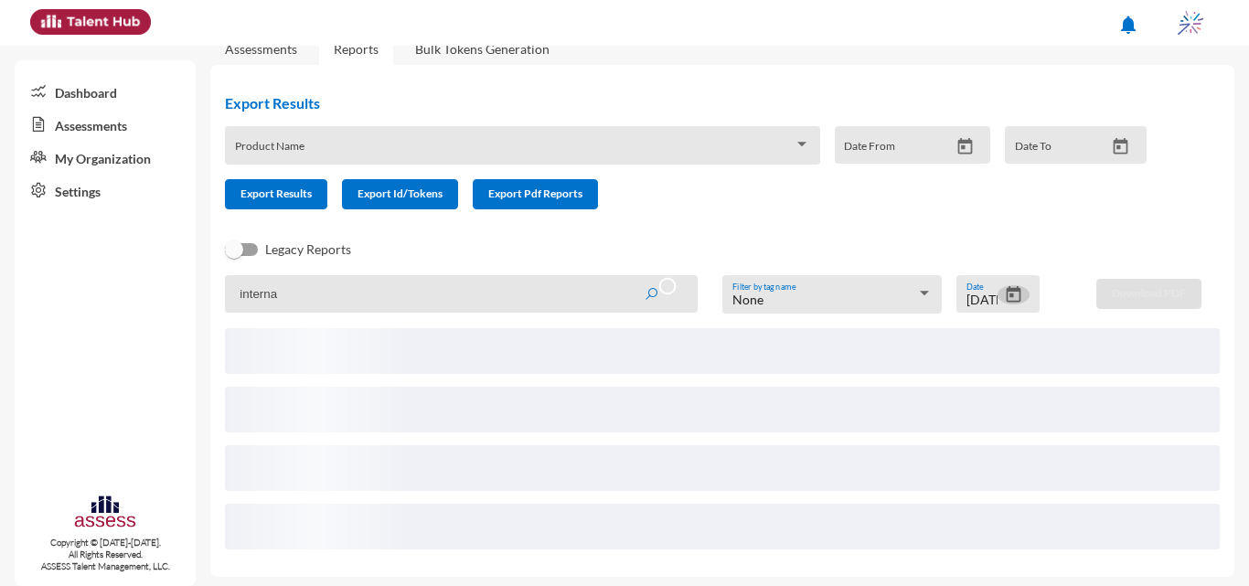
scroll to position [0, 0]
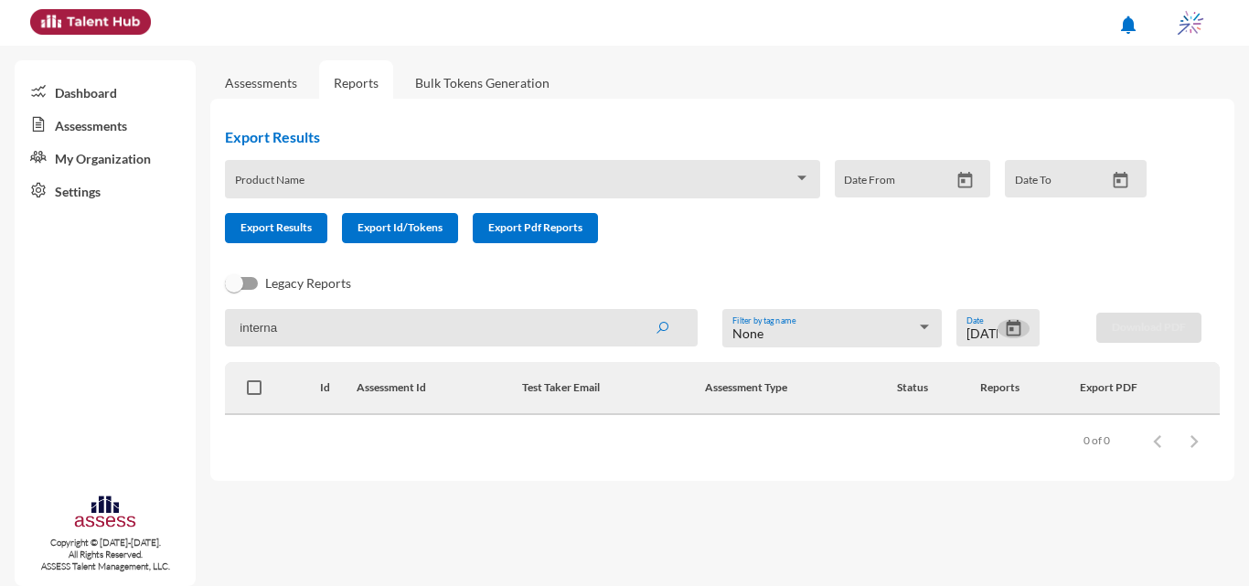
click at [622, 319] on icon "Open calendar" at bounding box center [1013, 328] width 19 height 19
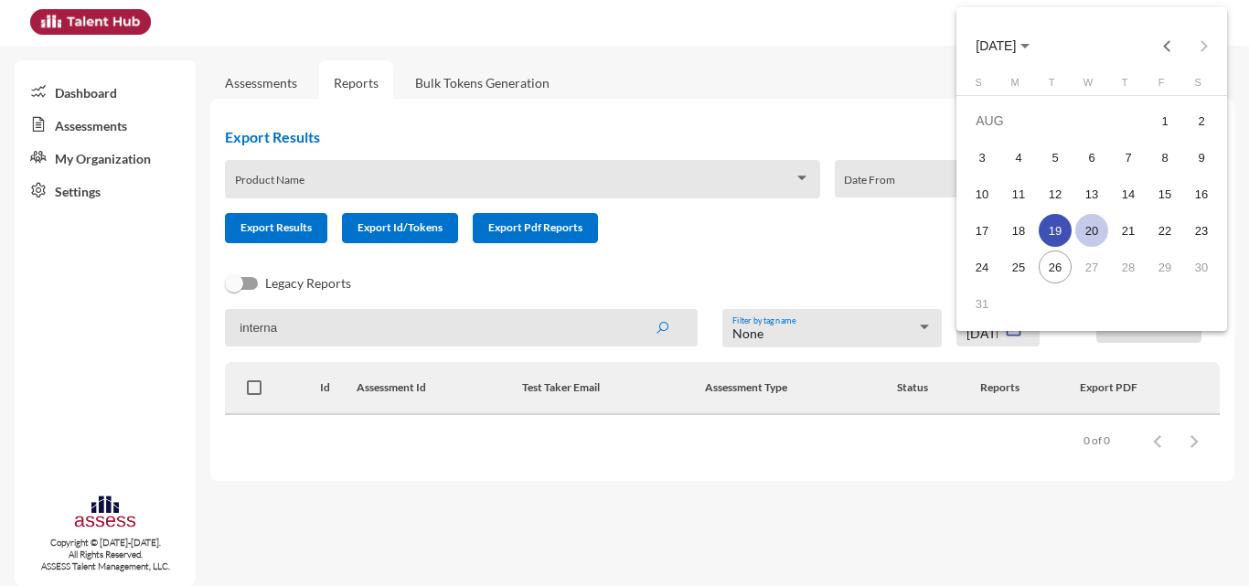
click at [622, 230] on div "20" at bounding box center [1092, 230] width 33 height 33
type input "8/20/2025"
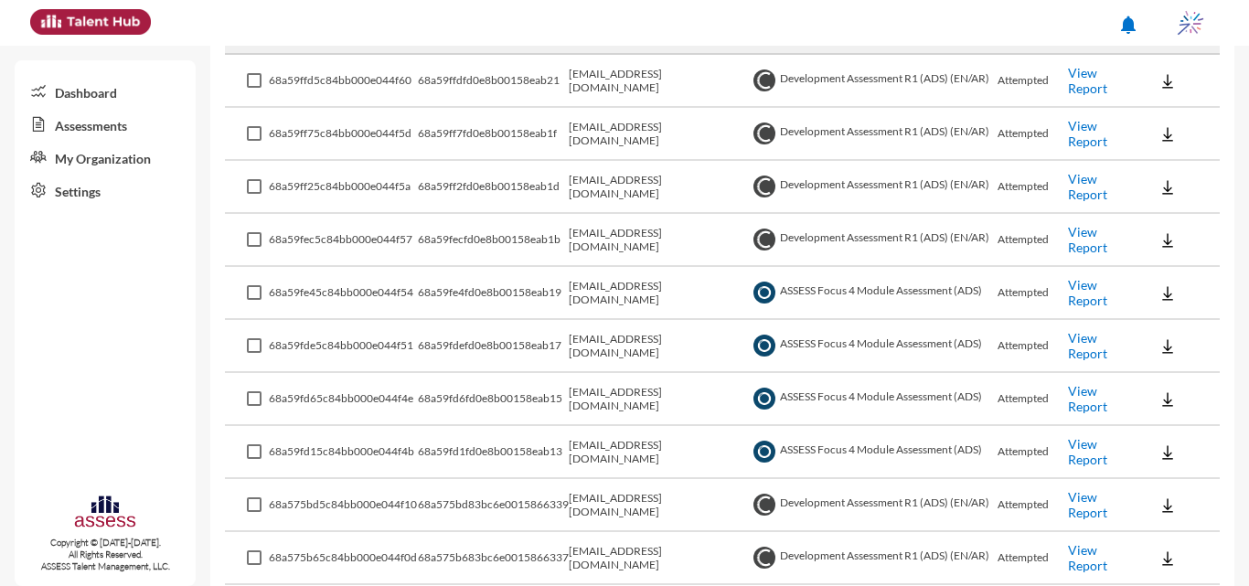
scroll to position [405, 0]
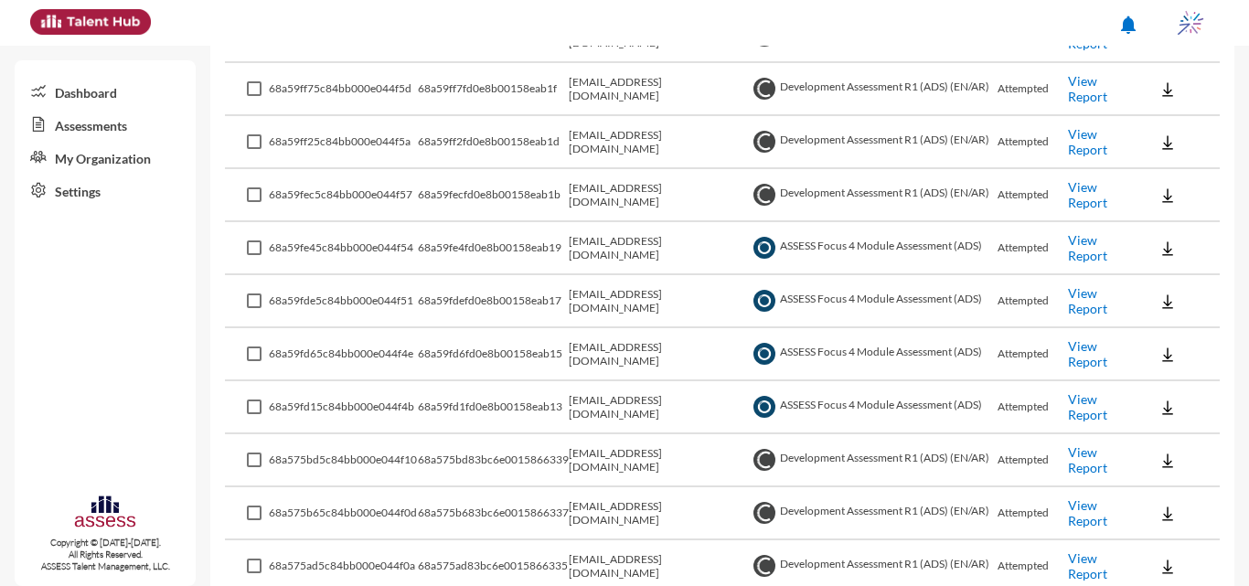
click at [622, 250] on link "View Report" at bounding box center [1087, 247] width 39 height 31
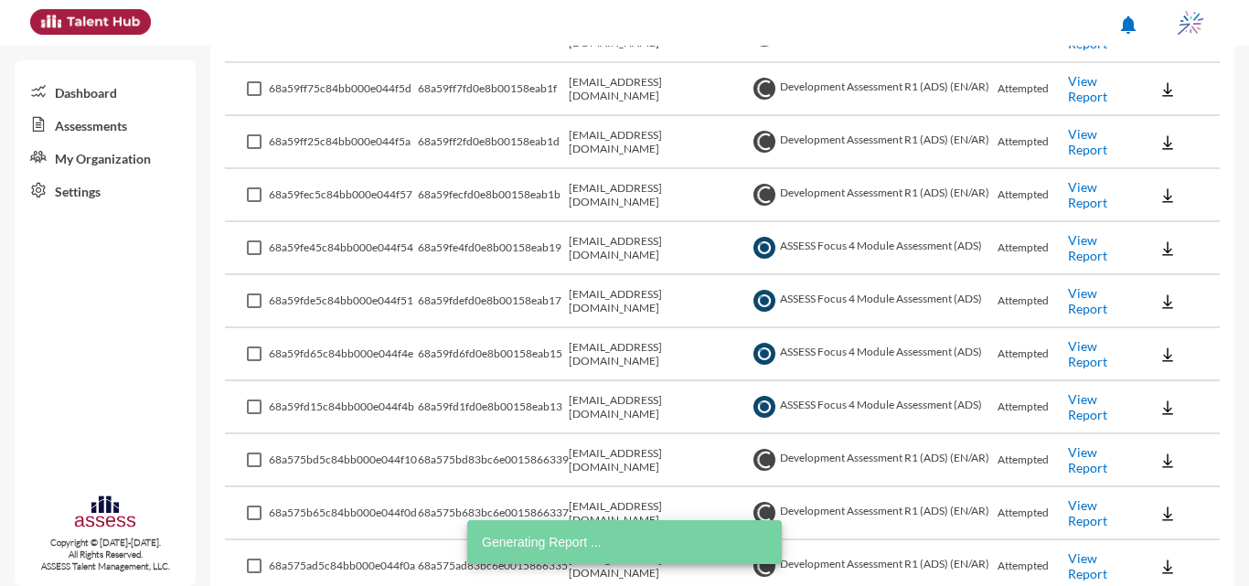
click at [622, 302] on link "View Report" at bounding box center [1087, 300] width 39 height 31
click at [622, 345] on link "View Report" at bounding box center [1087, 353] width 39 height 31
click at [622, 401] on link "View Report" at bounding box center [1087, 406] width 39 height 31
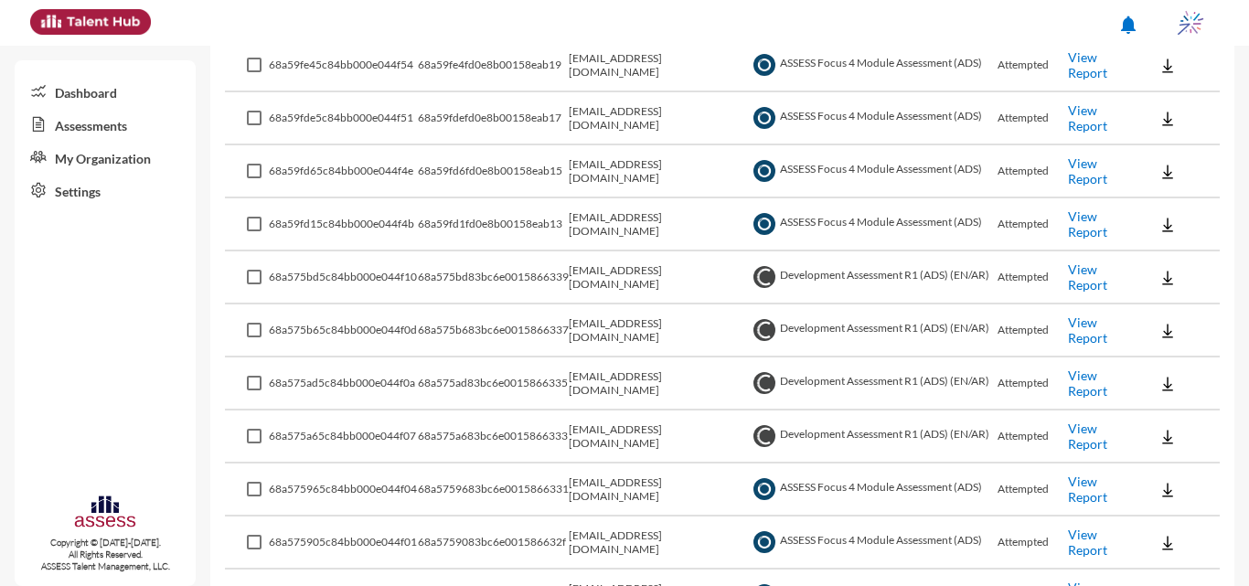
scroll to position [771, 0]
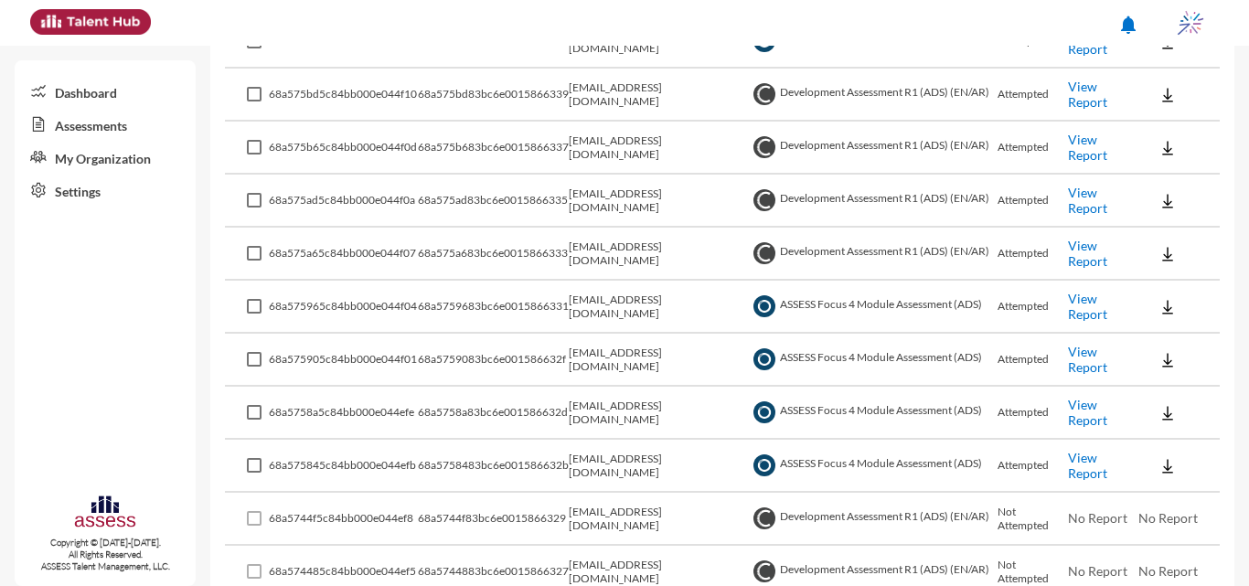
click at [622, 294] on link "View Report" at bounding box center [1087, 306] width 39 height 31
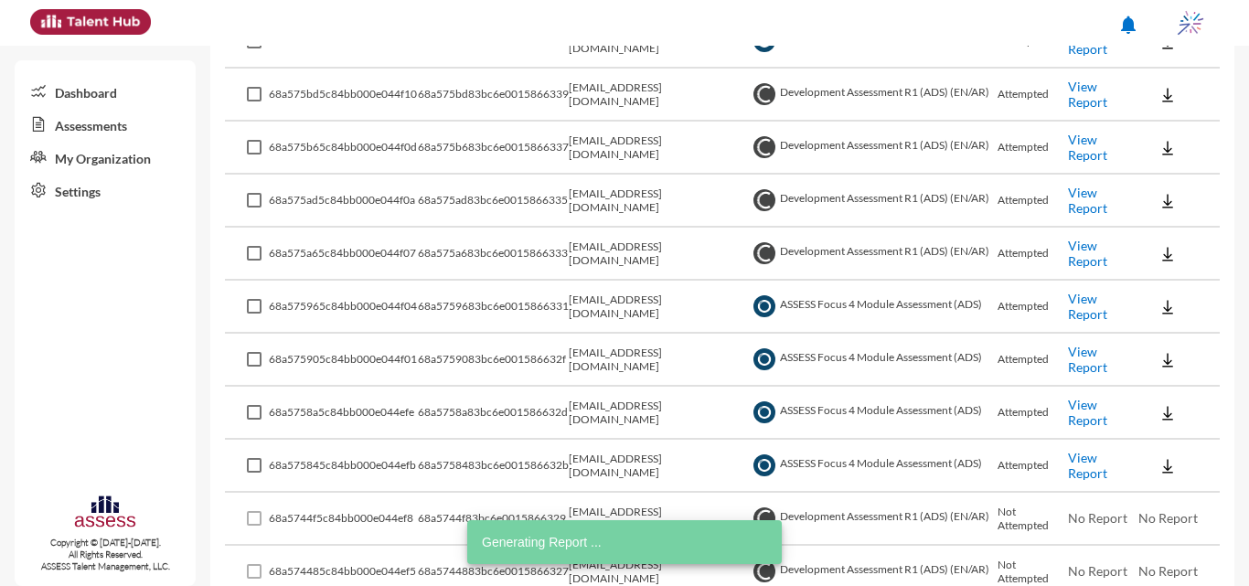
click at [622, 368] on link "View Report" at bounding box center [1087, 359] width 39 height 31
click at [622, 410] on link "View Report" at bounding box center [1087, 412] width 39 height 31
click at [622, 454] on link "View Report" at bounding box center [1087, 465] width 39 height 31
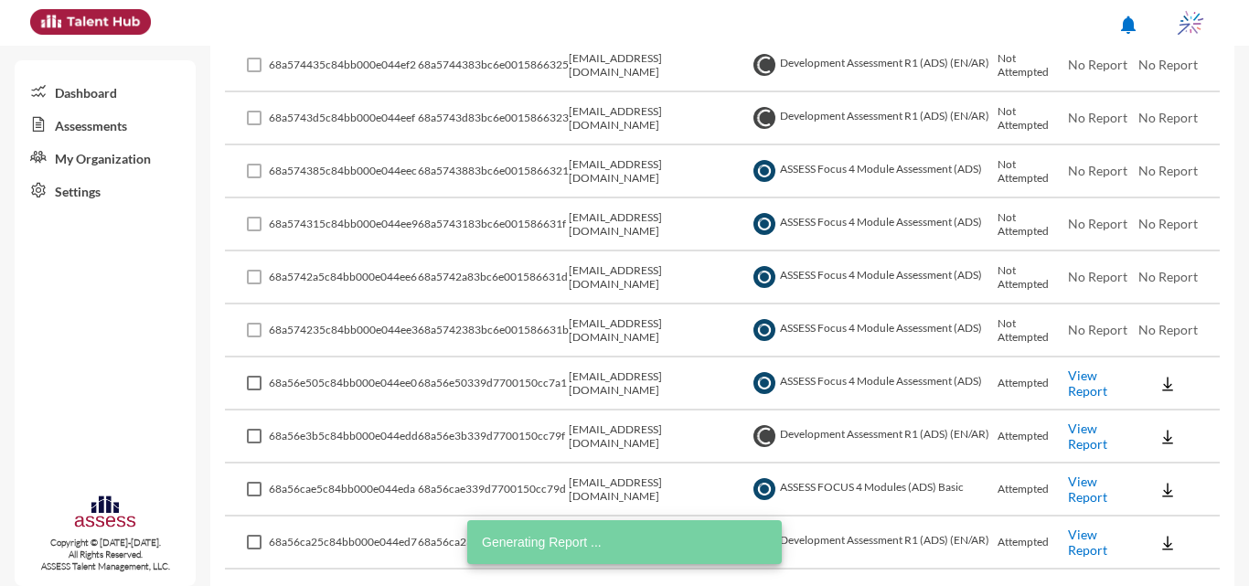
scroll to position [1303, 0]
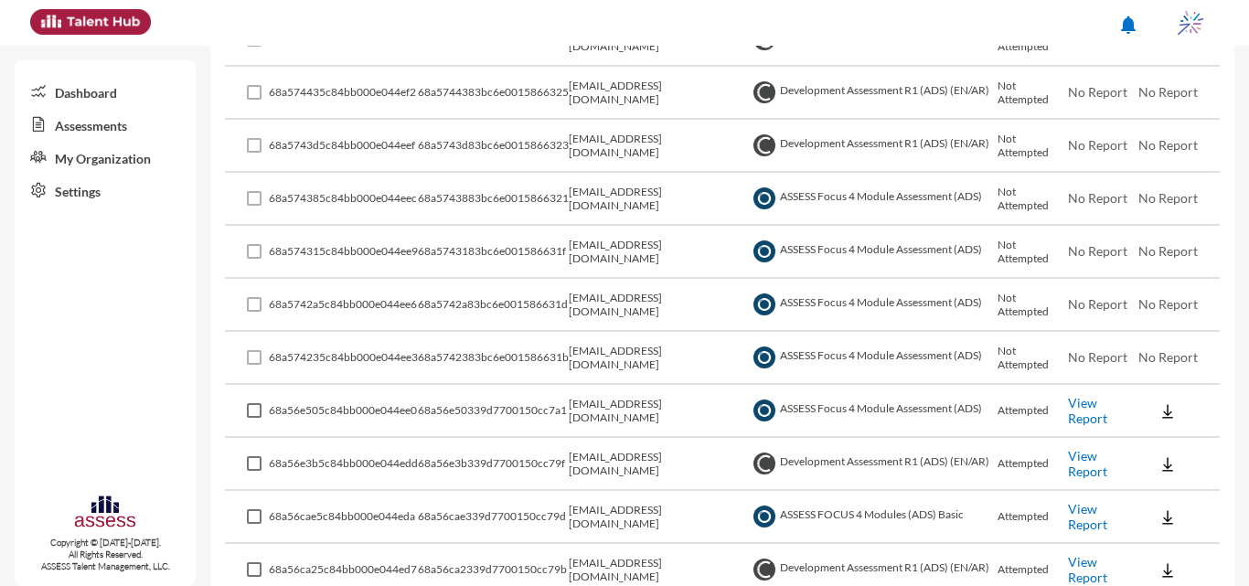
click at [622, 406] on link "View Report" at bounding box center [1087, 410] width 39 height 31
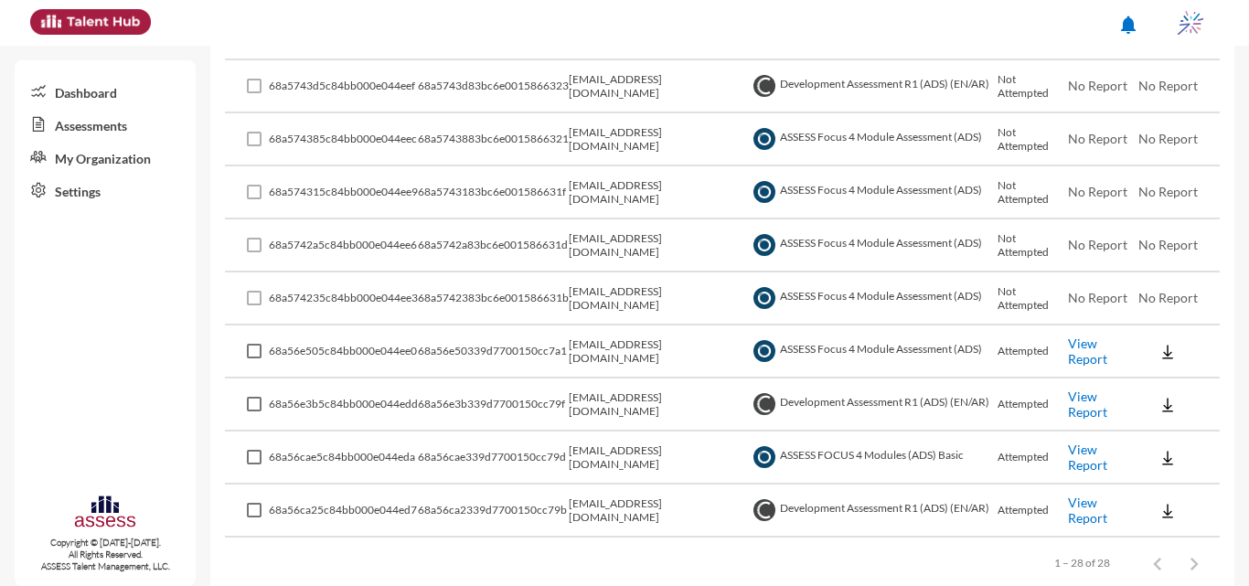
scroll to position [1395, 0]
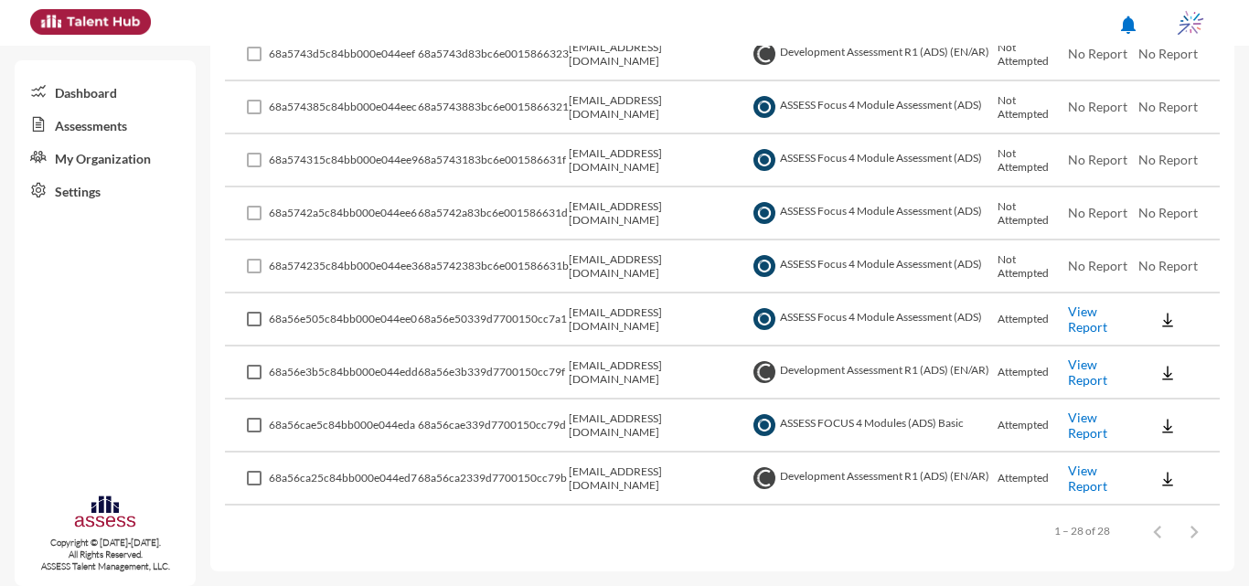
click at [622, 426] on link "View Report" at bounding box center [1087, 425] width 39 height 31
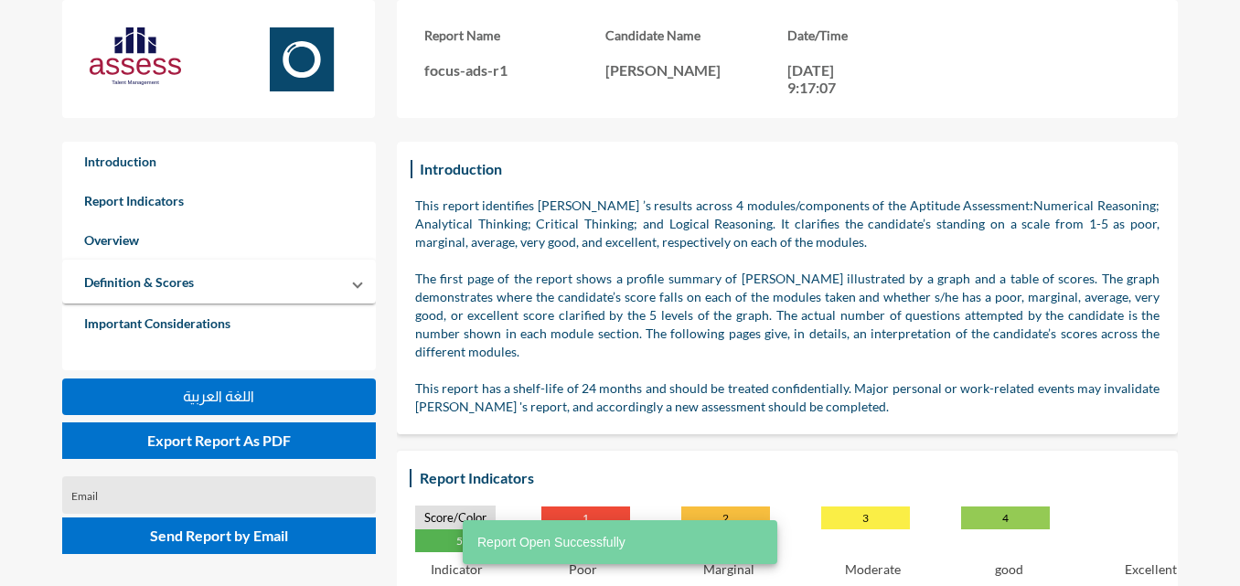
drag, startPoint x: 728, startPoint y: 74, endPoint x: 621, endPoint y: 81, distance: 107.3
click at [621, 81] on div "Candidate Name حسن احمد محمد احمد عكاشة" at bounding box center [696, 61] width 182 height 69
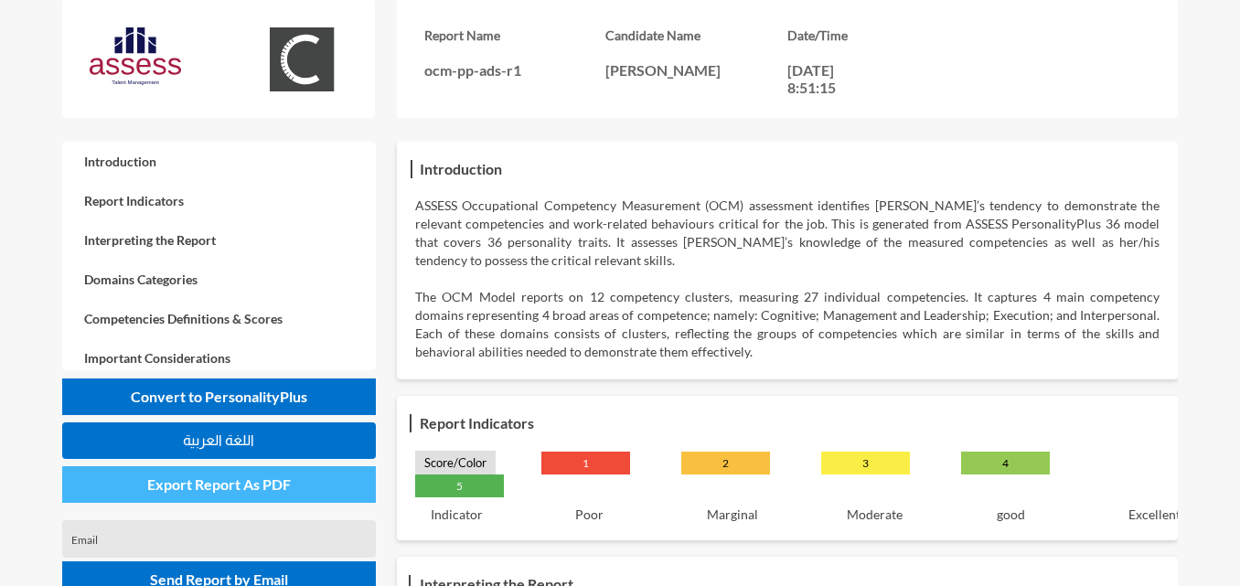
click at [287, 492] on span "Export Report As PDF" at bounding box center [219, 484] width 144 height 17
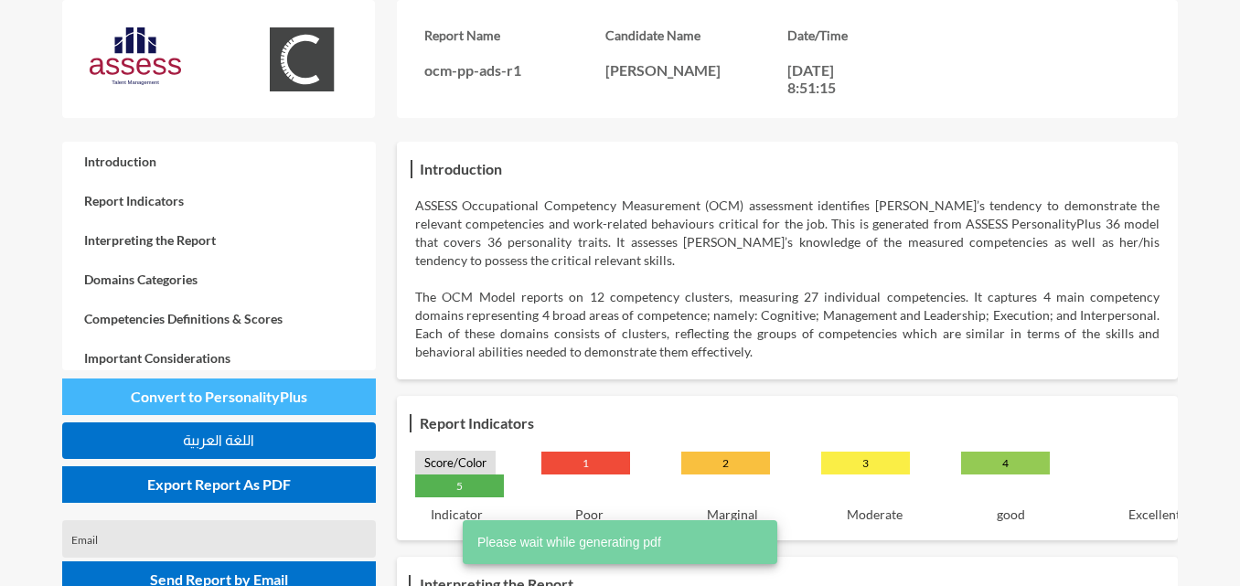
click at [286, 393] on span "Convert to PersonalityPlus" at bounding box center [219, 396] width 177 height 17
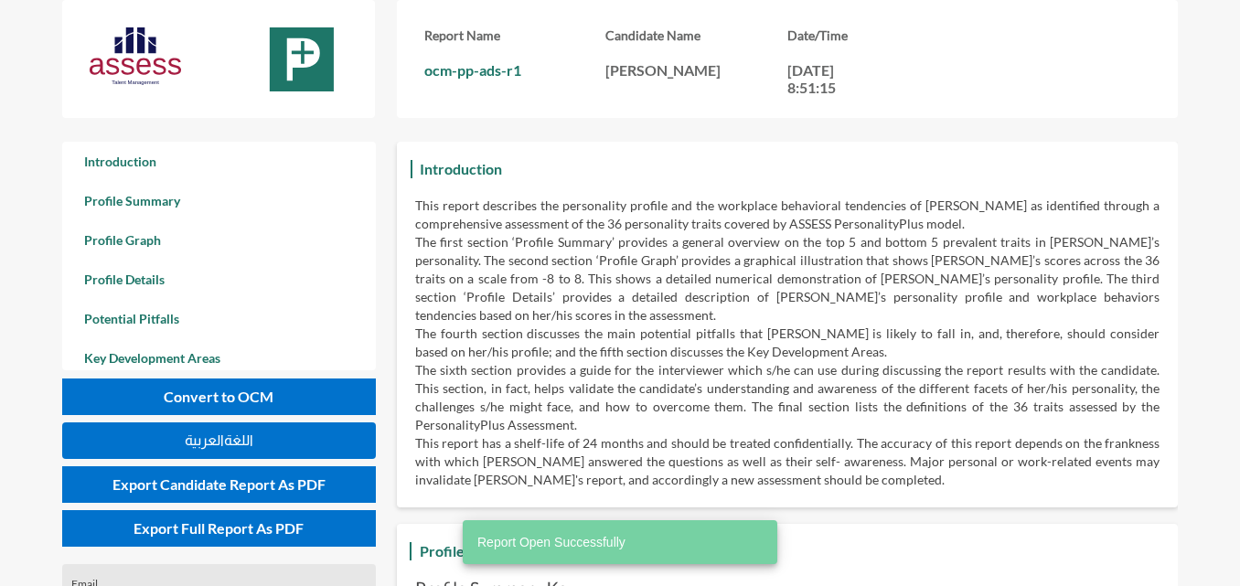
scroll to position [586, 1240]
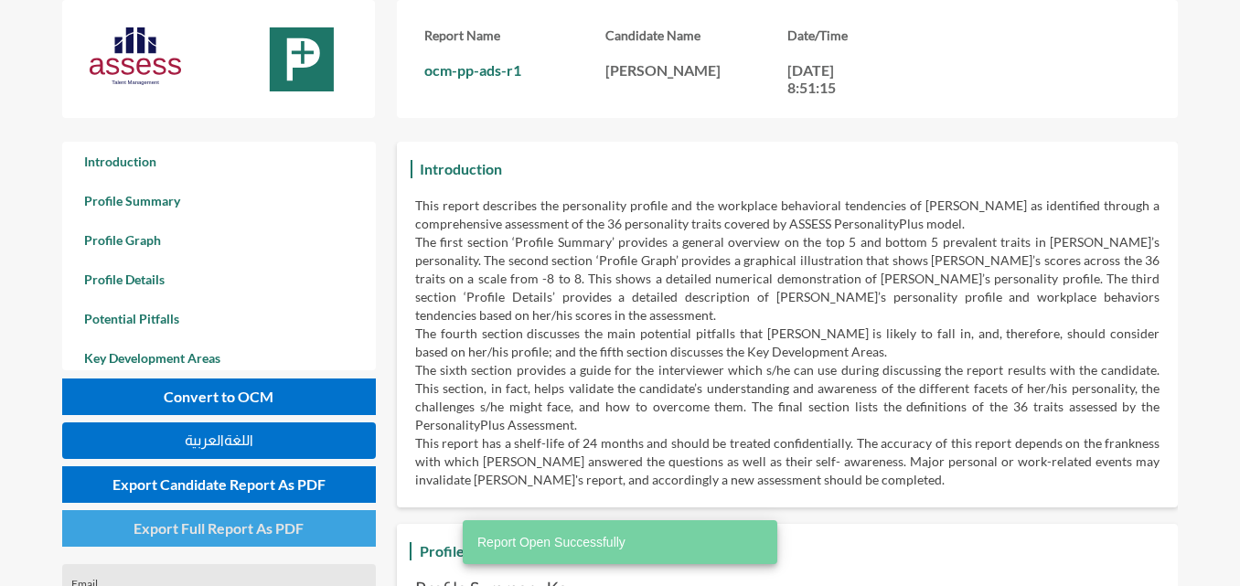
click at [272, 532] on span "Export Full Report As PDF" at bounding box center [219, 527] width 170 height 17
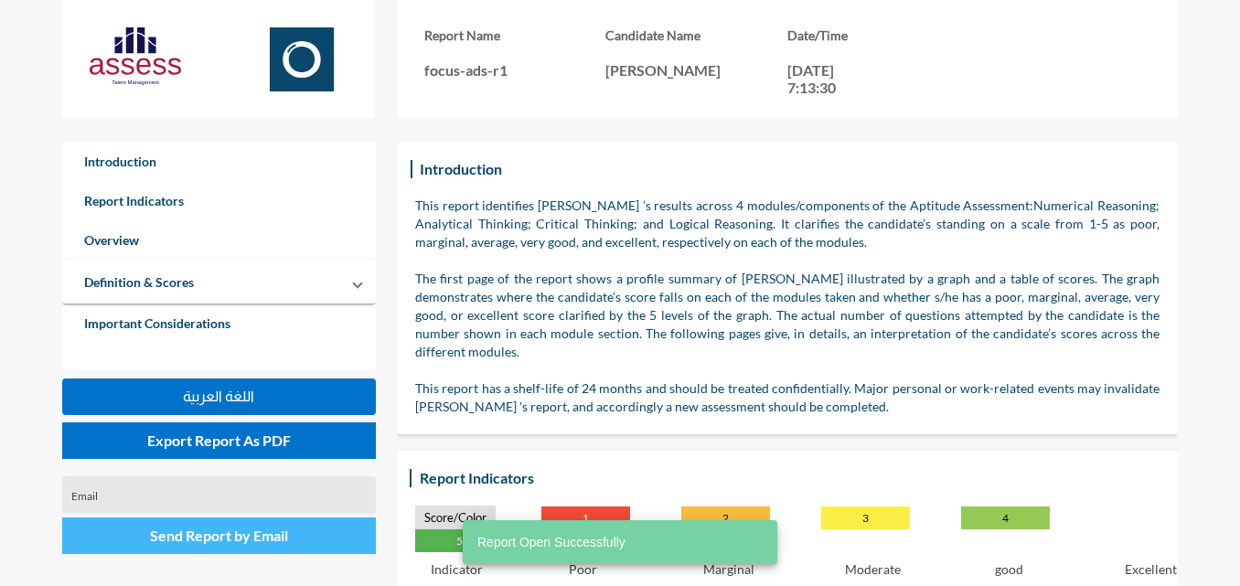
click at [229, 533] on span "Send Report by Email" at bounding box center [219, 535] width 138 height 17
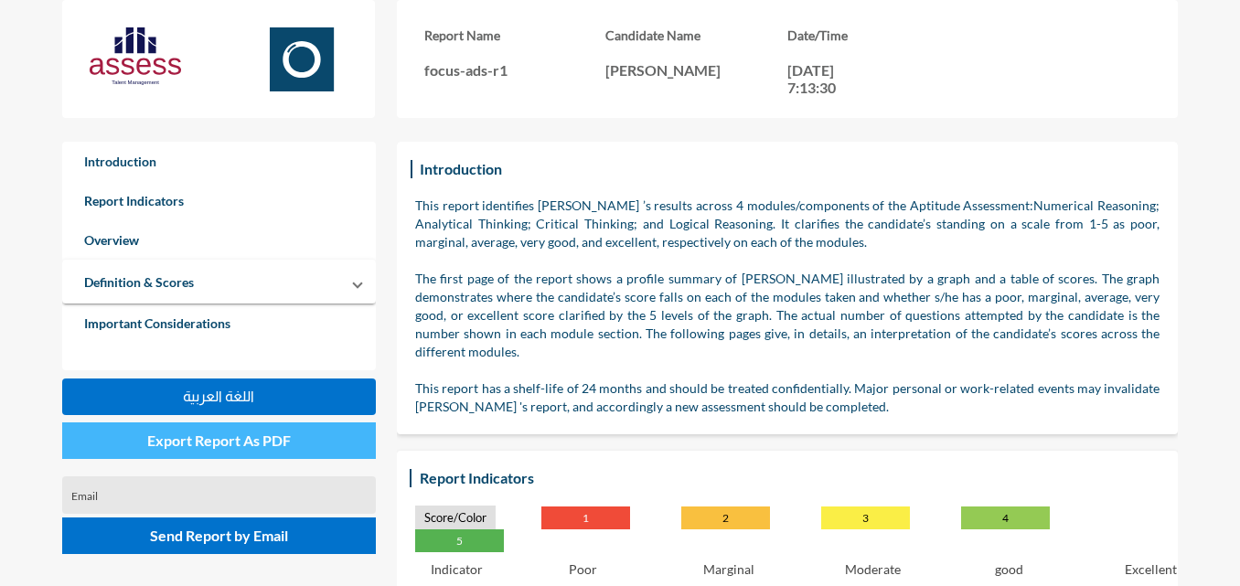
click at [304, 449] on button "Export Report As PDF" at bounding box center [219, 441] width 314 height 37
click at [197, 432] on span "Export Report As PDF" at bounding box center [219, 440] width 144 height 17
click at [273, 435] on span "Export Report As PDF" at bounding box center [219, 440] width 144 height 17
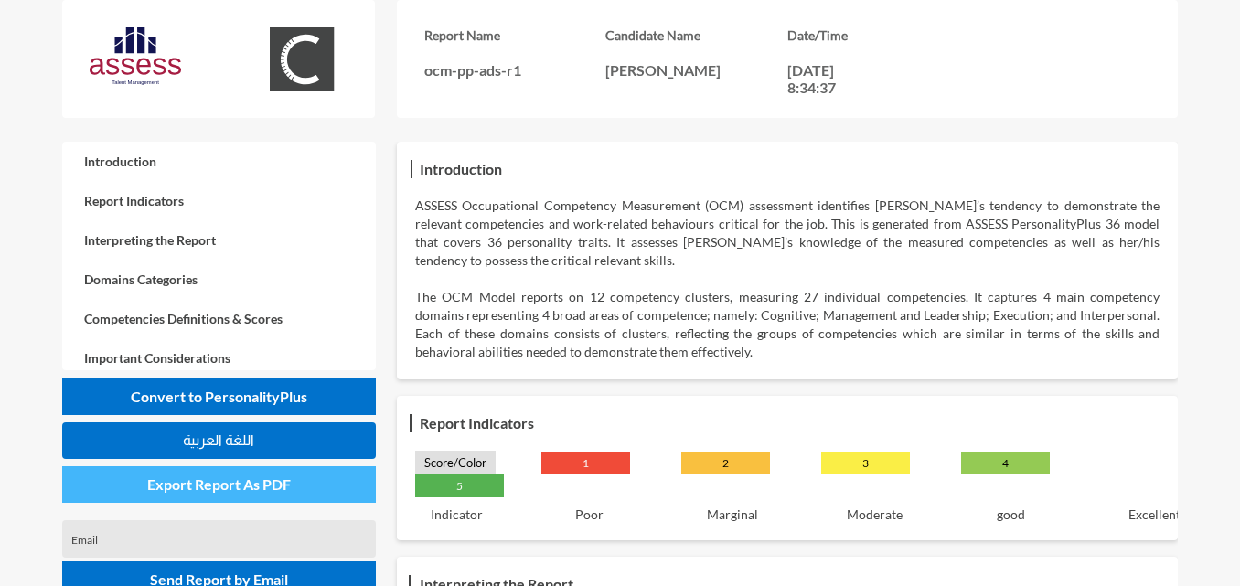
click at [279, 484] on span "Export Report As PDF" at bounding box center [219, 484] width 144 height 17
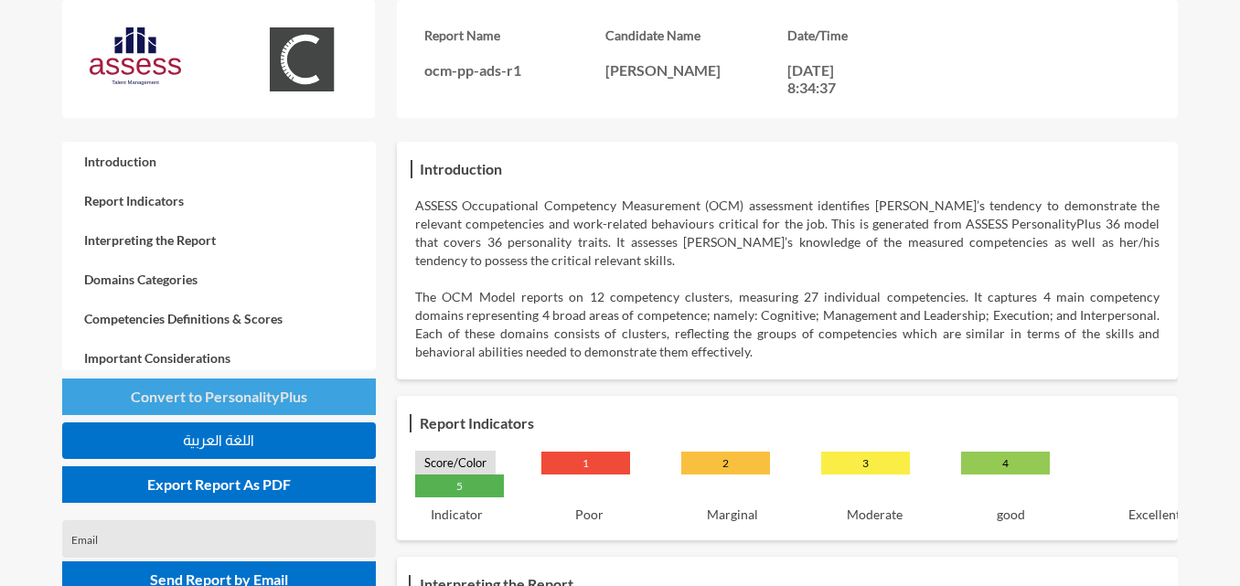
click at [214, 399] on span "Convert to PersonalityPlus" at bounding box center [219, 396] width 177 height 17
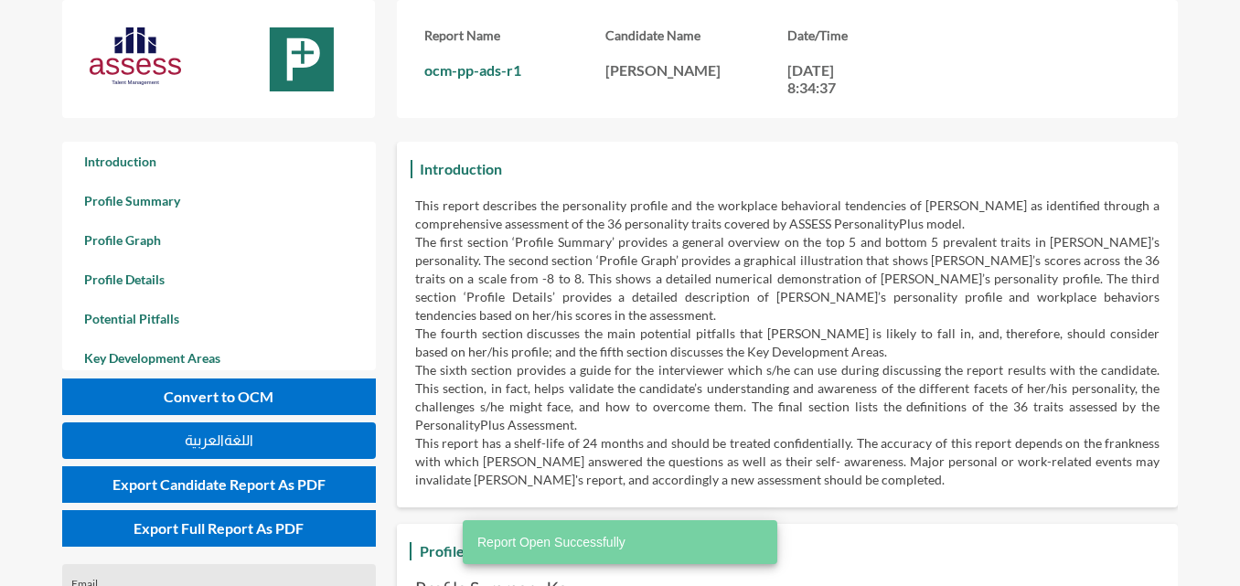
scroll to position [586, 1240]
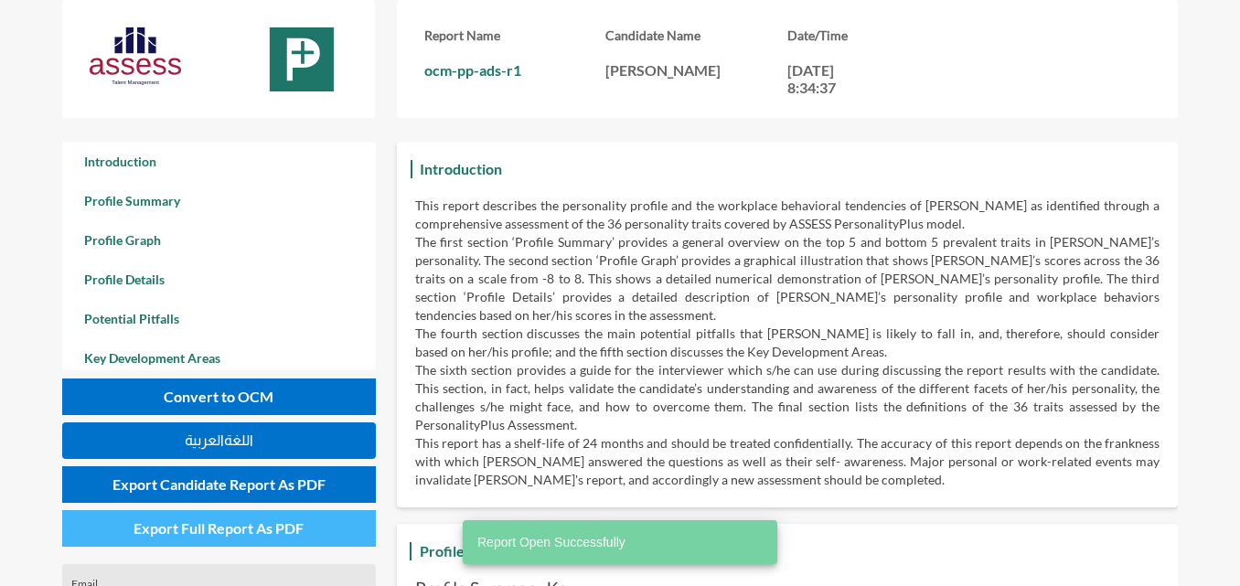
click at [289, 529] on span "Export Full Report As PDF" at bounding box center [219, 527] width 170 height 17
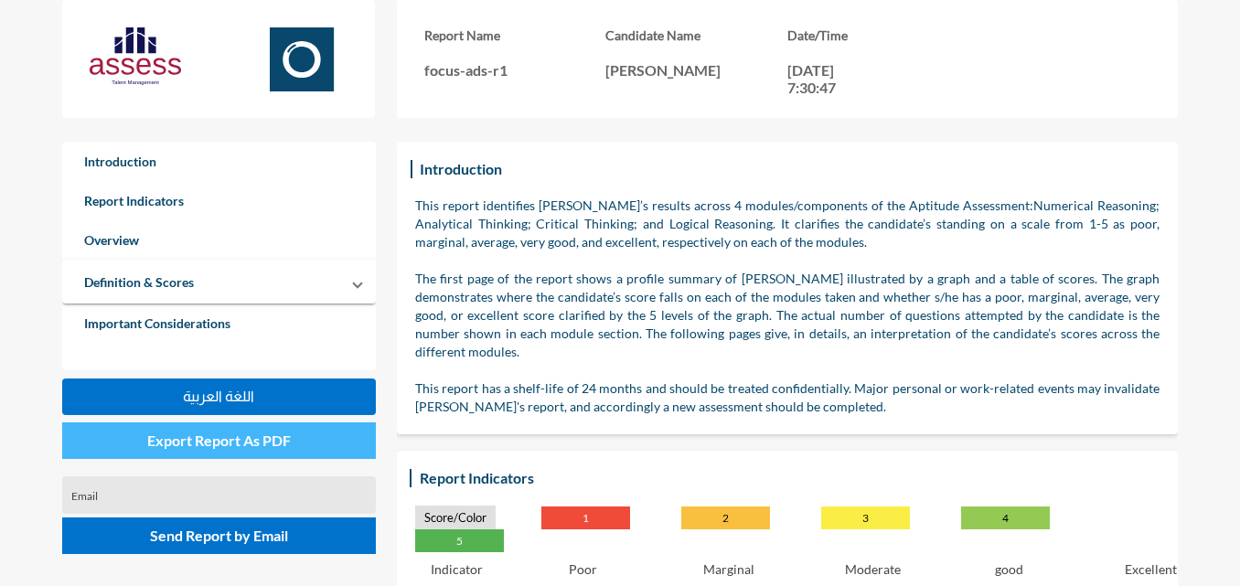
click at [277, 438] on span "Export Report As PDF" at bounding box center [219, 440] width 144 height 17
click at [265, 435] on span "Export Report As PDF" at bounding box center [219, 440] width 144 height 17
click at [230, 443] on span "Export Report As PDF" at bounding box center [219, 440] width 144 height 17
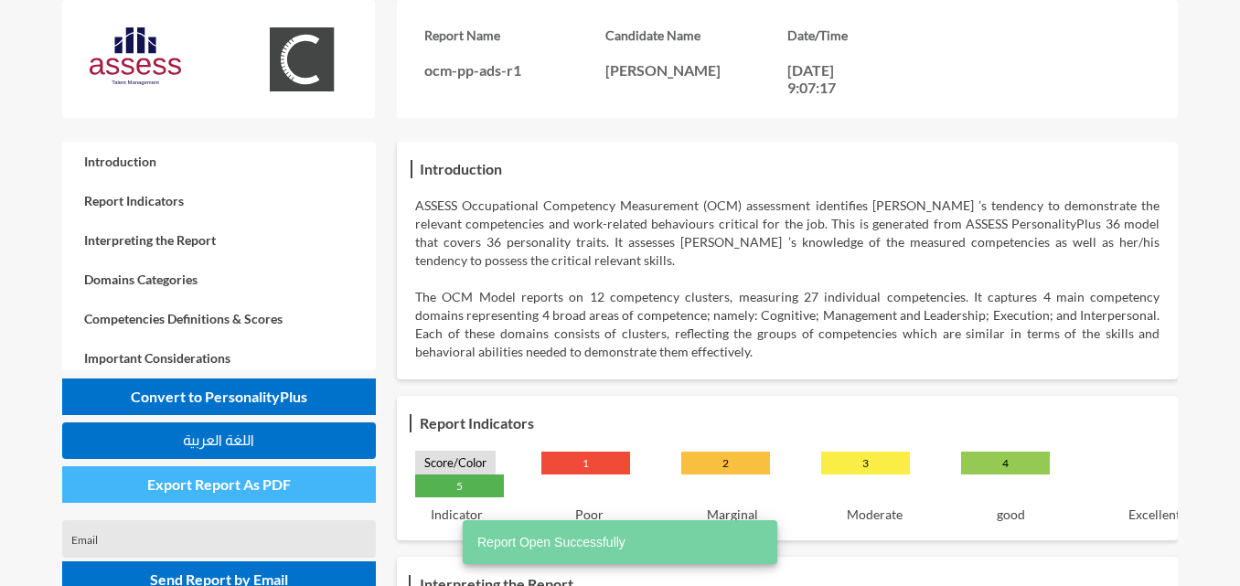
click at [216, 494] on button "Export Report As PDF" at bounding box center [219, 484] width 314 height 37
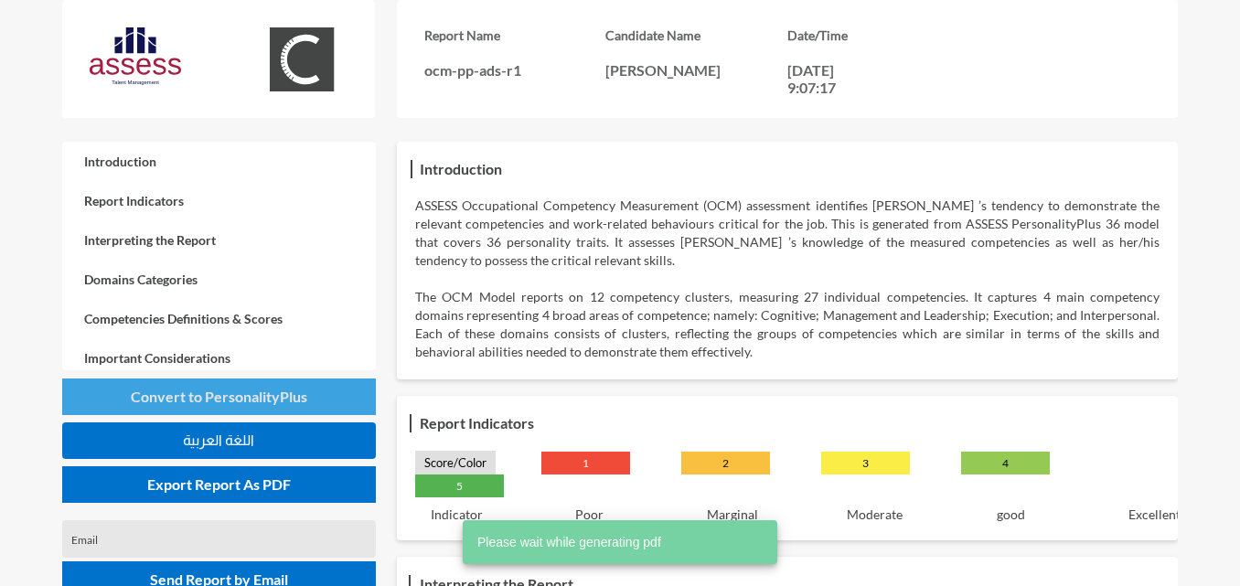
click at [294, 391] on span "Convert to PersonalityPlus" at bounding box center [219, 396] width 177 height 17
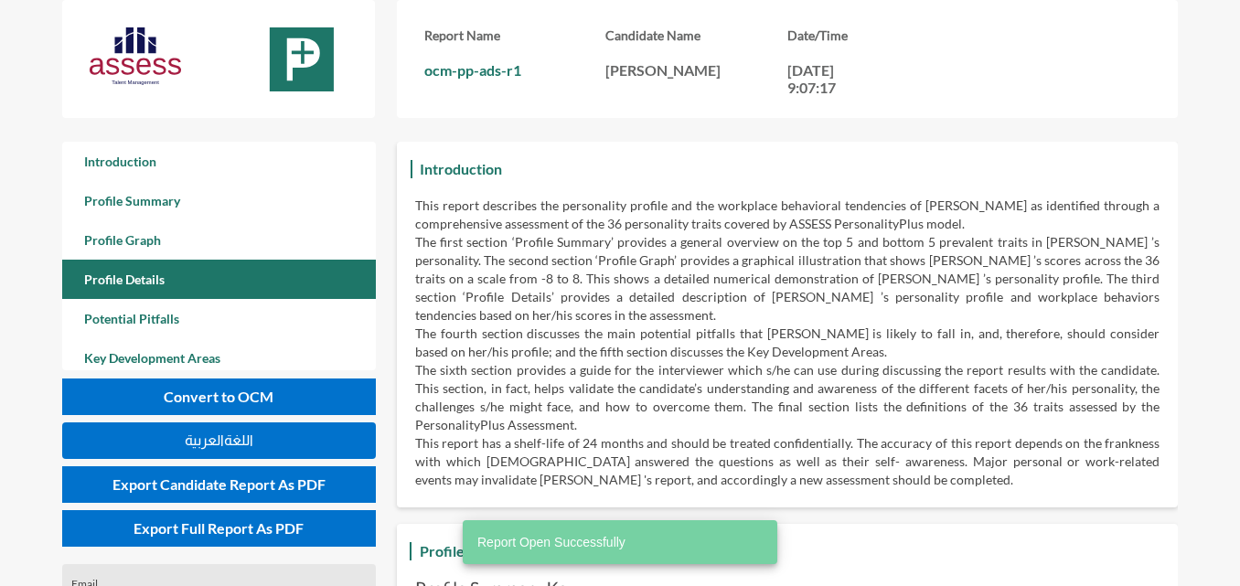
scroll to position [586, 1240]
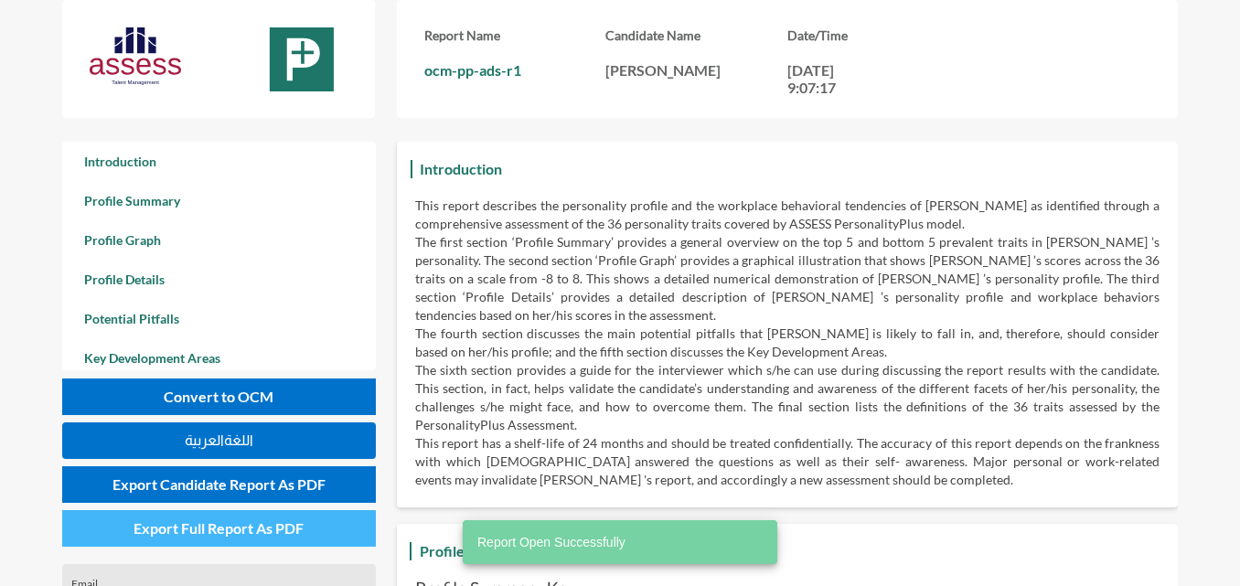
click at [259, 519] on span "Export Full Report As PDF" at bounding box center [219, 527] width 170 height 17
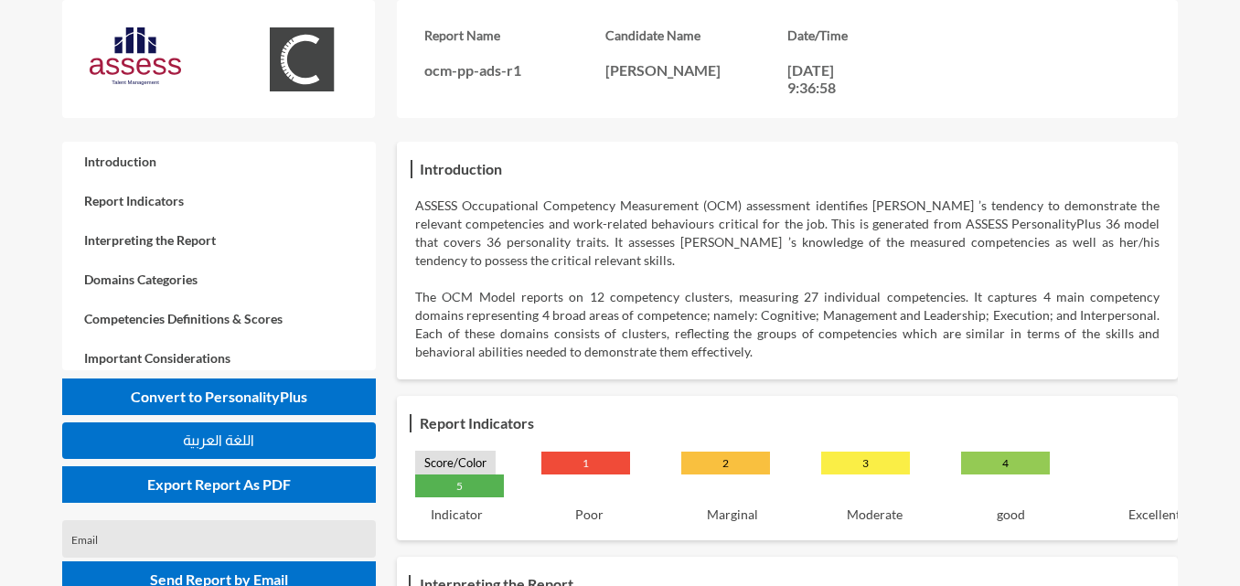
drag, startPoint x: 755, startPoint y: 68, endPoint x: 626, endPoint y: 79, distance: 128.5
click at [626, 79] on p "[PERSON_NAME]" at bounding box center [696, 69] width 182 height 17
click at [621, 99] on div "Report Name ocm-pp-ads-r1 Candidate Name [PERSON_NAME] Date/Time [DATE] 9:36:58" at bounding box center [787, 59] width 781 height 118
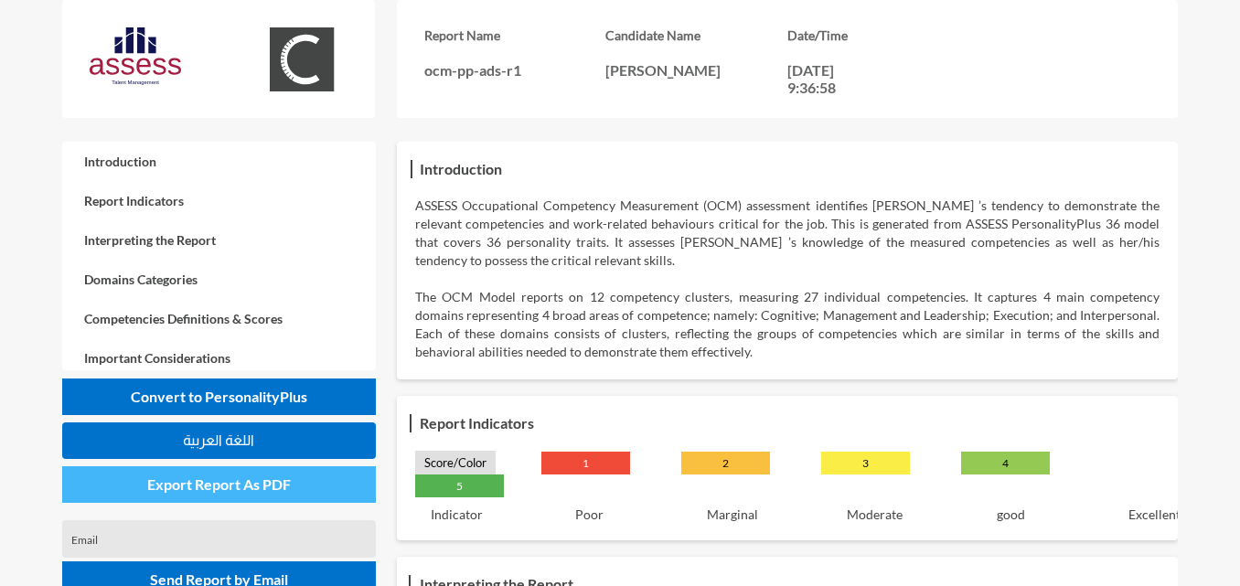
click at [186, 482] on span "Export Report As PDF" at bounding box center [219, 484] width 144 height 17
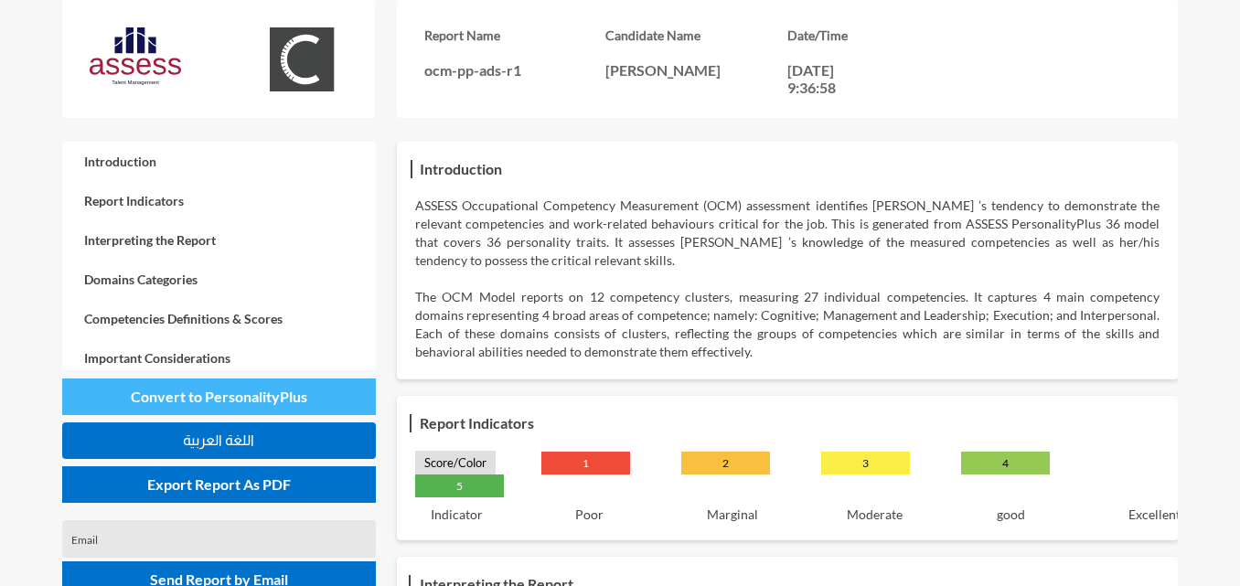
click at [234, 395] on span "Convert to PersonalityPlus" at bounding box center [219, 396] width 177 height 17
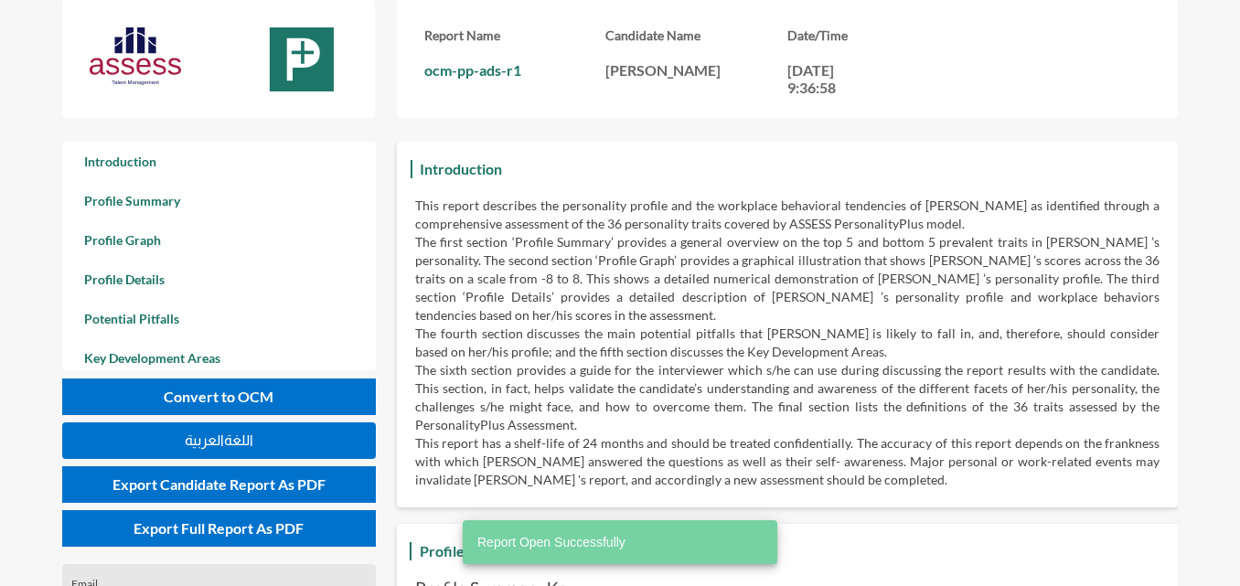
scroll to position [586, 1240]
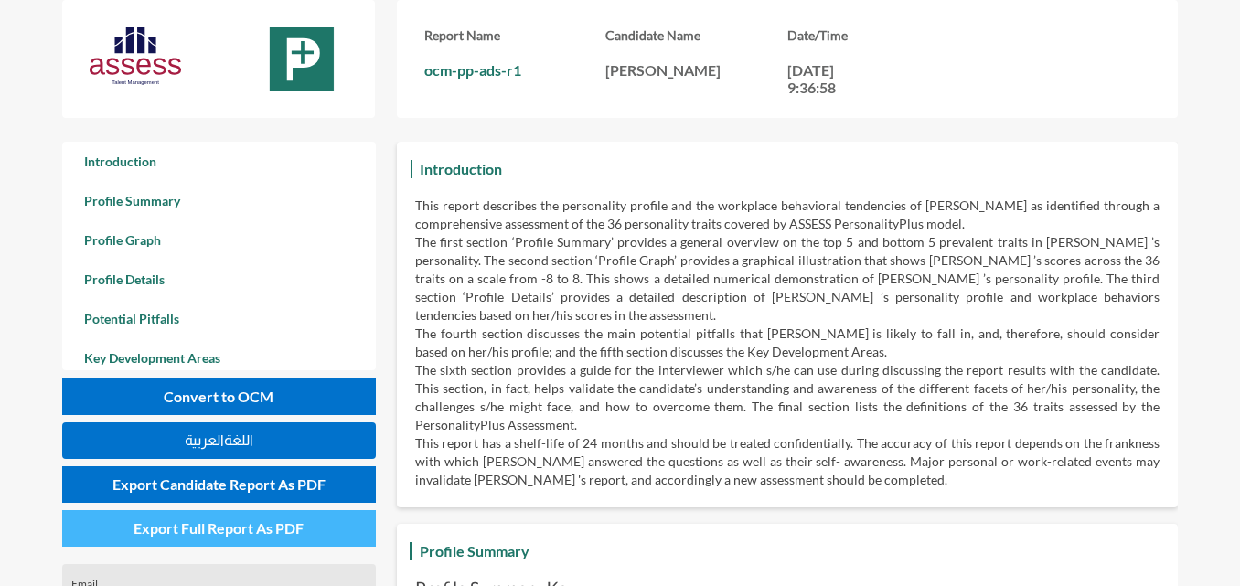
click at [203, 526] on span "Export Full Report As PDF" at bounding box center [219, 527] width 170 height 17
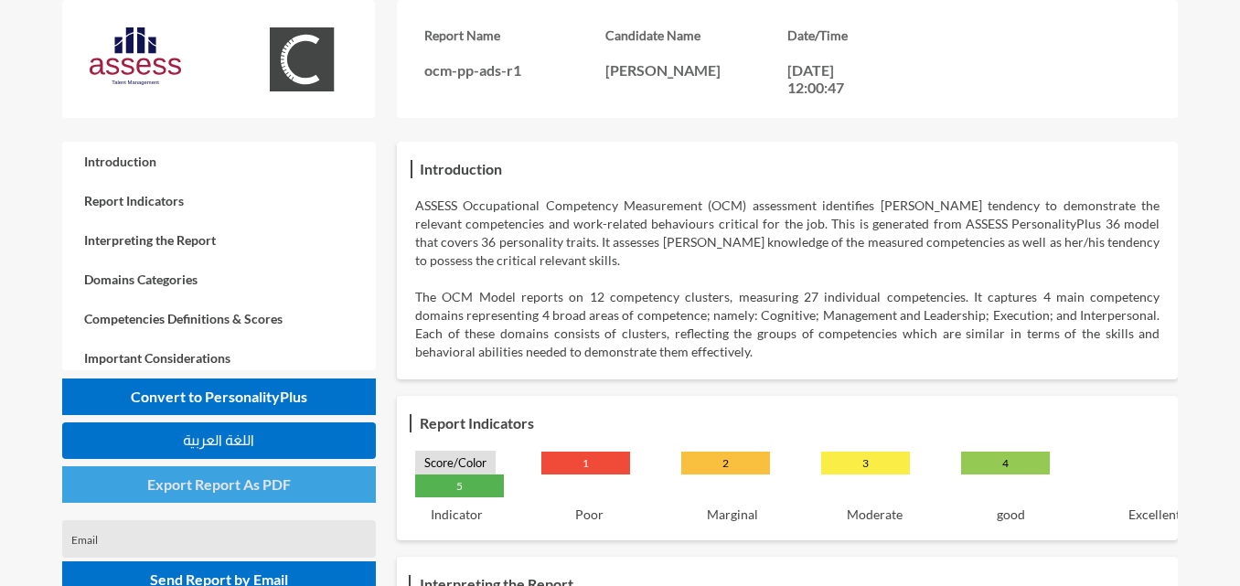
click at [238, 484] on span "Export Report As PDF" at bounding box center [219, 484] width 144 height 17
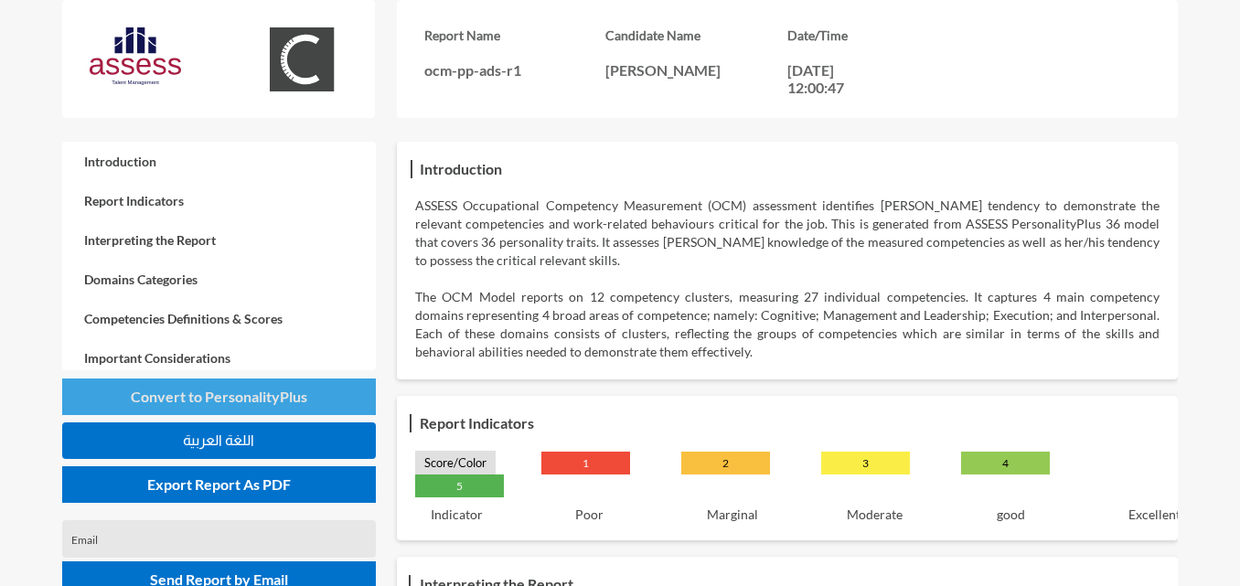
click at [293, 404] on span "Convert to PersonalityPlus" at bounding box center [219, 396] width 177 height 17
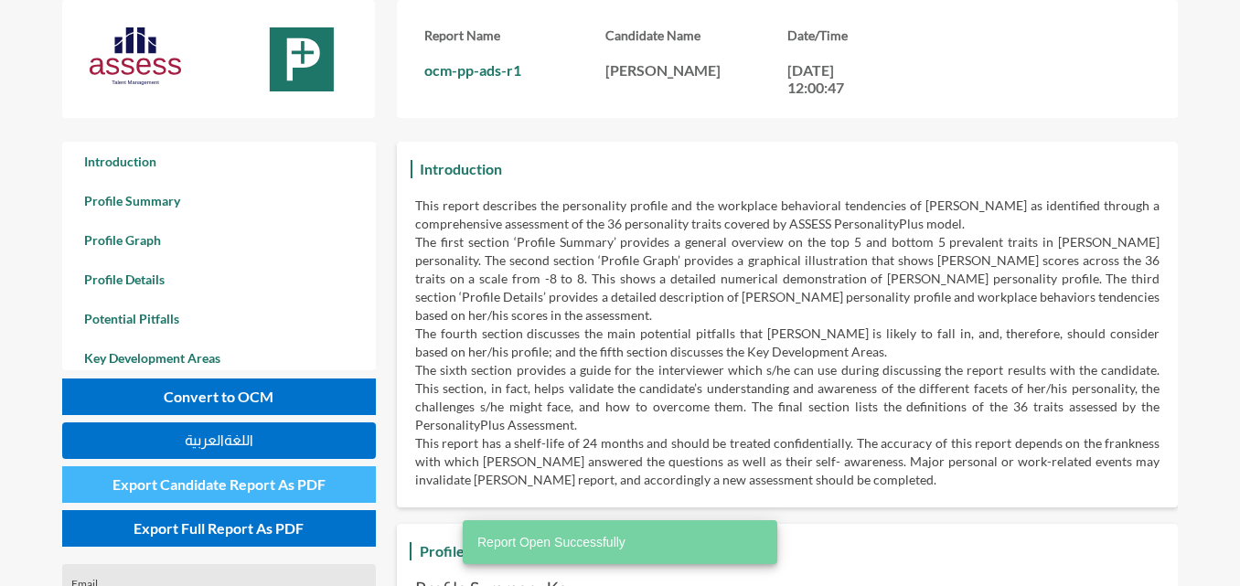
scroll to position [586, 1240]
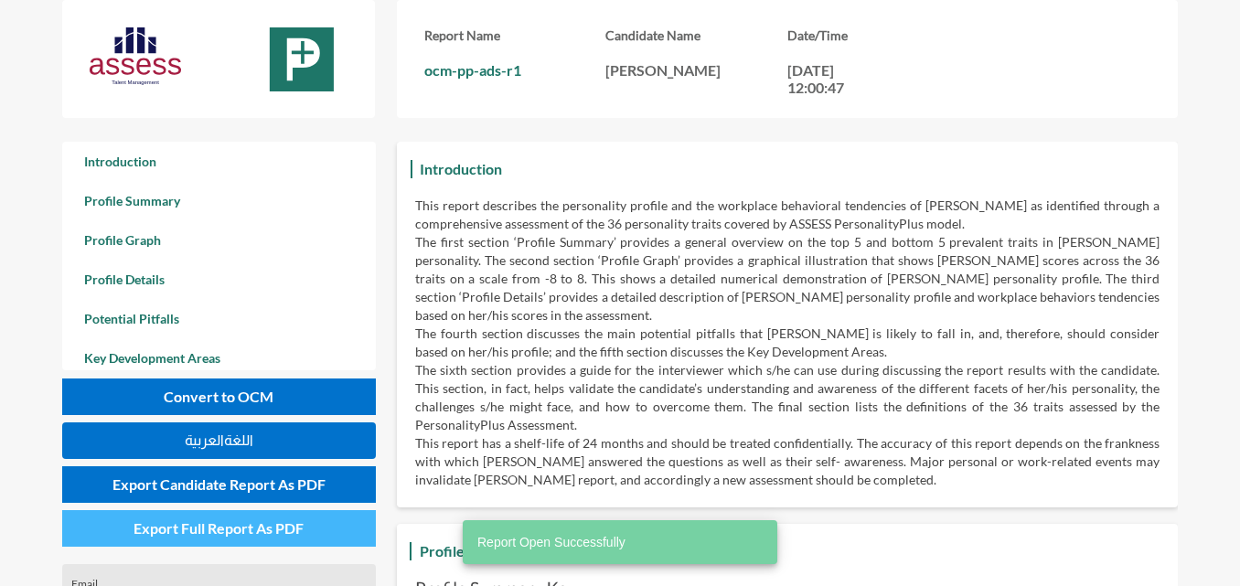
click at [250, 541] on button "Export Full Report As PDF" at bounding box center [219, 528] width 314 height 37
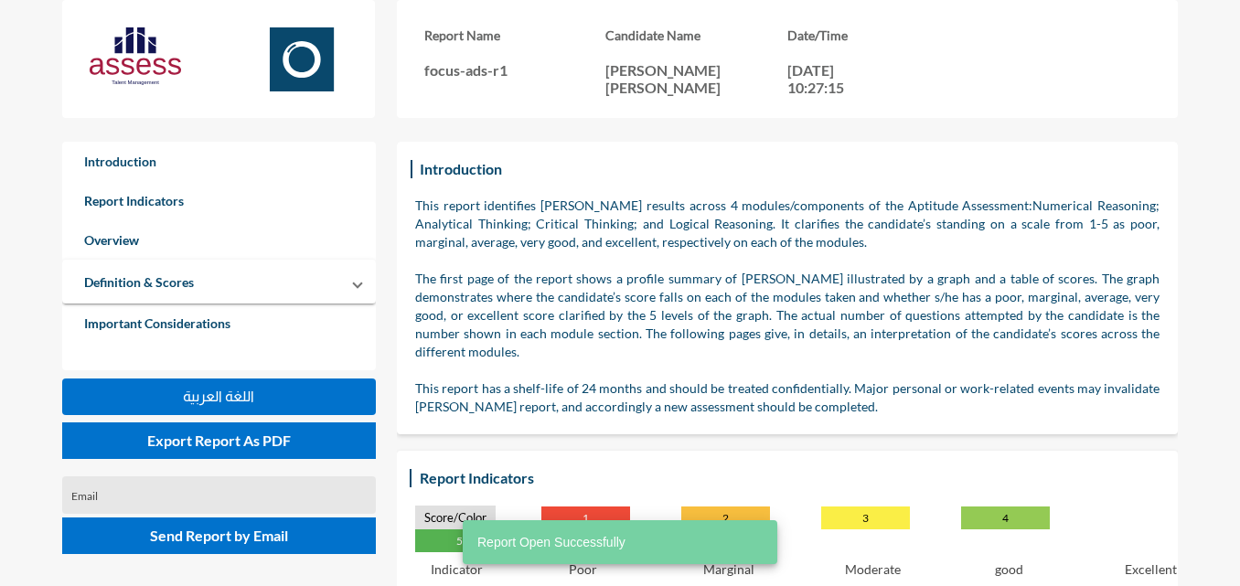
click at [237, 461] on div "Introduction Report Indicators Overview Definition & Scores Numerical Reasoning…" at bounding box center [219, 350] width 314 height 416
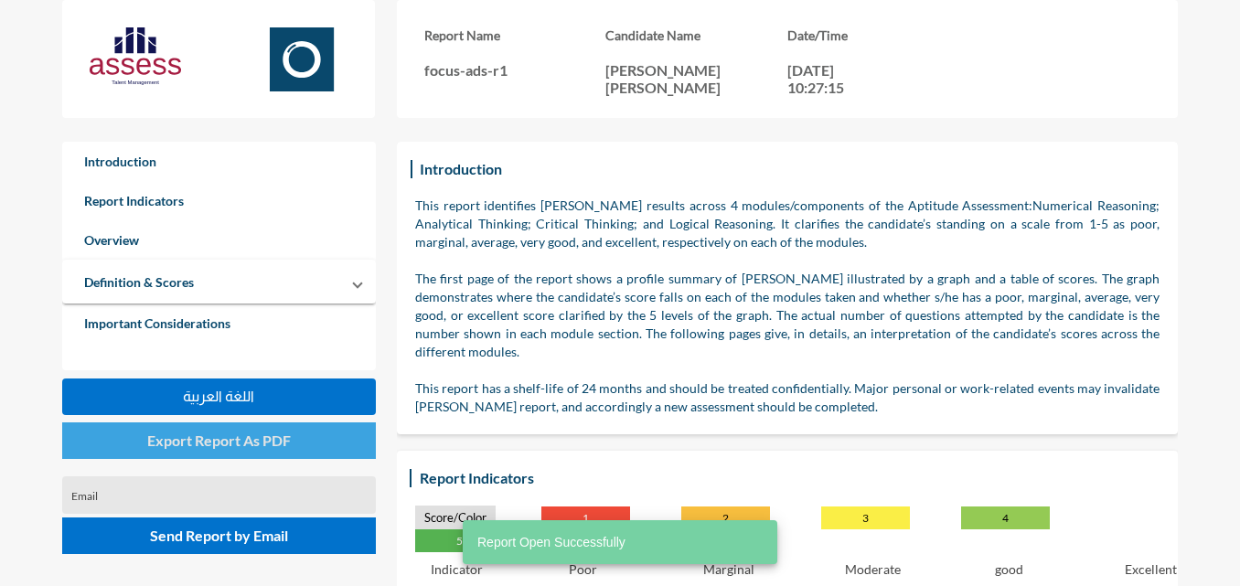
click at [257, 443] on span "Export Report As PDF" at bounding box center [219, 440] width 144 height 17
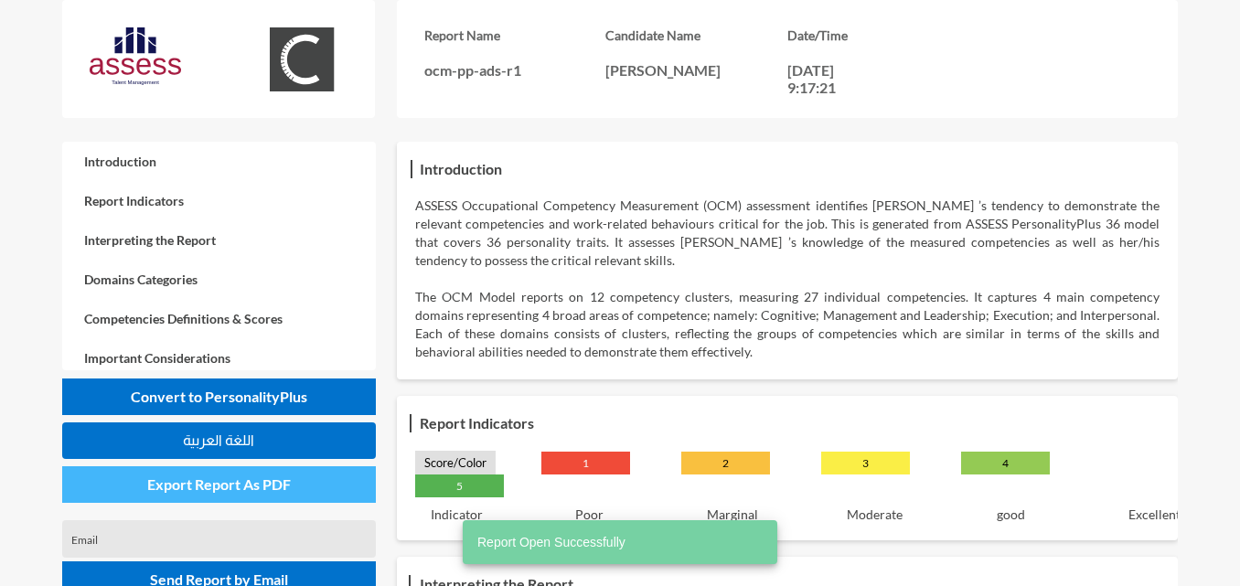
click at [255, 498] on button "Export Report As PDF" at bounding box center [219, 484] width 314 height 37
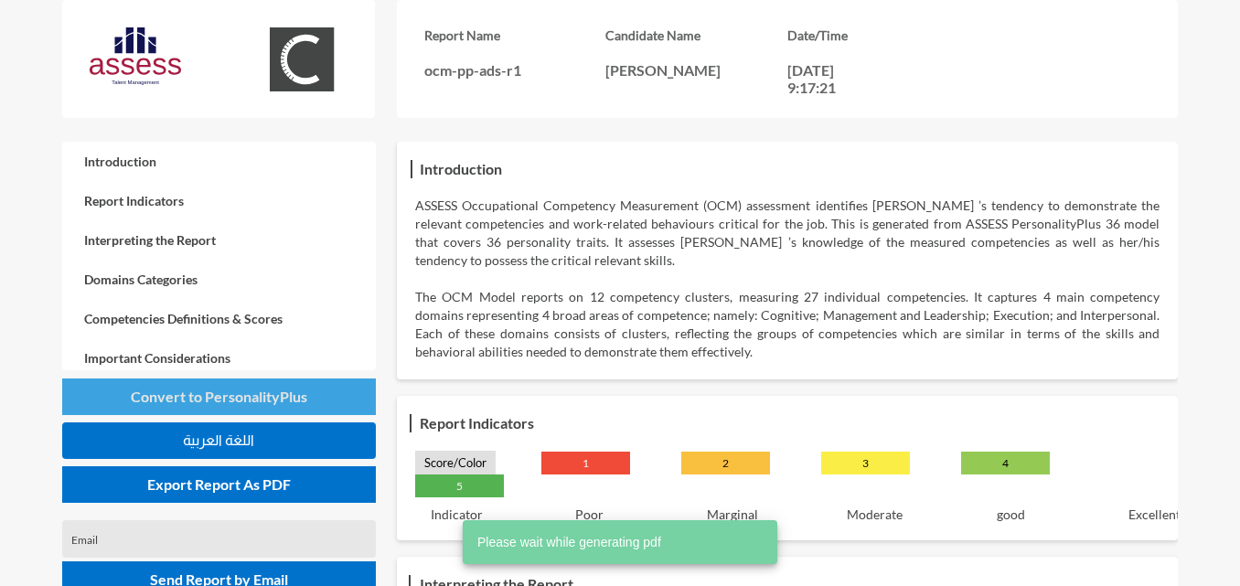
click at [294, 392] on span "Convert to PersonalityPlus" at bounding box center [219, 396] width 177 height 17
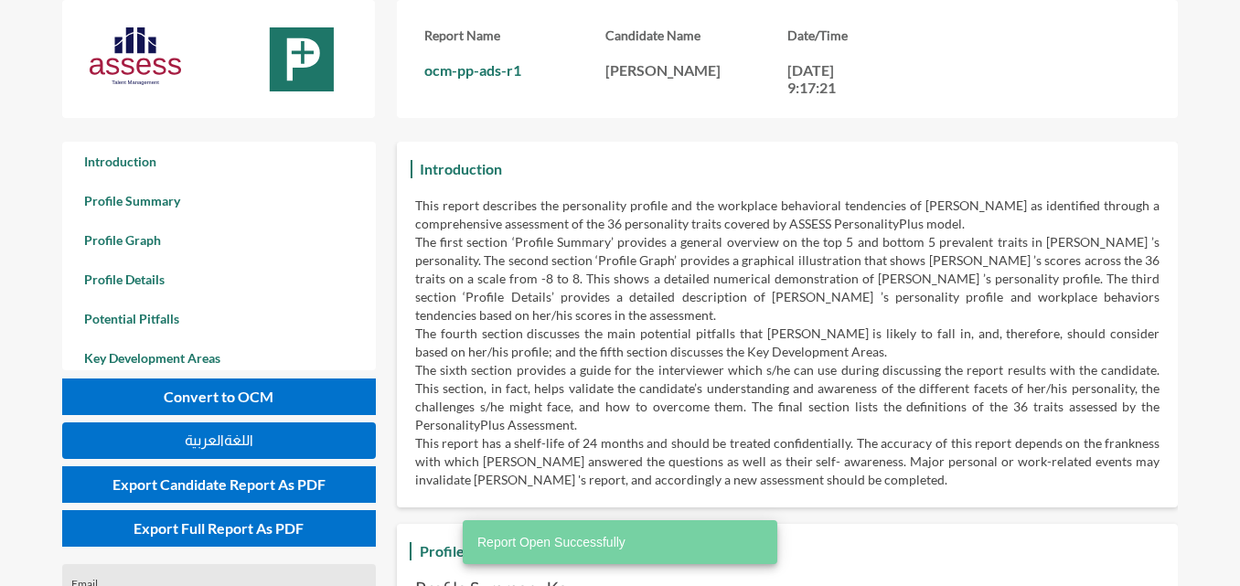
scroll to position [586, 1240]
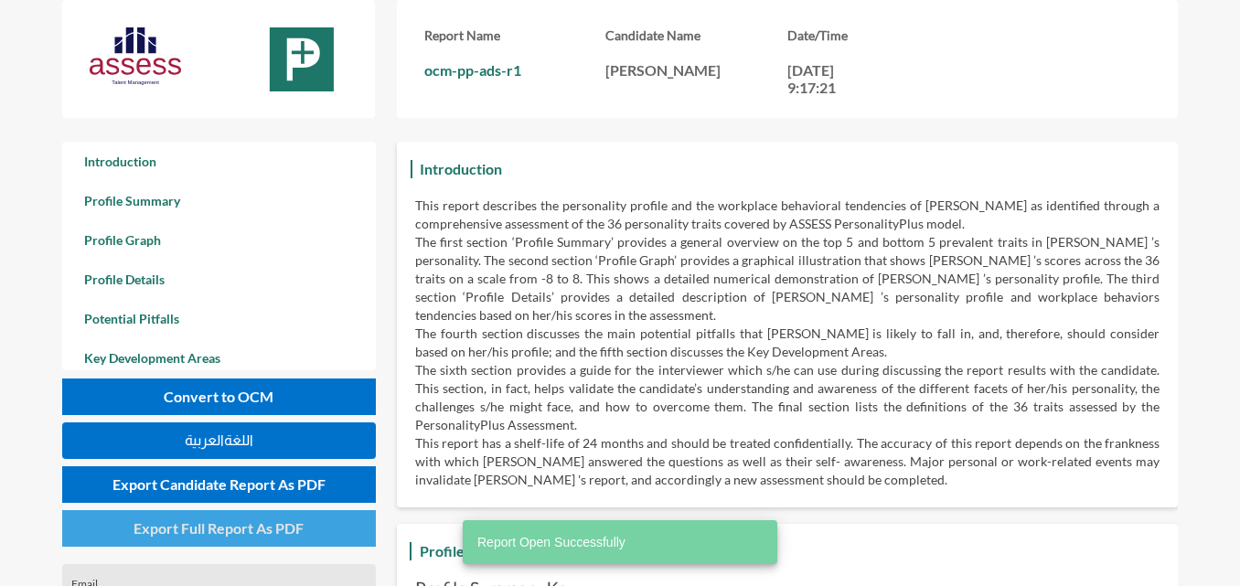
click at [258, 521] on span "Export Full Report As PDF" at bounding box center [219, 527] width 170 height 17
